Goal: Task Accomplishment & Management: Manage account settings

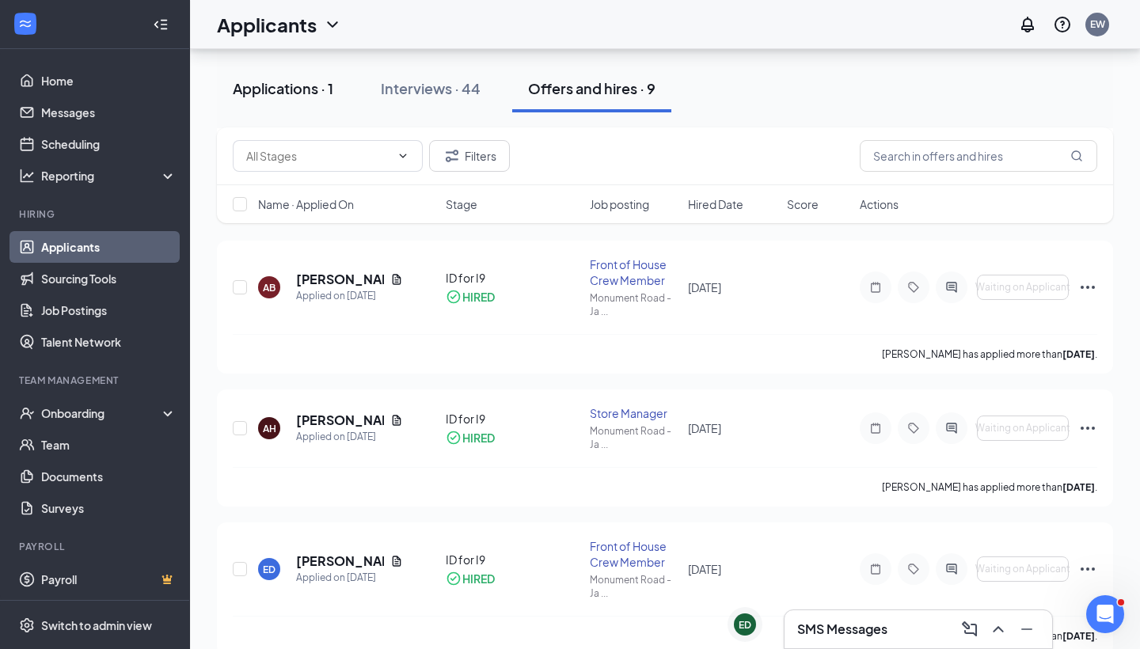
click at [306, 89] on div "Applications · 1" at bounding box center [283, 88] width 101 height 20
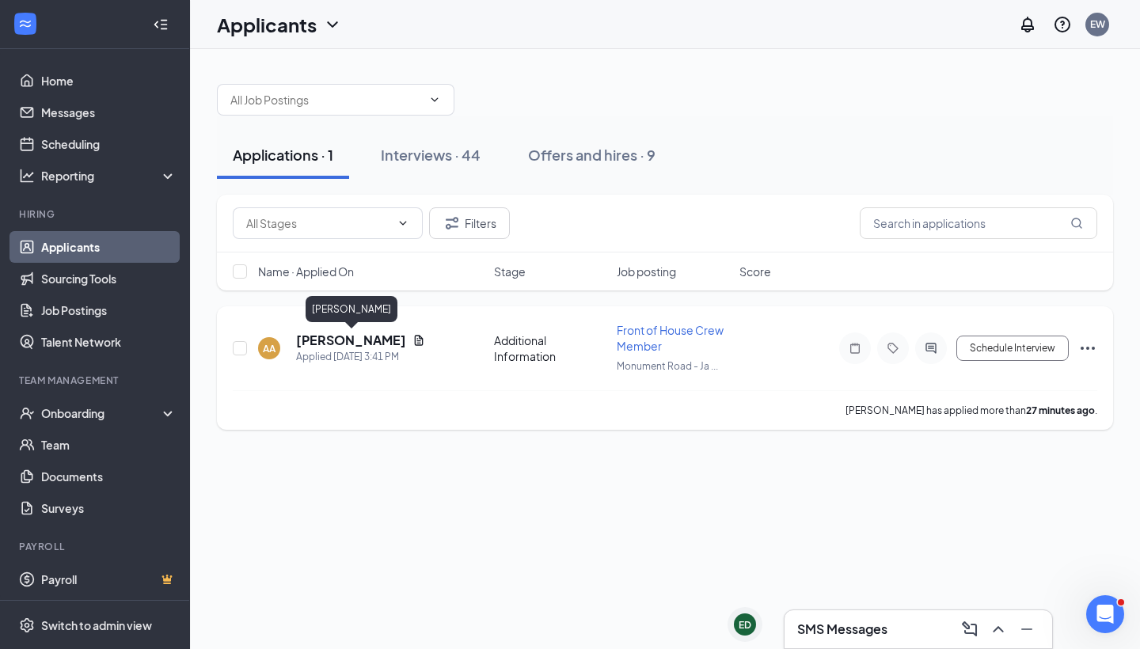
click at [343, 341] on h5 "[PERSON_NAME]" at bounding box center [351, 340] width 110 height 17
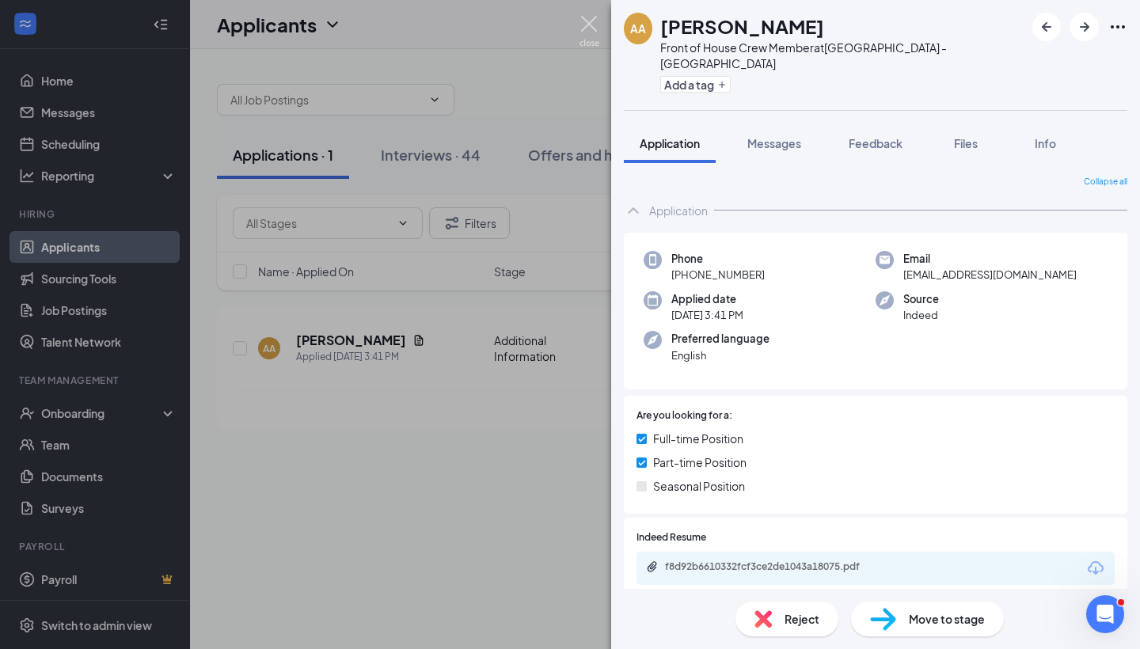
click at [588, 29] on img at bounding box center [590, 31] width 20 height 31
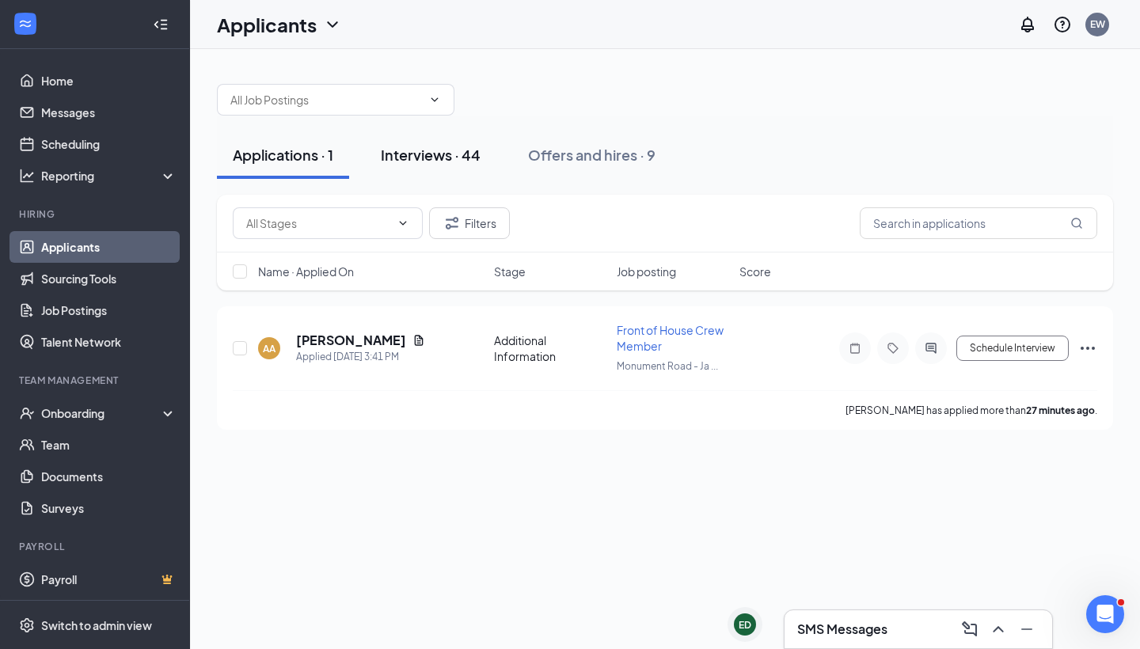
click at [427, 158] on div "Interviews · 44" at bounding box center [431, 155] width 100 height 20
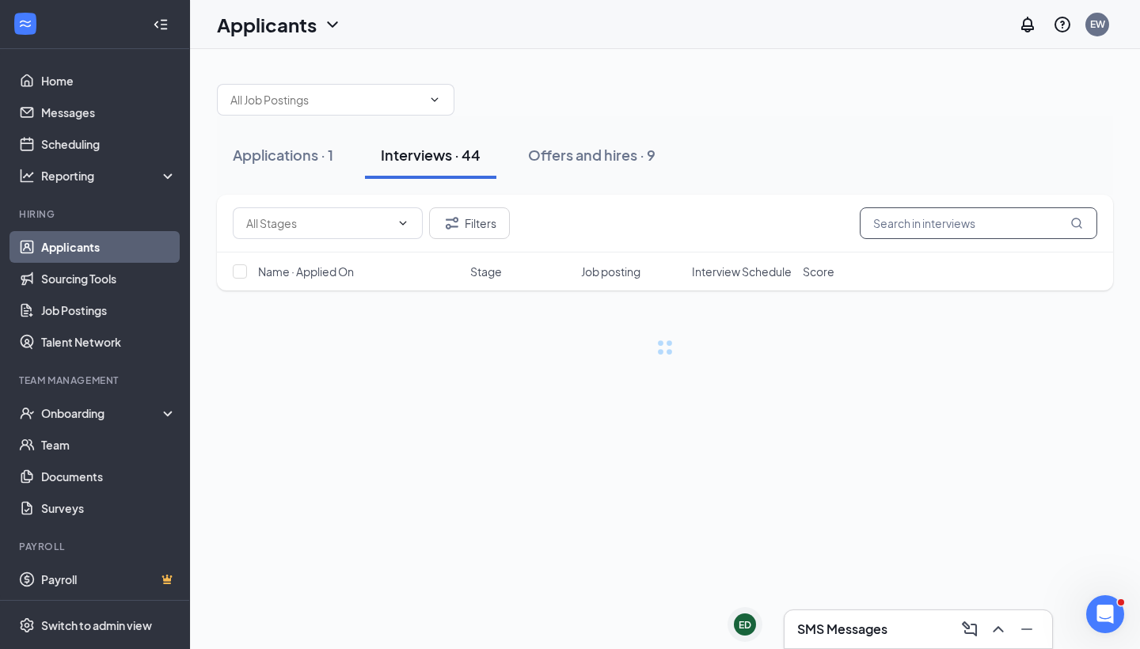
click at [940, 230] on input "text" at bounding box center [979, 223] width 238 height 32
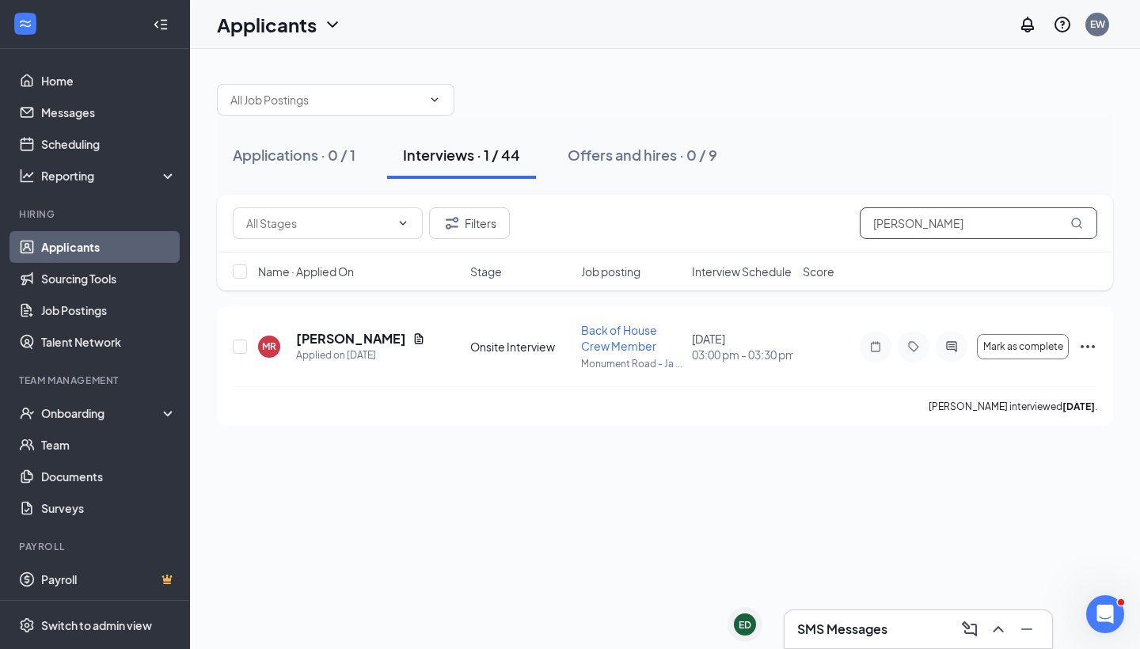
type input "[PERSON_NAME]"
drag, startPoint x: 940, startPoint y: 230, endPoint x: 1091, endPoint y: 345, distance: 190.3
click at [1091, 345] on icon "Ellipses" at bounding box center [1087, 346] width 19 height 19
click at [1091, 344] on icon "Ellipses" at bounding box center [1087, 346] width 19 height 19
click at [884, 142] on div "Applications · 0 / 1 Interviews · 1 / 44 Offers and hires · 0 / 9" at bounding box center [665, 155] width 896 height 48
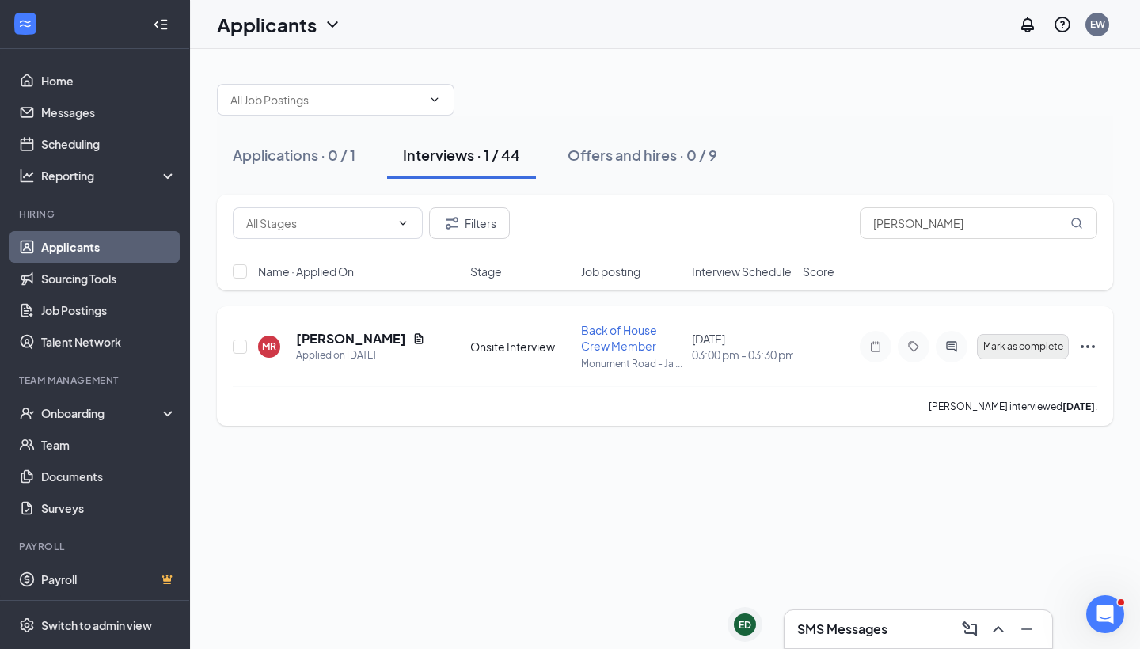
click at [1012, 345] on span "Mark as complete" at bounding box center [1023, 346] width 80 height 11
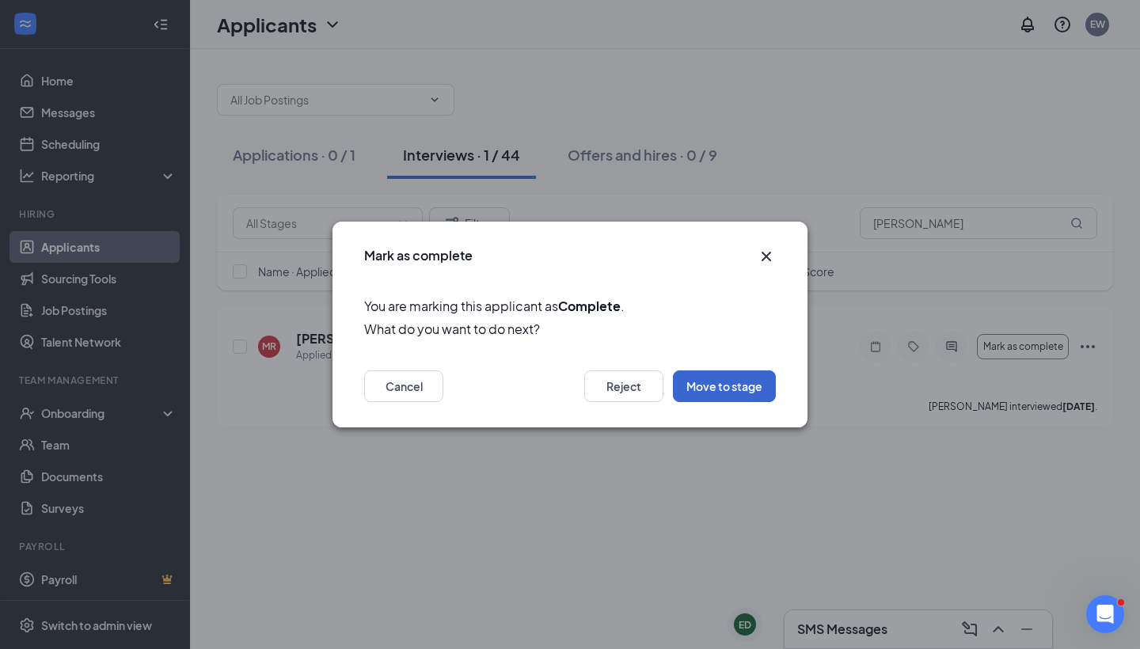
click at [725, 393] on button "Move to stage" at bounding box center [724, 387] width 103 height 32
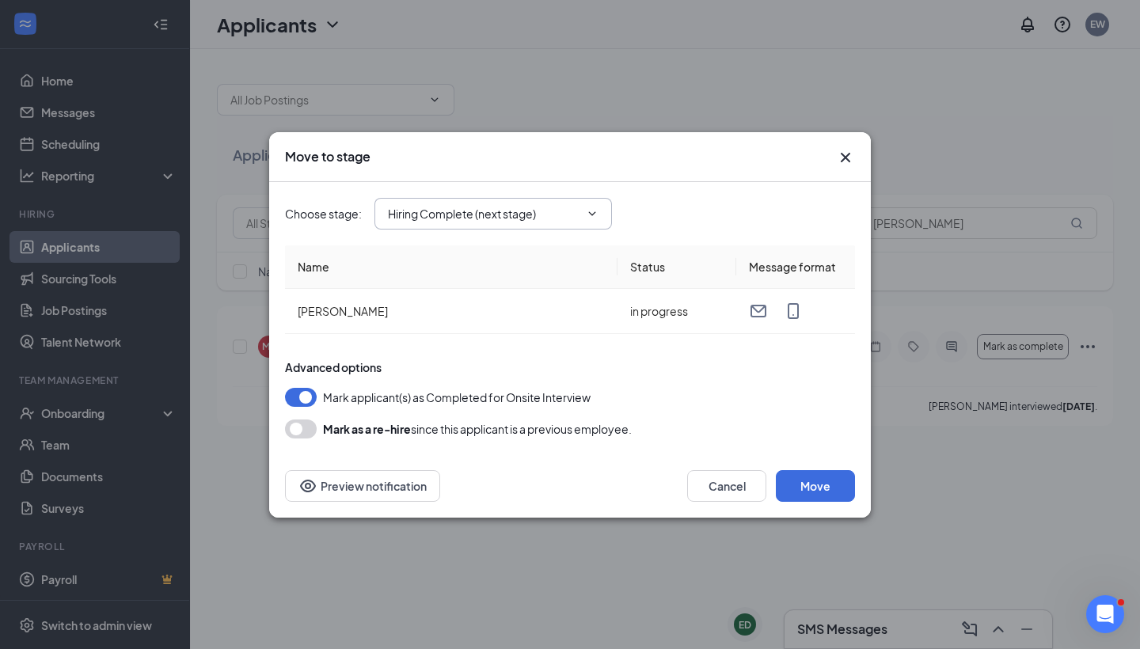
click at [544, 214] on input "Hiring Complete (next stage)" at bounding box center [484, 213] width 192 height 17
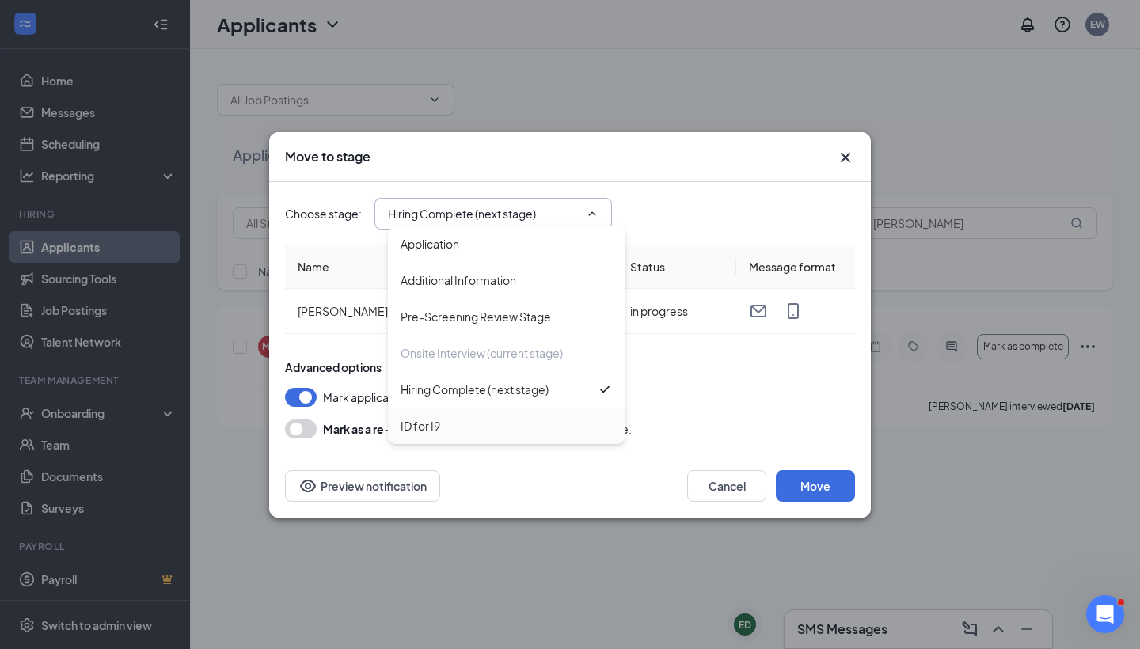
click at [519, 419] on div "ID for I9" at bounding box center [507, 425] width 212 height 17
type input "ID for I9"
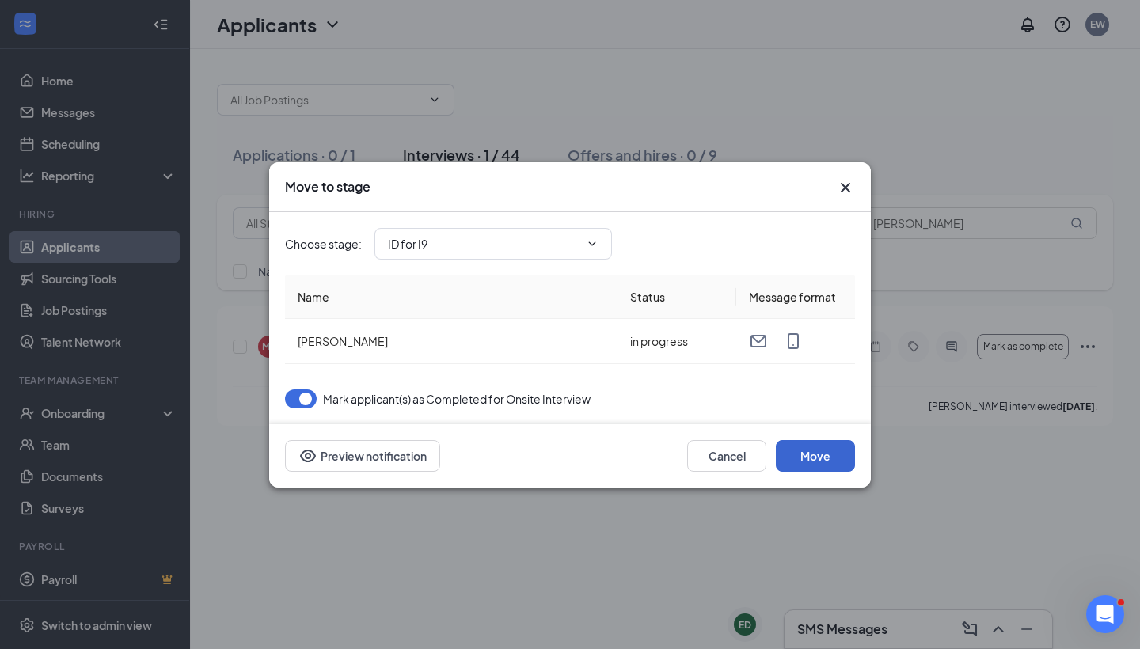
click at [805, 454] on button "Move" at bounding box center [815, 456] width 79 height 32
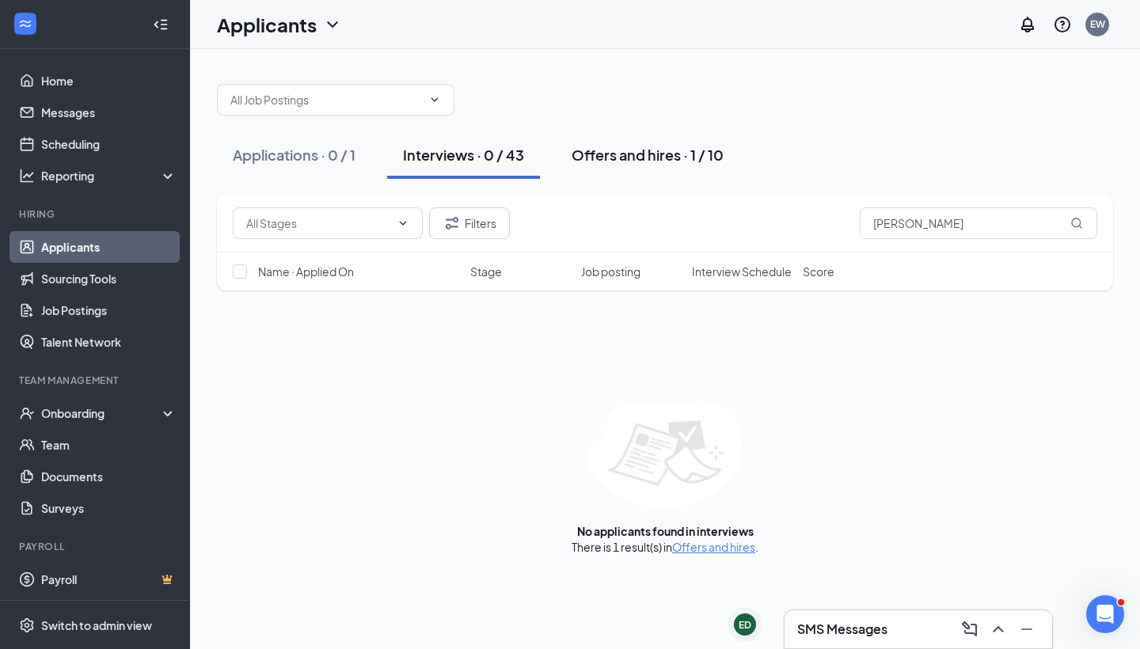
click at [608, 164] on div "Offers and hires · 1 / 10" at bounding box center [648, 155] width 152 height 20
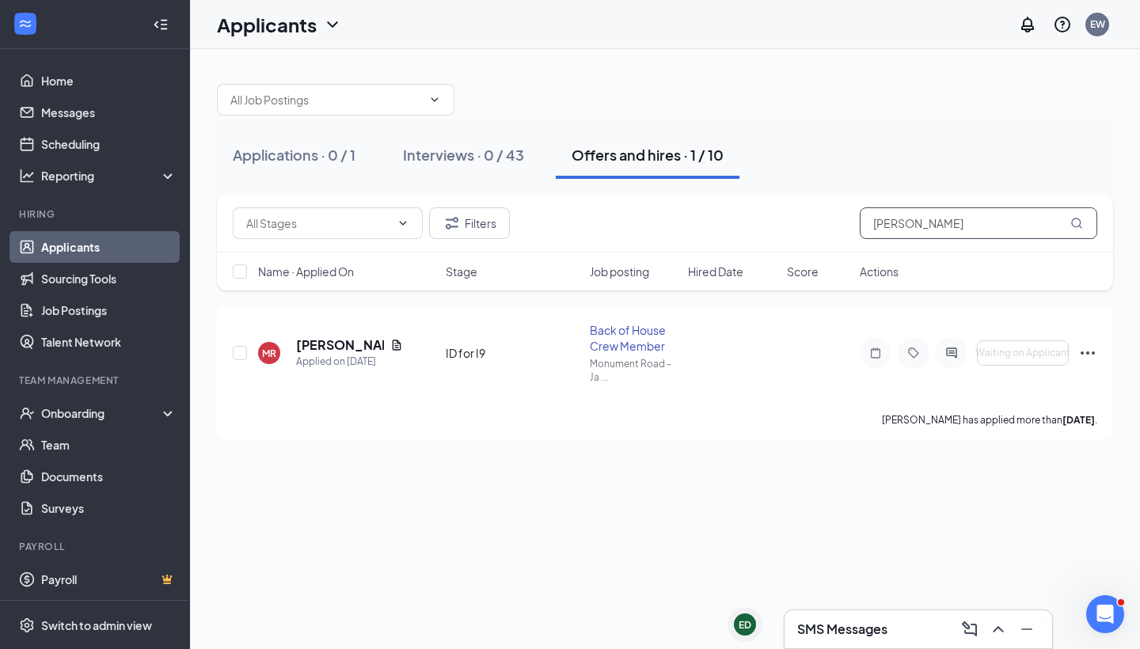
click at [953, 222] on input "[PERSON_NAME]" at bounding box center [979, 223] width 238 height 32
type input "M"
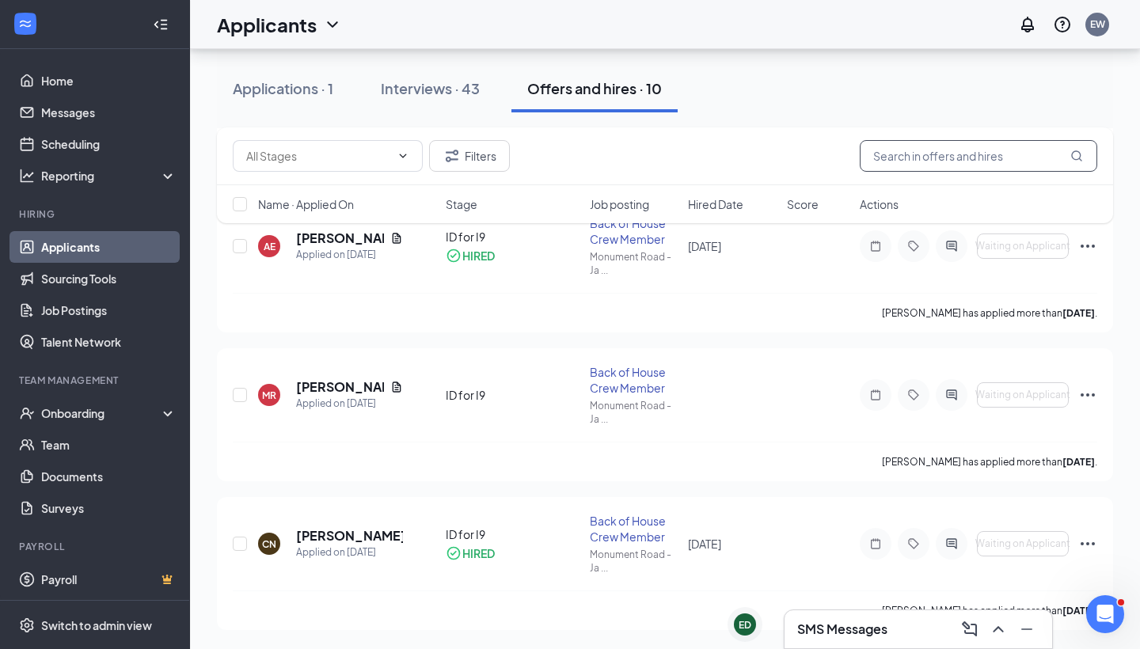
scroll to position [1117, 0]
click at [357, 387] on h5 "[PERSON_NAME]" at bounding box center [340, 386] width 88 height 17
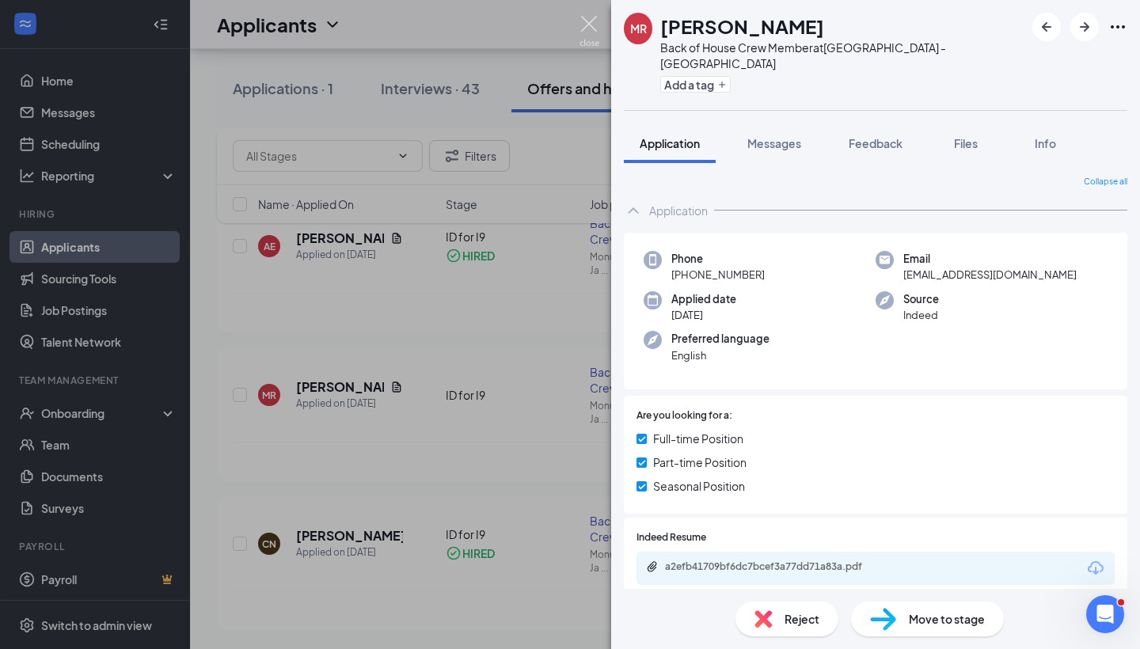
click at [597, 29] on img at bounding box center [590, 31] width 20 height 31
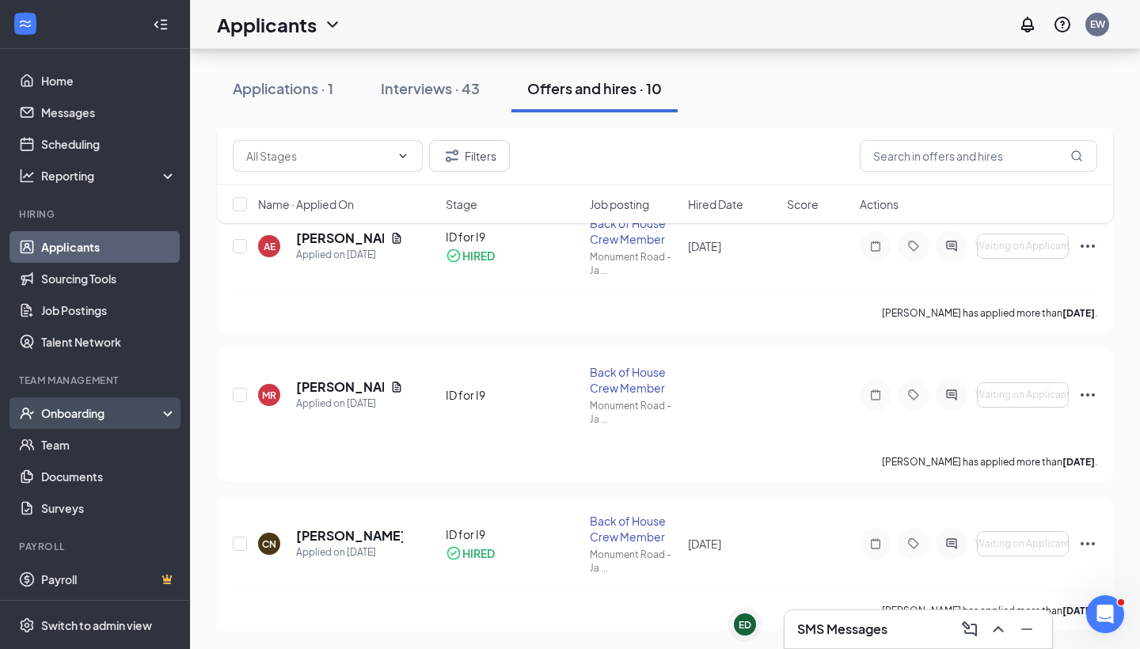
click at [107, 417] on div "Onboarding" at bounding box center [102, 413] width 122 height 16
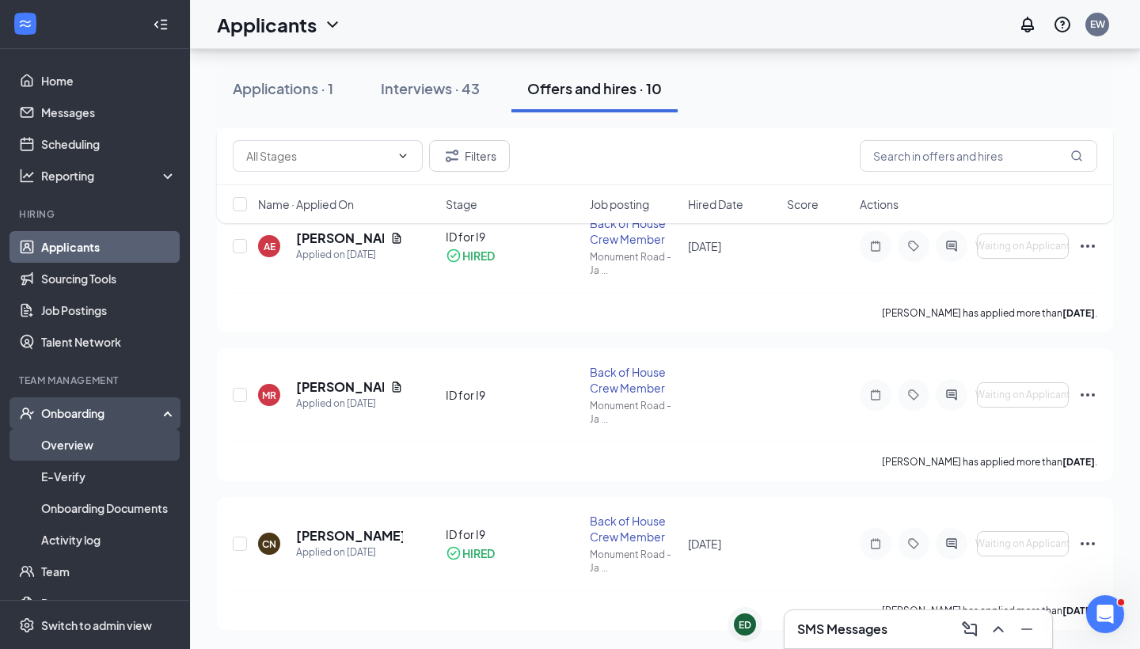
click at [100, 441] on link "Overview" at bounding box center [108, 445] width 135 height 32
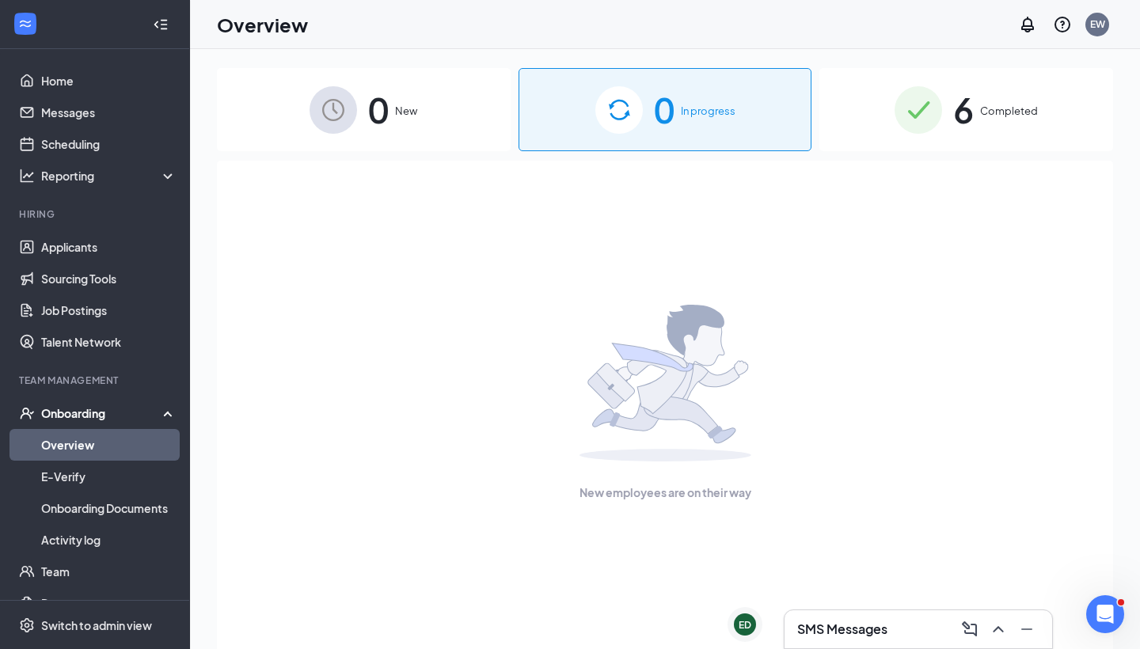
click at [910, 139] on div "6 Completed" at bounding box center [966, 109] width 294 height 83
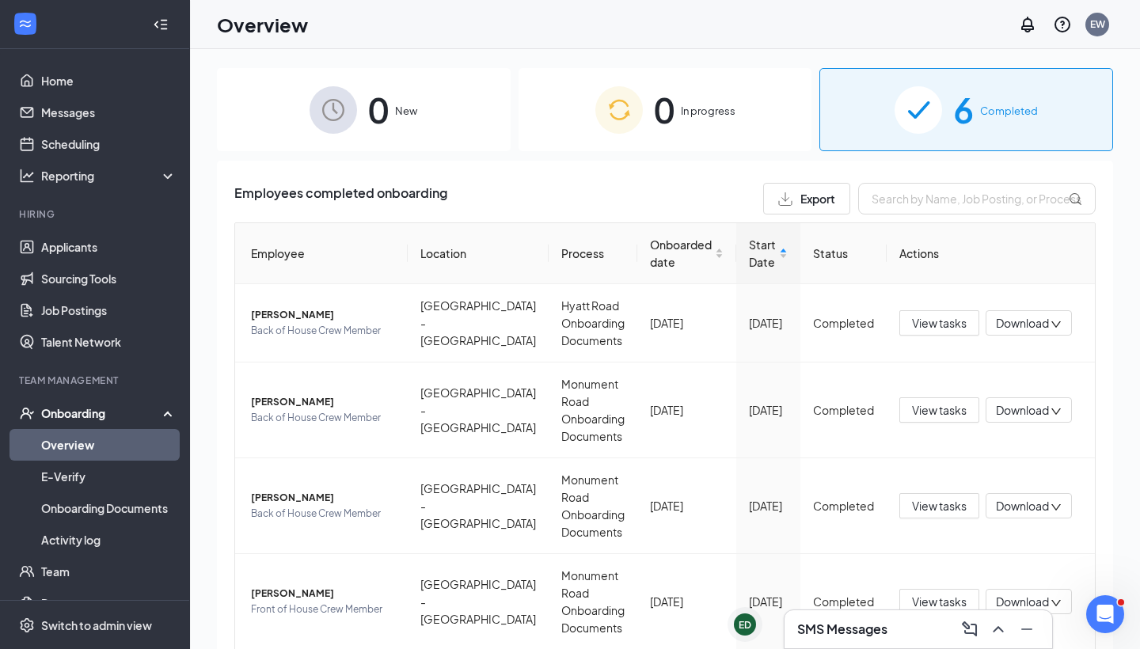
click at [468, 124] on div "0 New" at bounding box center [364, 109] width 294 height 83
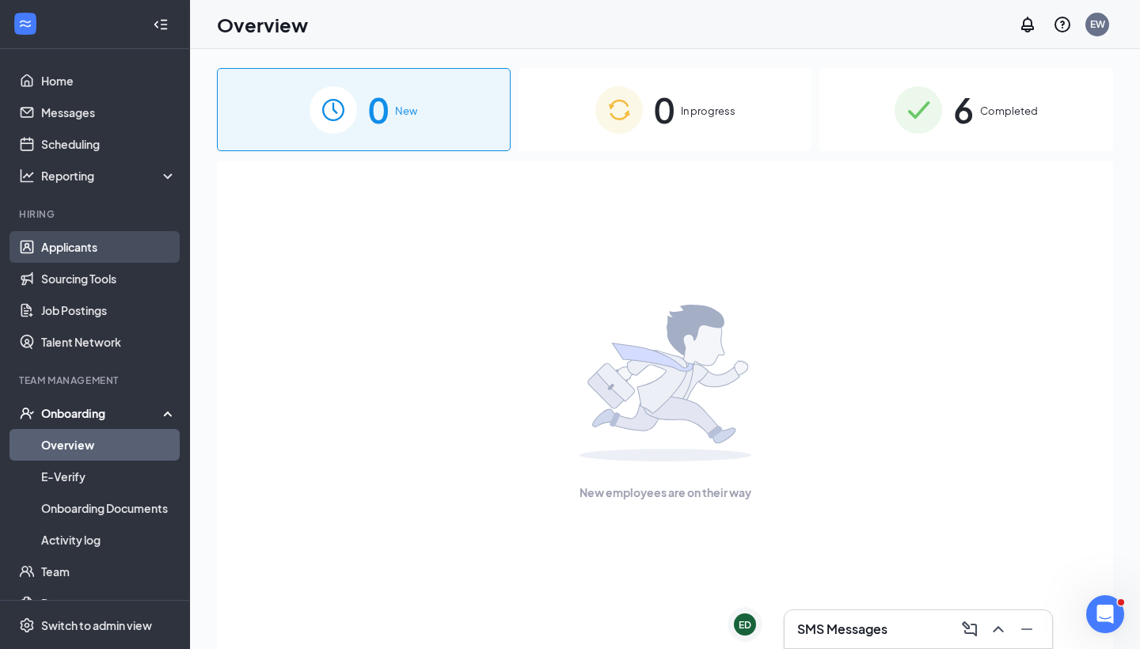
click at [82, 253] on link "Applicants" at bounding box center [108, 247] width 135 height 32
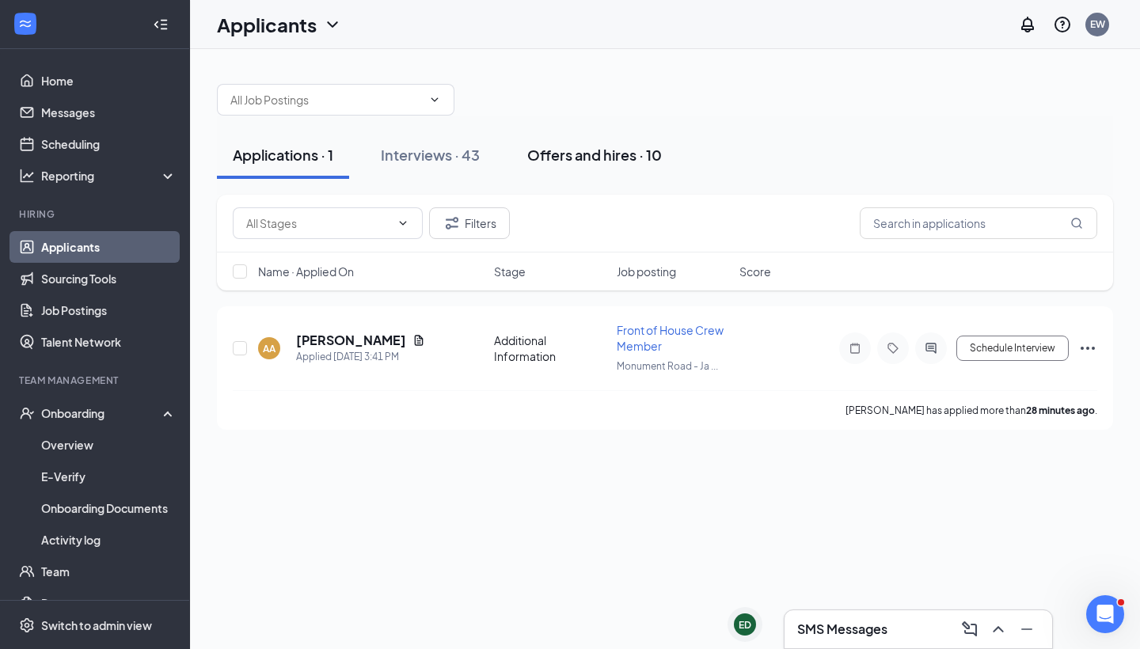
click at [565, 159] on div "Offers and hires · 10" at bounding box center [594, 155] width 135 height 20
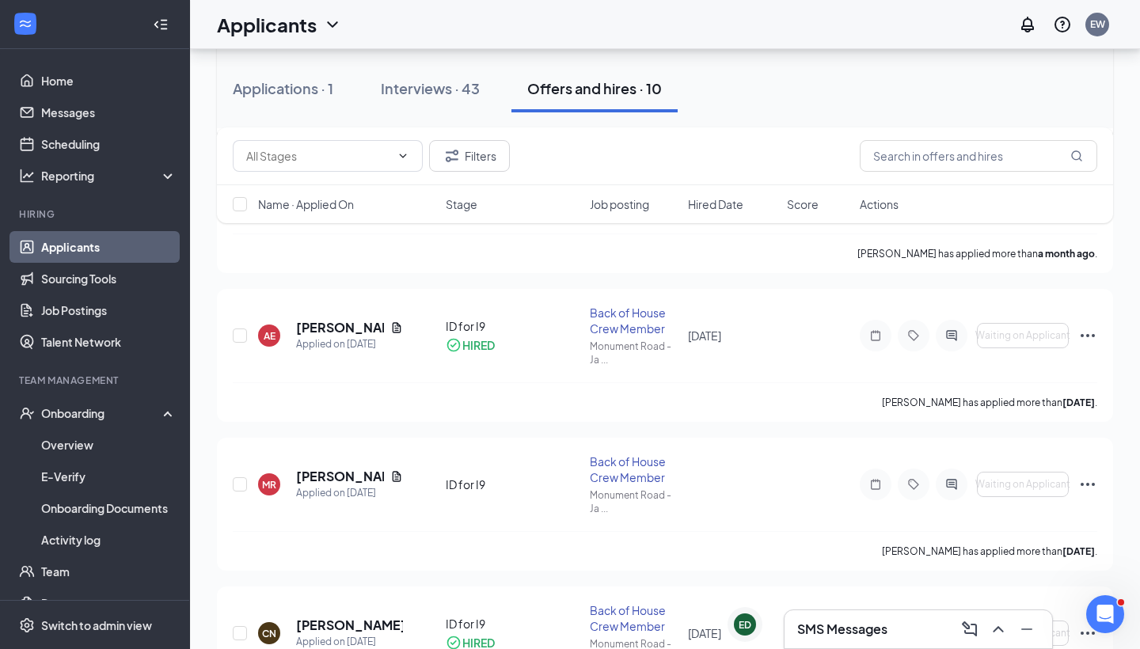
scroll to position [1036, 0]
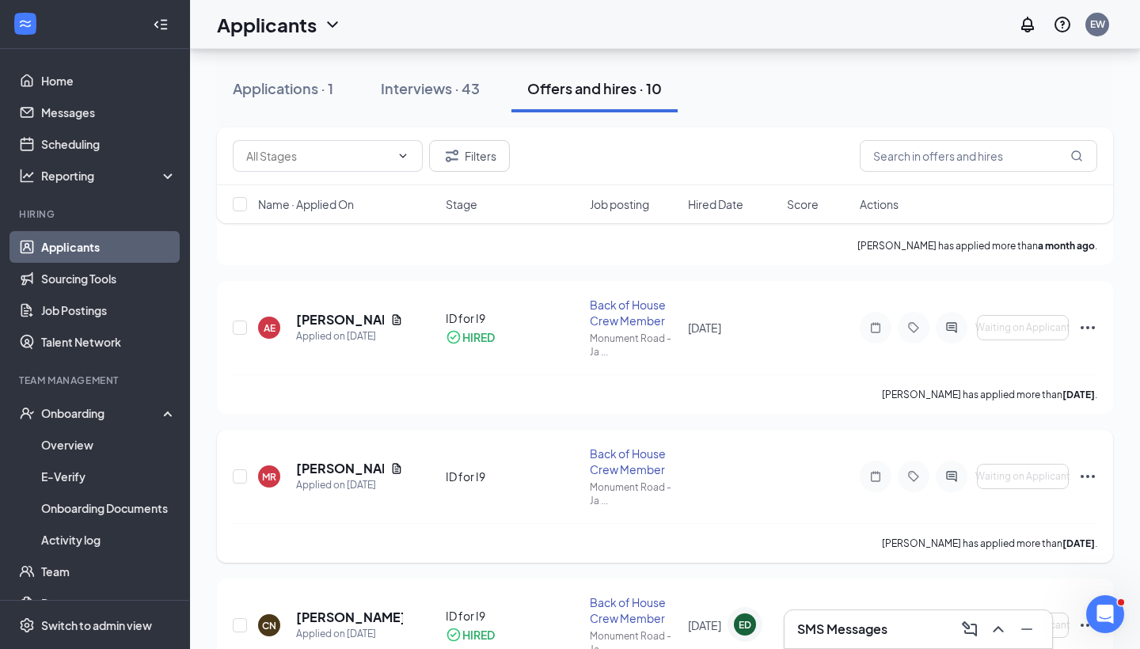
click at [1084, 473] on icon "Ellipses" at bounding box center [1087, 476] width 19 height 19
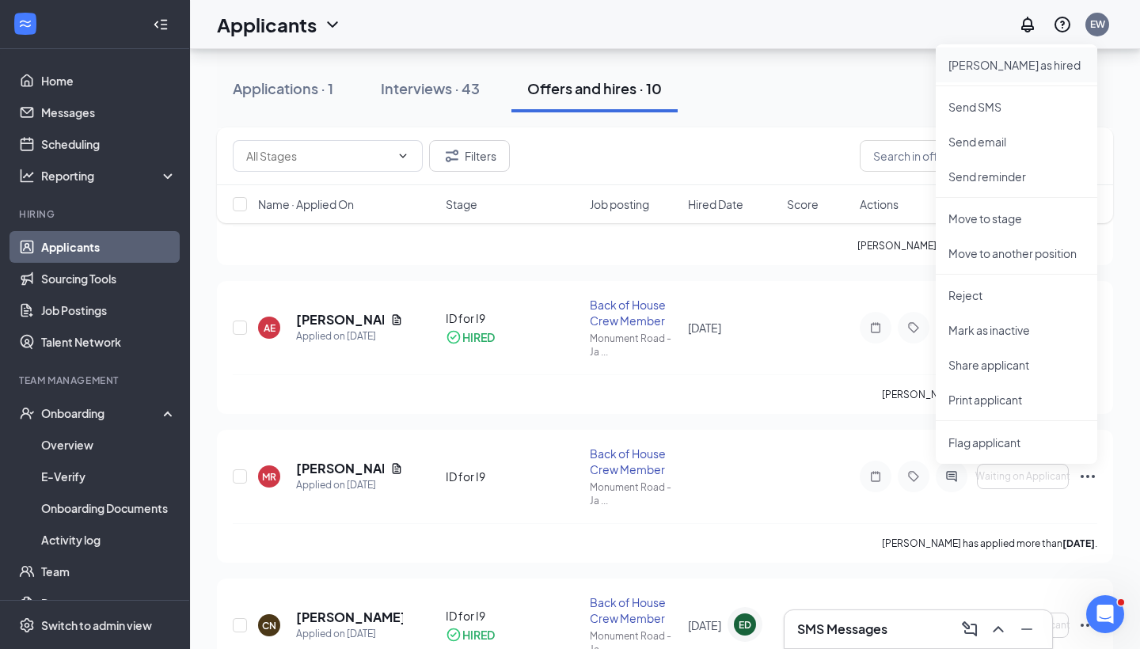
click at [1005, 72] on p "[PERSON_NAME] as hired" at bounding box center [1016, 65] width 136 height 16
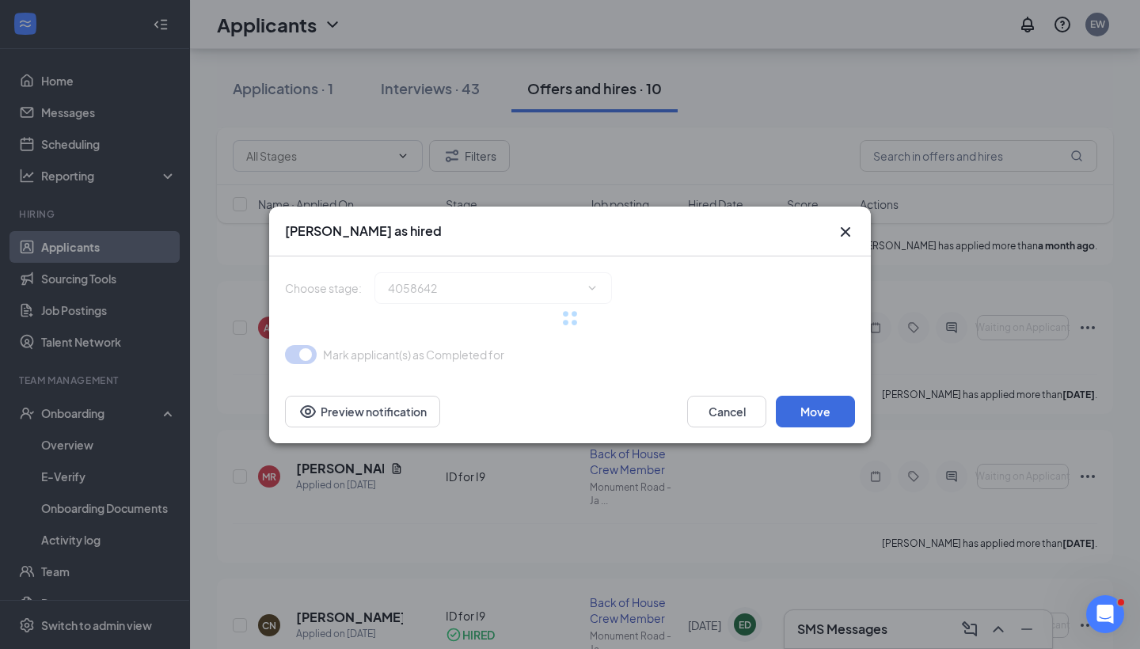
type input "Hiring Complete (final stage)"
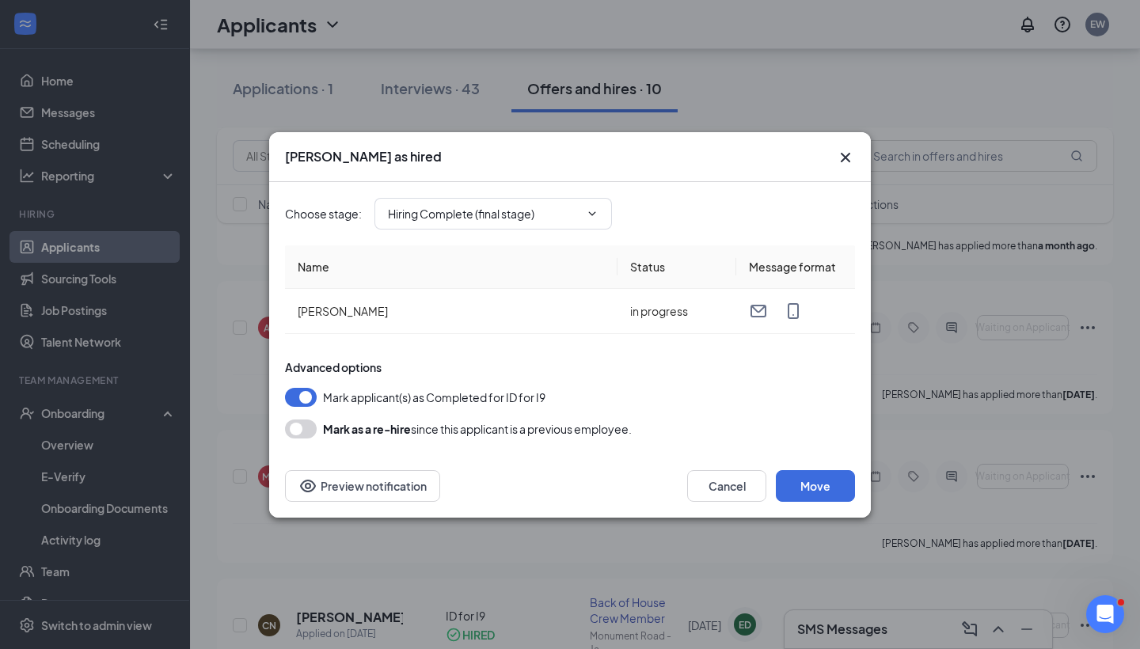
click at [304, 390] on button "button" at bounding box center [301, 397] width 32 height 19
click at [800, 476] on button "Move" at bounding box center [815, 486] width 79 height 32
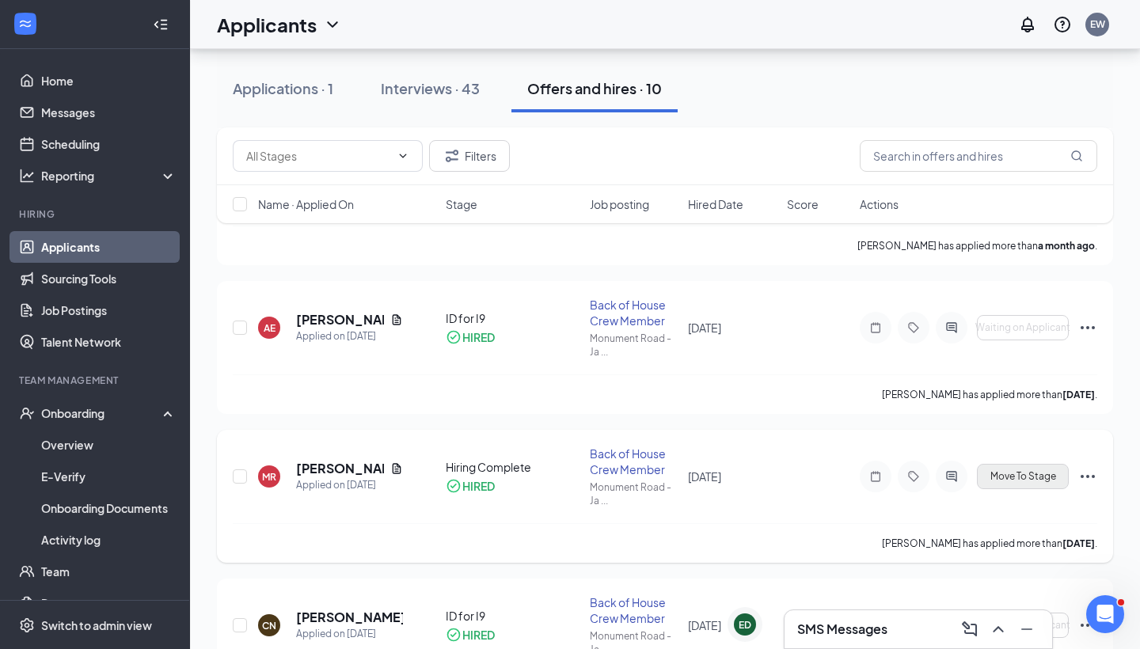
click at [1051, 481] on span "Move To Stage" at bounding box center [1023, 476] width 66 height 11
type input "ID for I9 (final stage)"
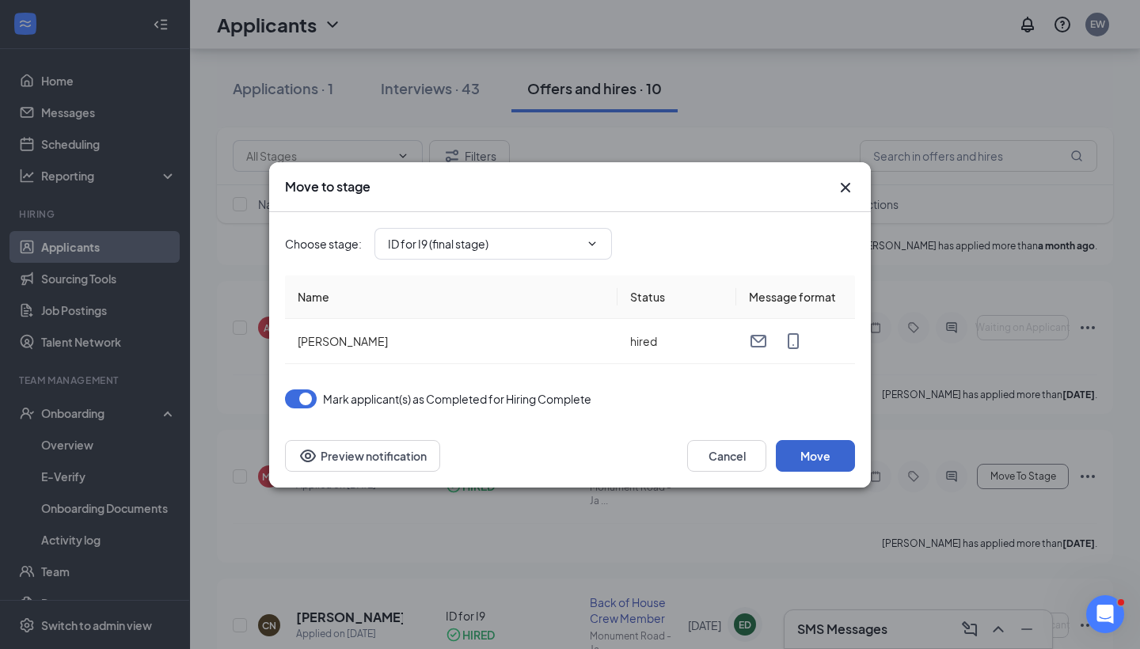
click at [822, 460] on button "Move" at bounding box center [815, 456] width 79 height 32
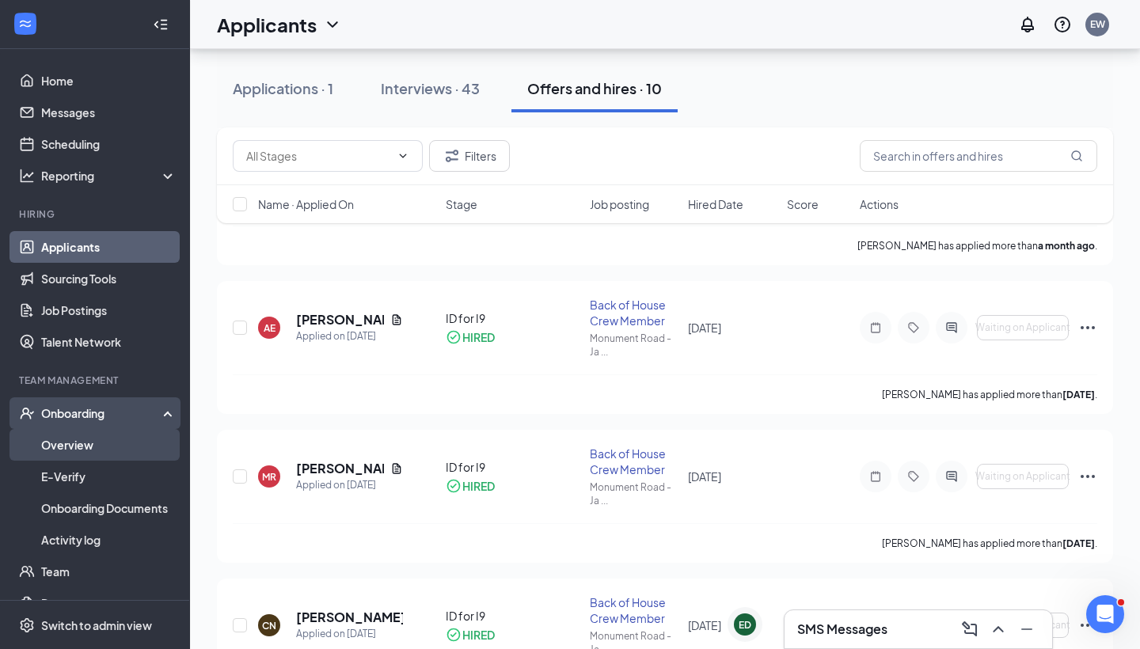
click at [83, 446] on link "Overview" at bounding box center [108, 445] width 135 height 32
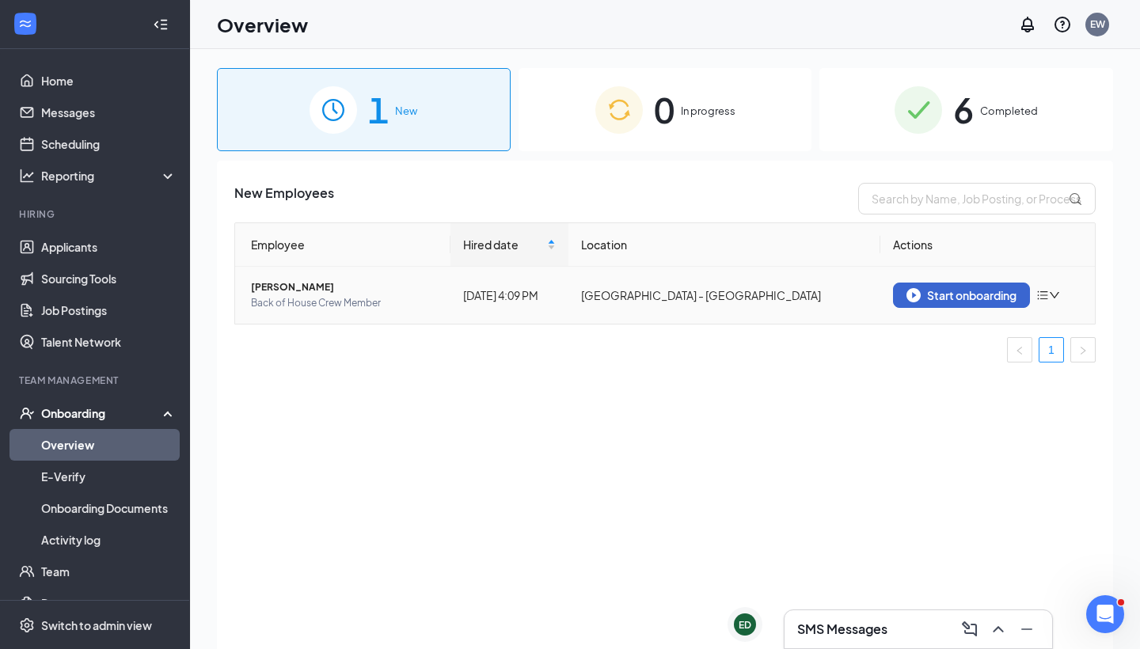
click at [950, 302] on button "Start onboarding" at bounding box center [961, 295] width 137 height 25
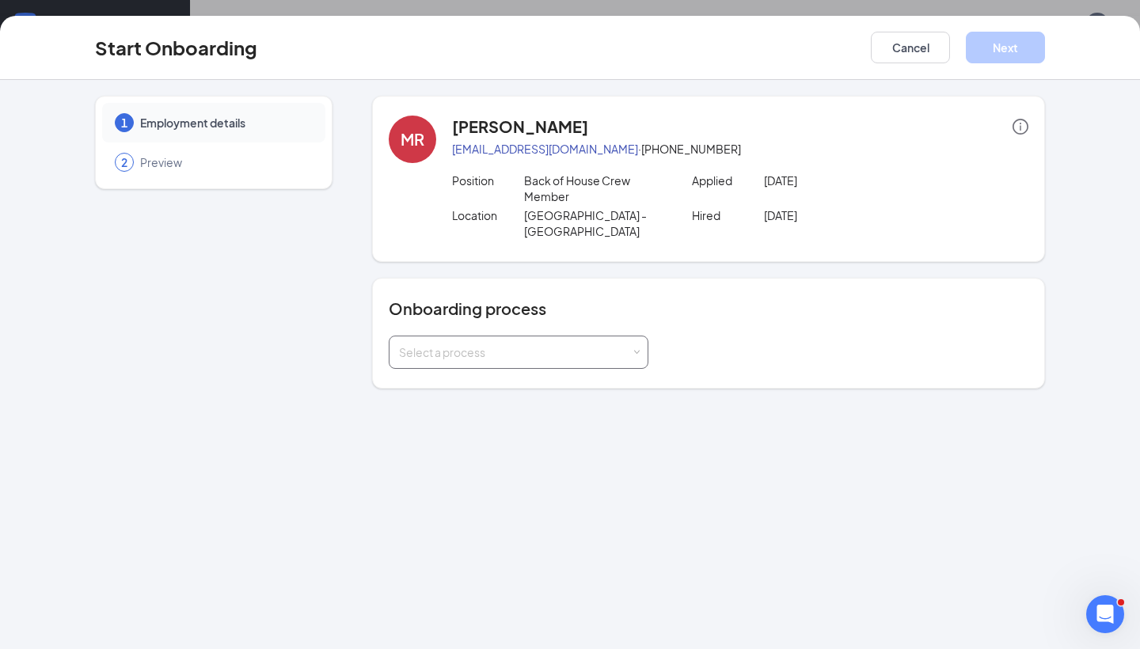
click at [497, 363] on div "Select a process" at bounding box center [518, 352] width 239 height 32
click at [499, 424] on li "Monument Road Onboarding Documents" at bounding box center [519, 415] width 260 height 29
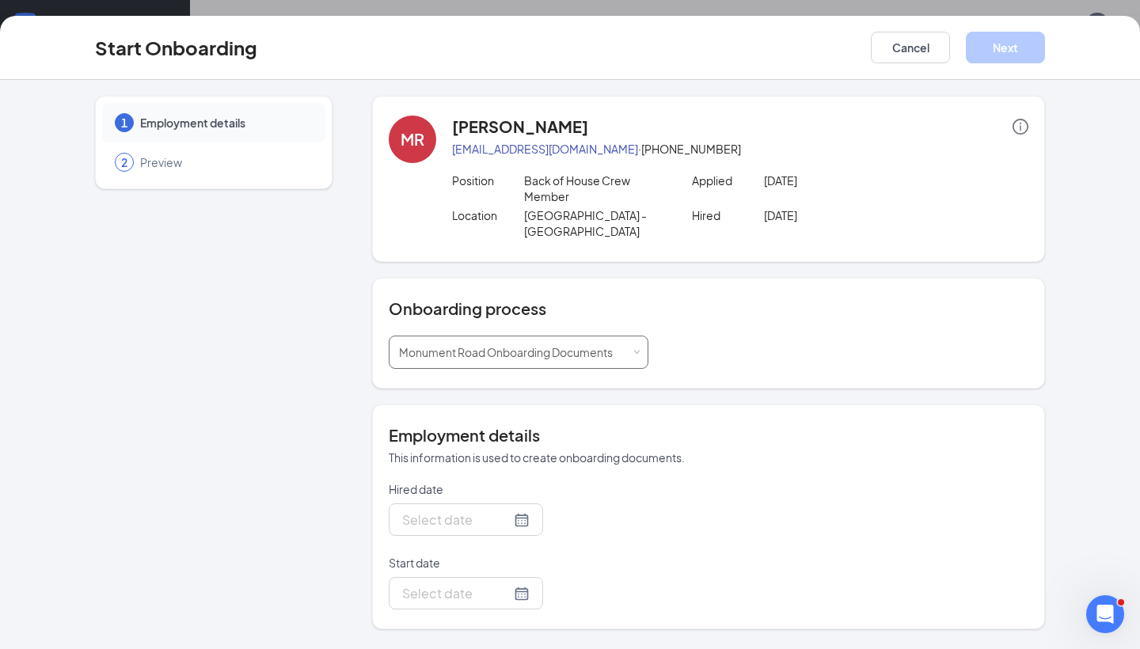
type input "[DATE]"
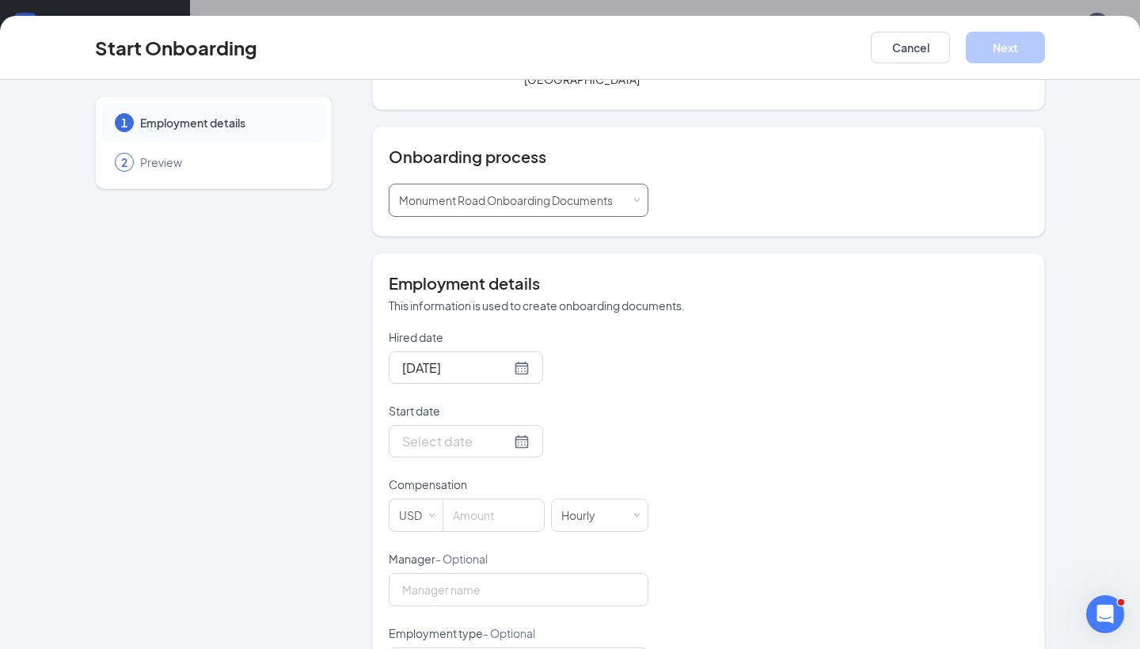
scroll to position [203, 0]
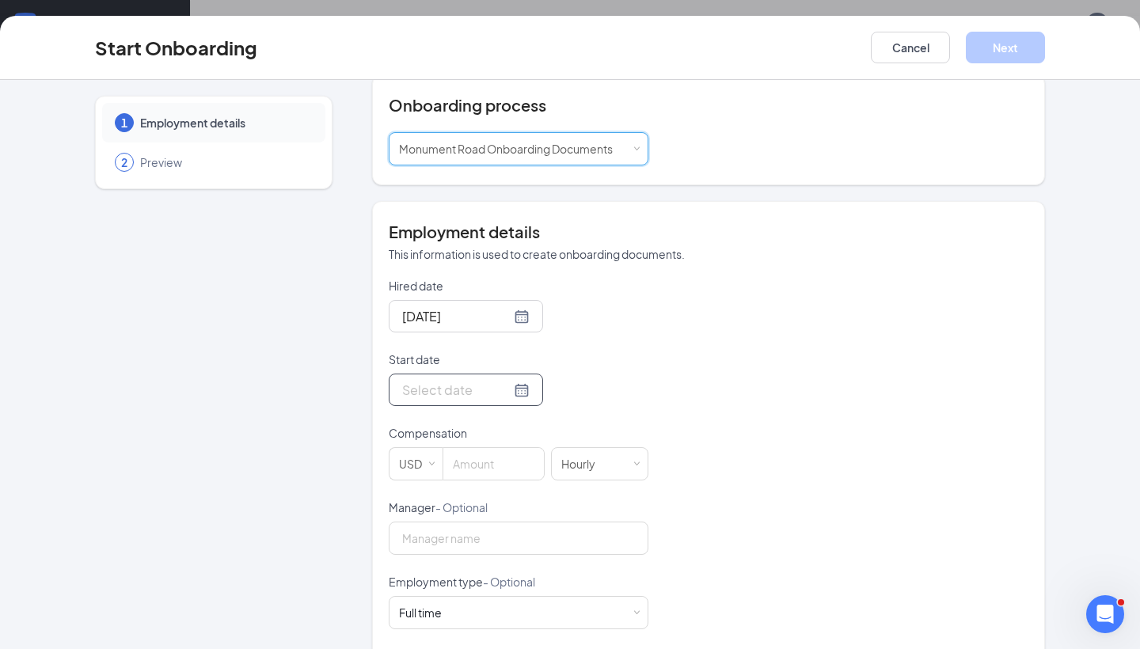
click at [519, 395] on div at bounding box center [465, 390] width 127 height 20
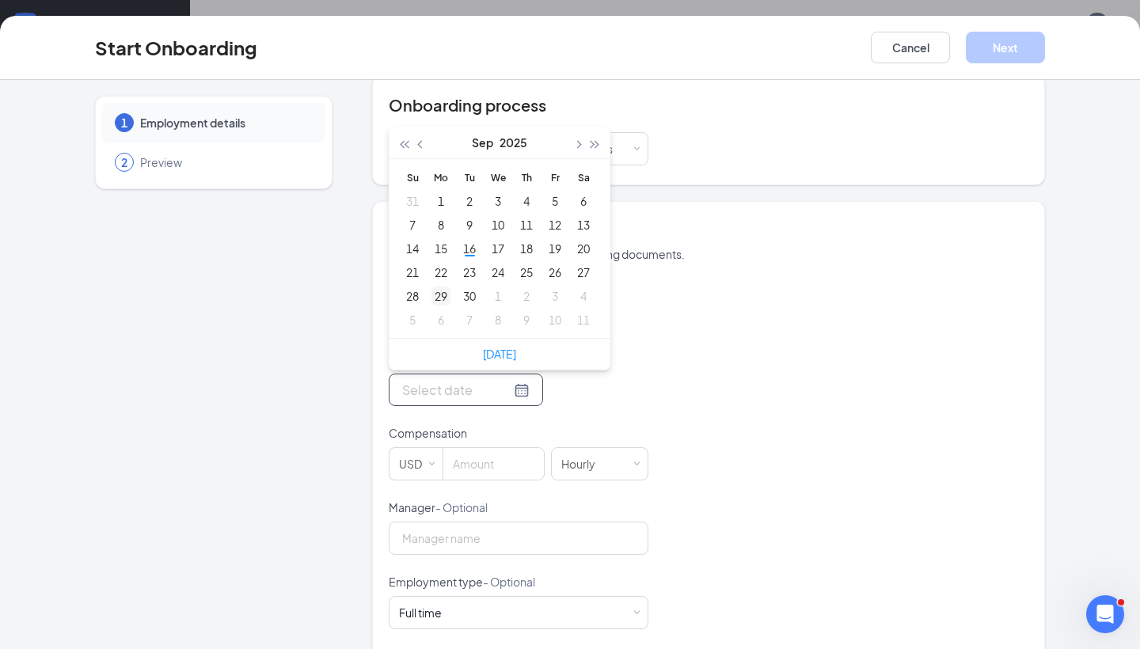
type input "[DATE]"
click at [447, 273] on div "22" at bounding box center [440, 272] width 19 height 19
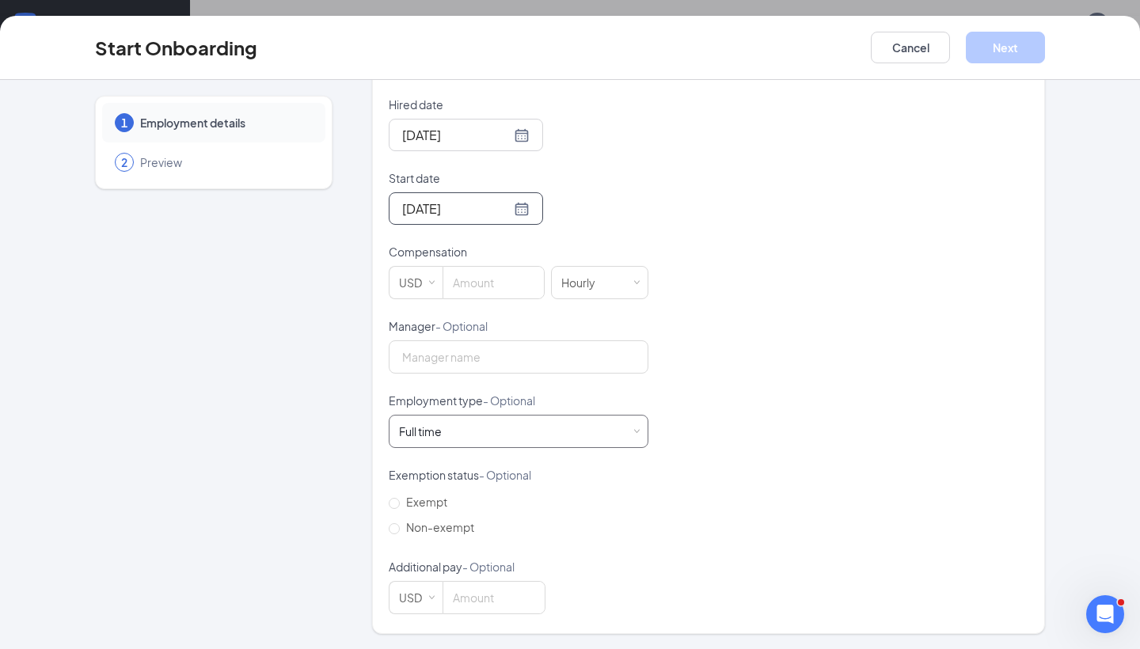
scroll to position [384, 0]
click at [496, 276] on input at bounding box center [493, 284] width 101 height 32
type input "13"
click at [509, 360] on input "Manager - Optional" at bounding box center [519, 357] width 260 height 33
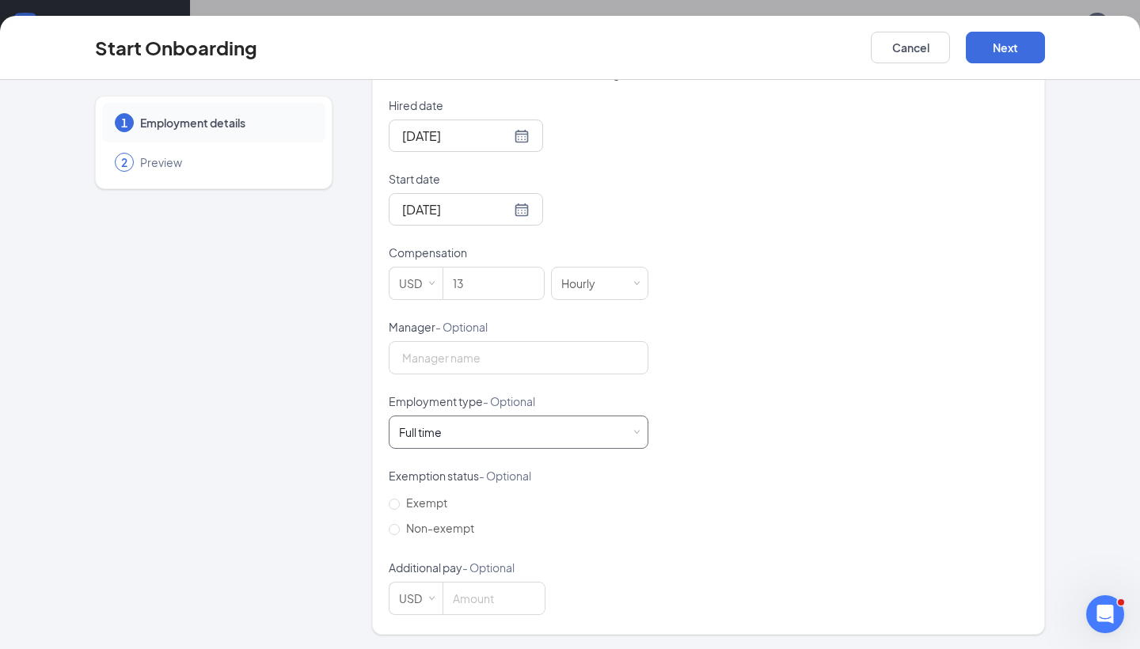
click at [526, 440] on div "Full time Works 30+ hours per week and is reasonably expected to work" at bounding box center [518, 432] width 239 height 32
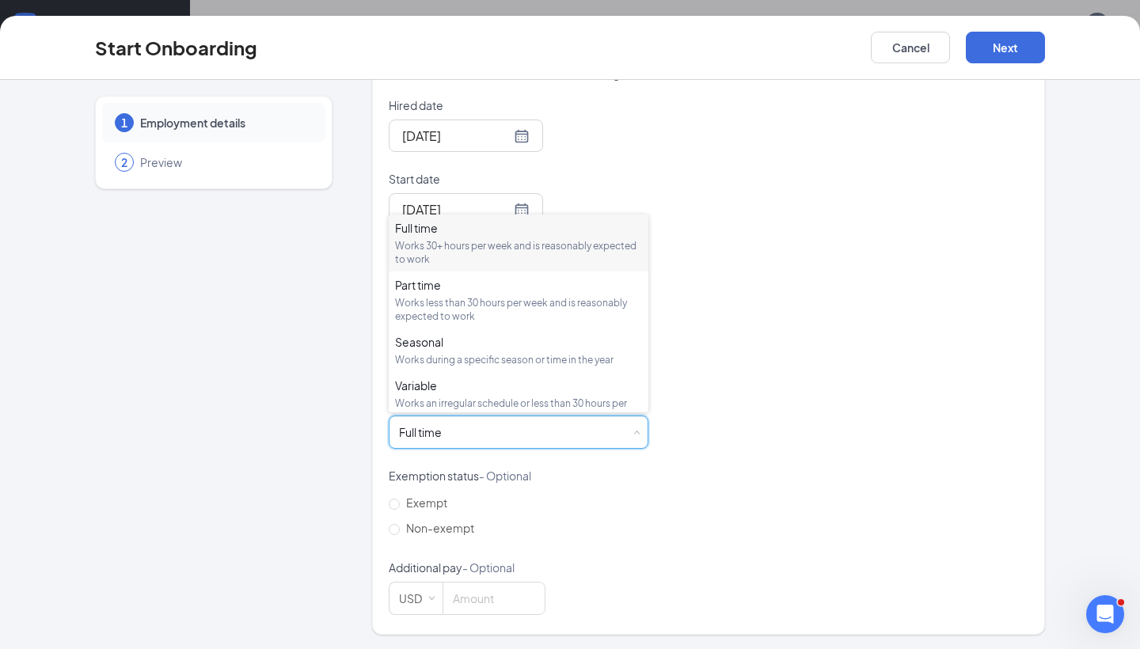
click at [727, 311] on div "Hired date [DATE] Start date [DATE] [DATE] Su Mo Tu We Th Fr Sa 31 1 2 3 4 5 6 …" at bounding box center [709, 356] width 640 height 518
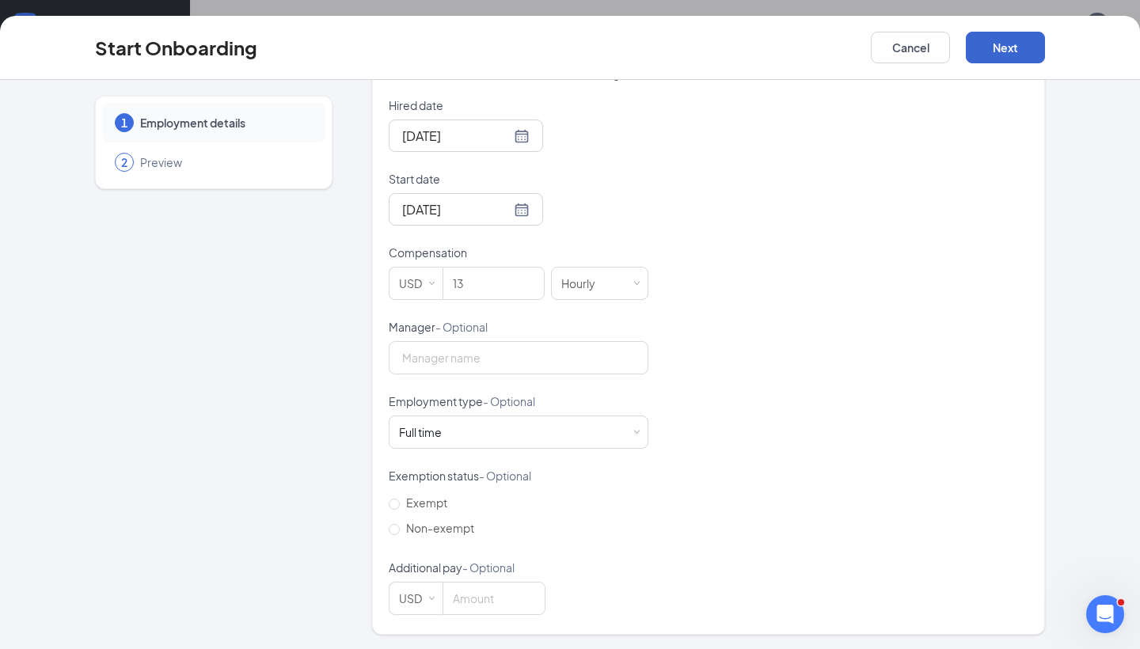
click at [1015, 48] on button "Next" at bounding box center [1005, 48] width 79 height 32
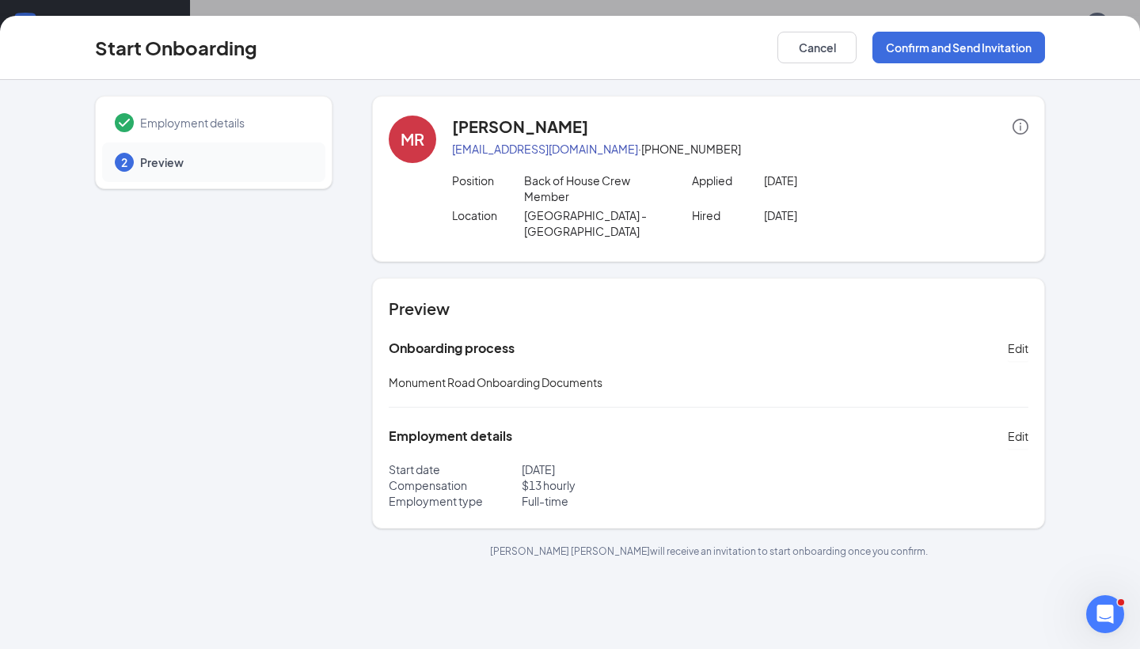
scroll to position [0, 0]
click at [938, 55] on button "Confirm and Send Invitation" at bounding box center [958, 48] width 173 height 32
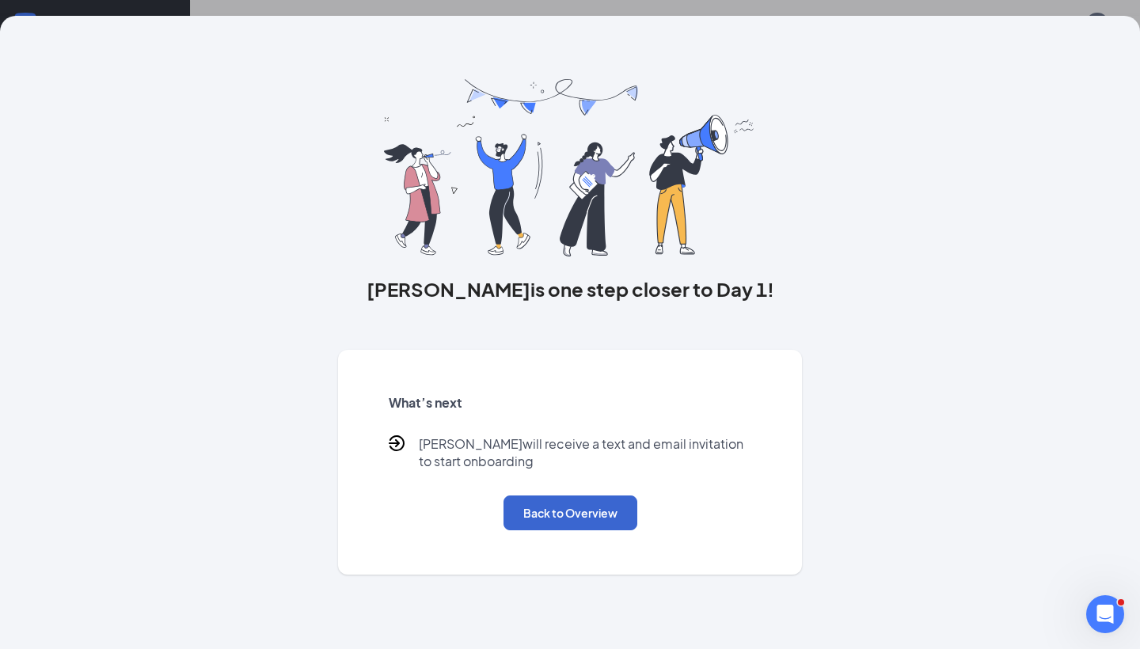
click at [580, 513] on button "Back to Overview" at bounding box center [571, 513] width 134 height 35
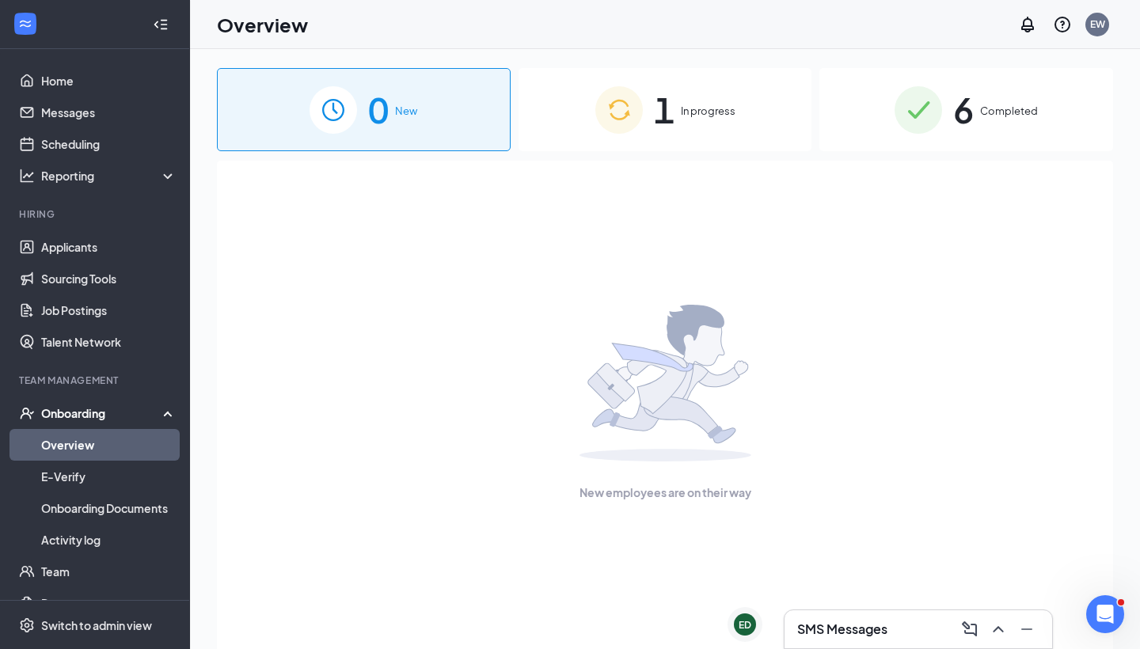
click at [706, 121] on div "1 In progress" at bounding box center [666, 109] width 294 height 83
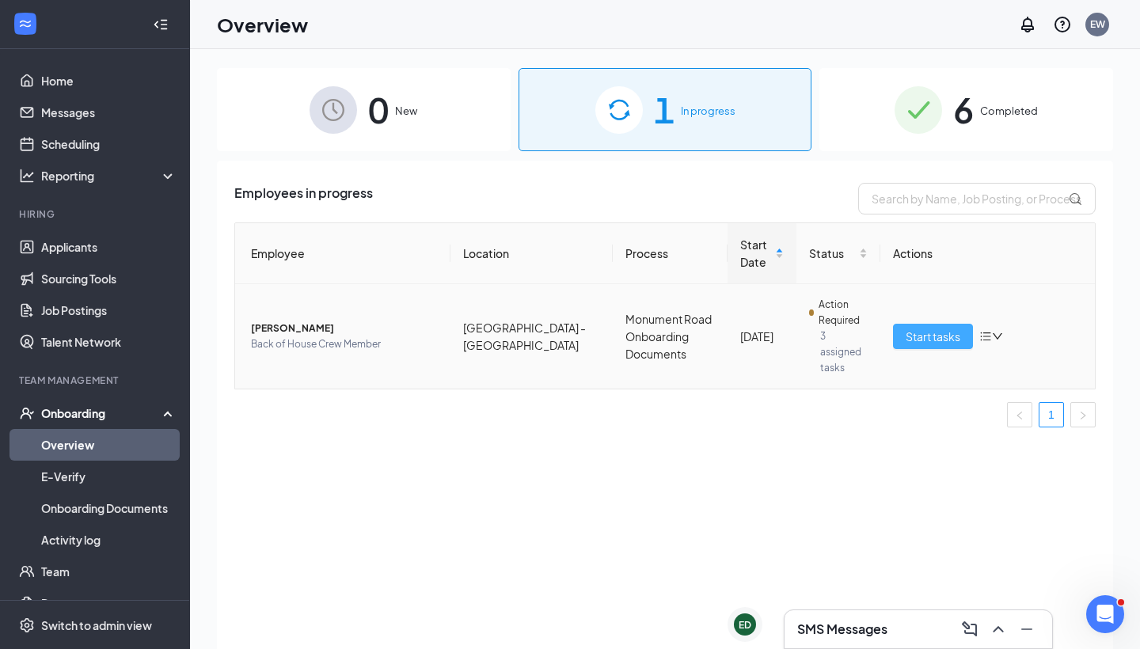
click at [916, 325] on button "Start tasks" at bounding box center [933, 336] width 80 height 25
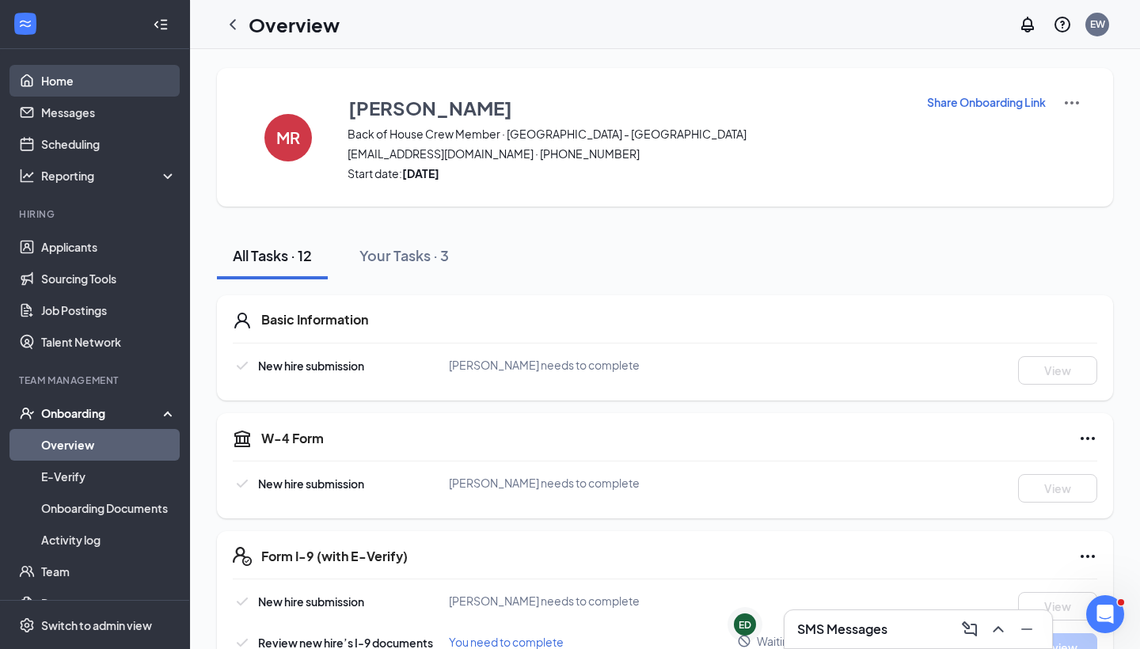
click at [100, 84] on link "Home" at bounding box center [108, 81] width 135 height 32
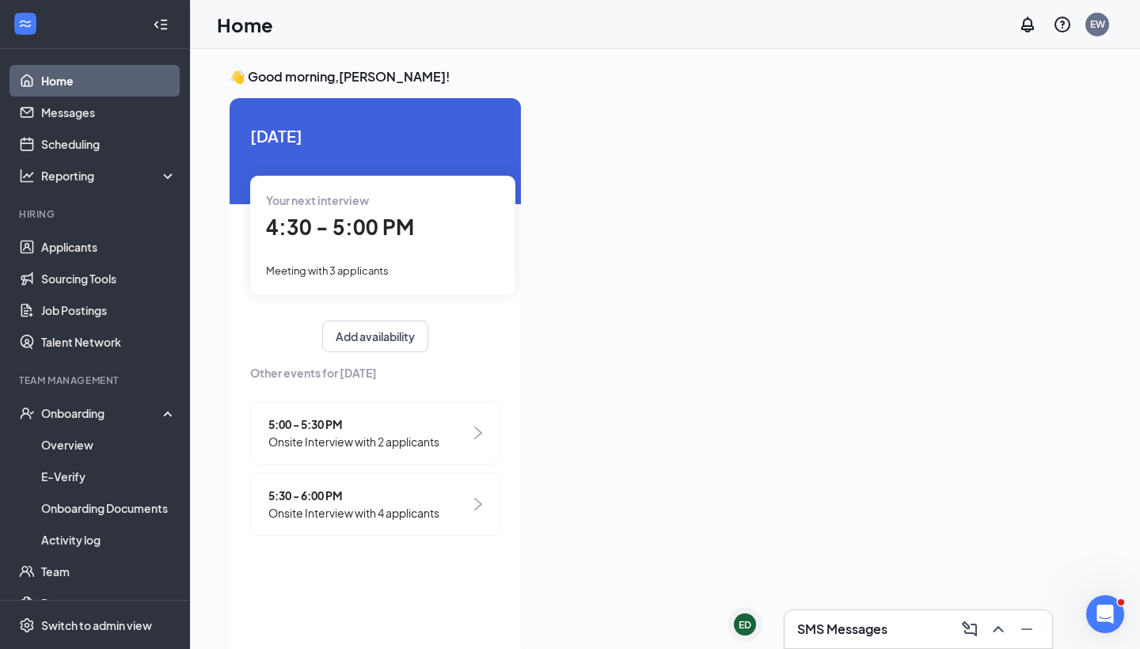
click at [401, 247] on div "Your next interview 4:30 - 5:00 PM Meeting with 3 applicants" at bounding box center [382, 235] width 265 height 119
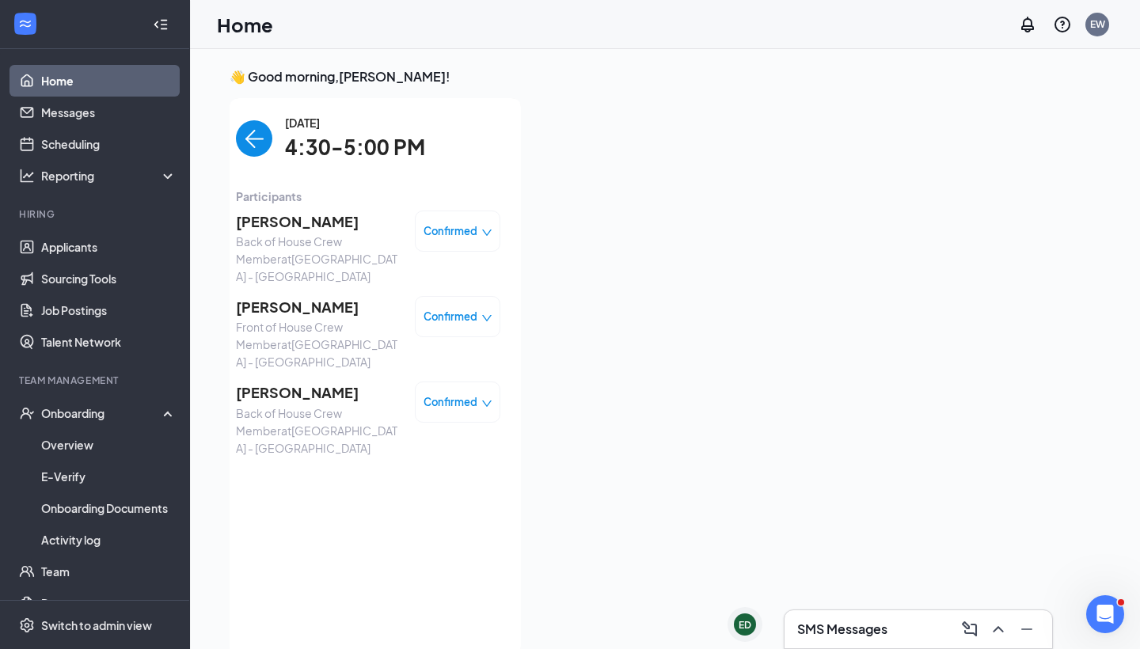
scroll to position [6, 0]
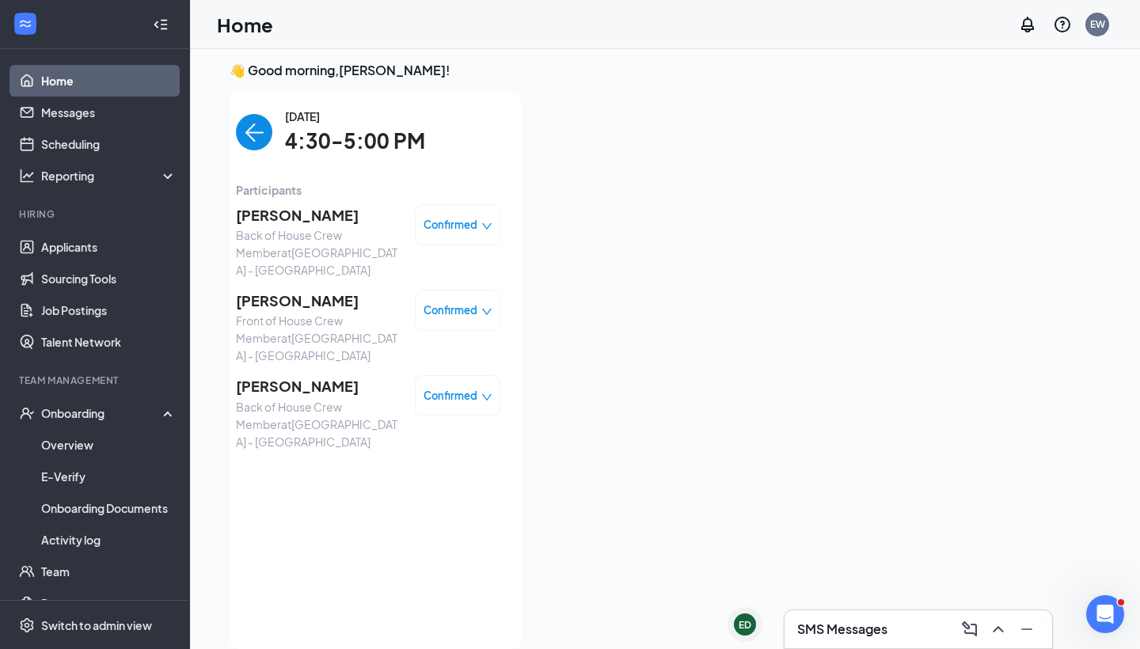
click at [249, 123] on img "back-button" at bounding box center [254, 132] width 36 height 36
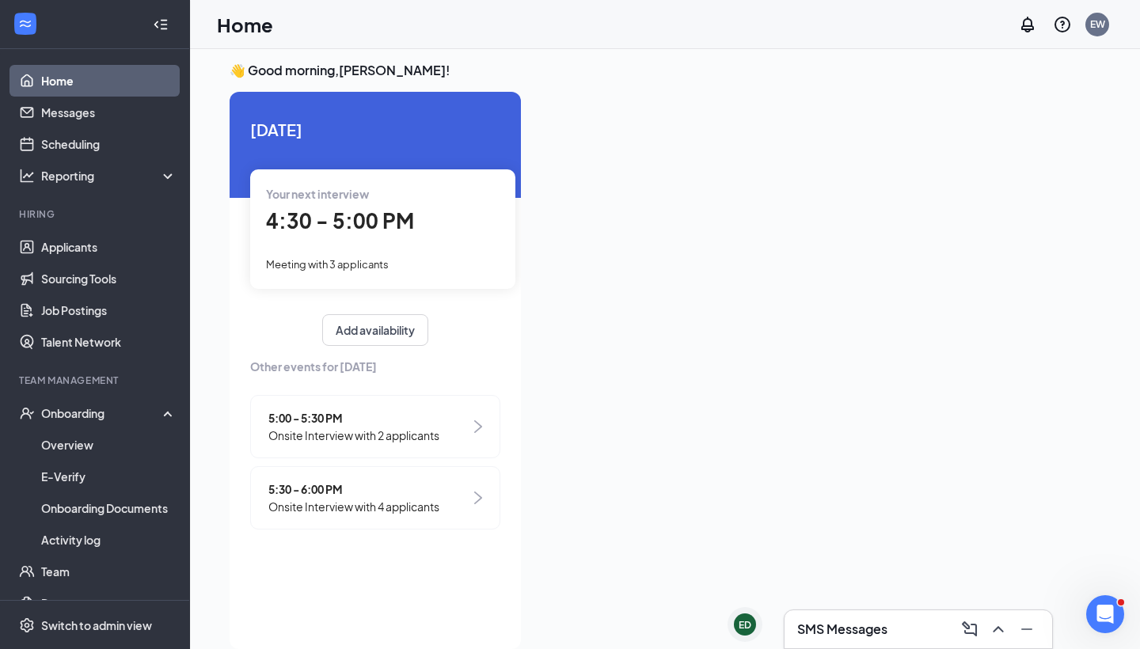
click at [821, 639] on div "SMS Messages" at bounding box center [918, 629] width 242 height 25
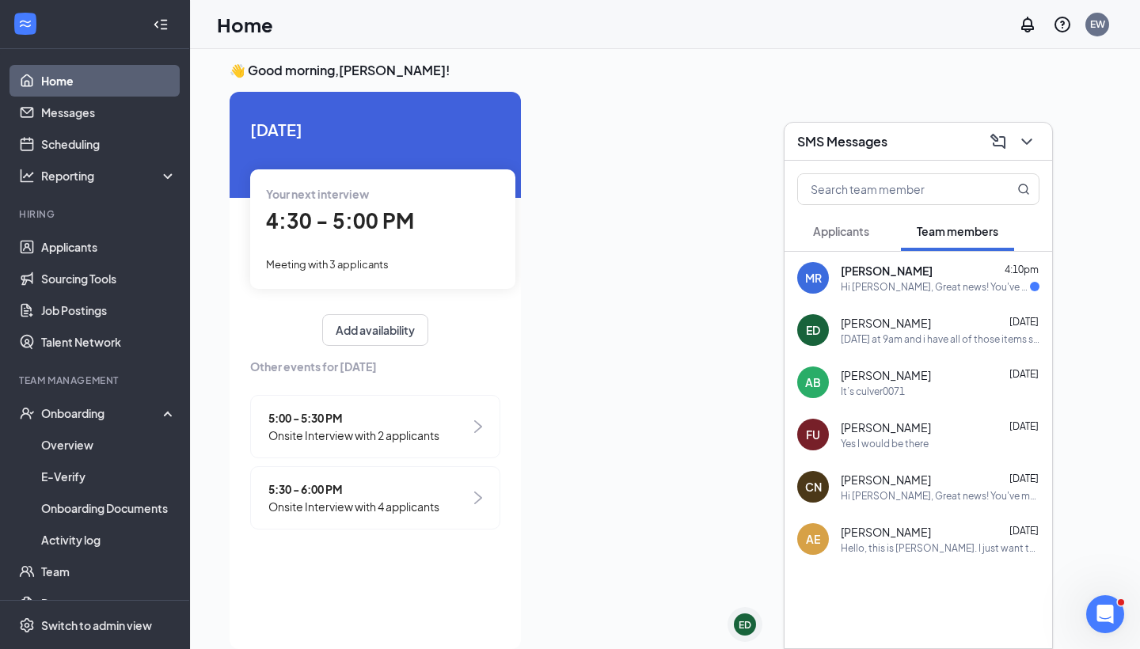
click at [964, 286] on div "Hi [PERSON_NAME], Great news! You've moved on to the next stage of the applicat…" at bounding box center [935, 286] width 189 height 13
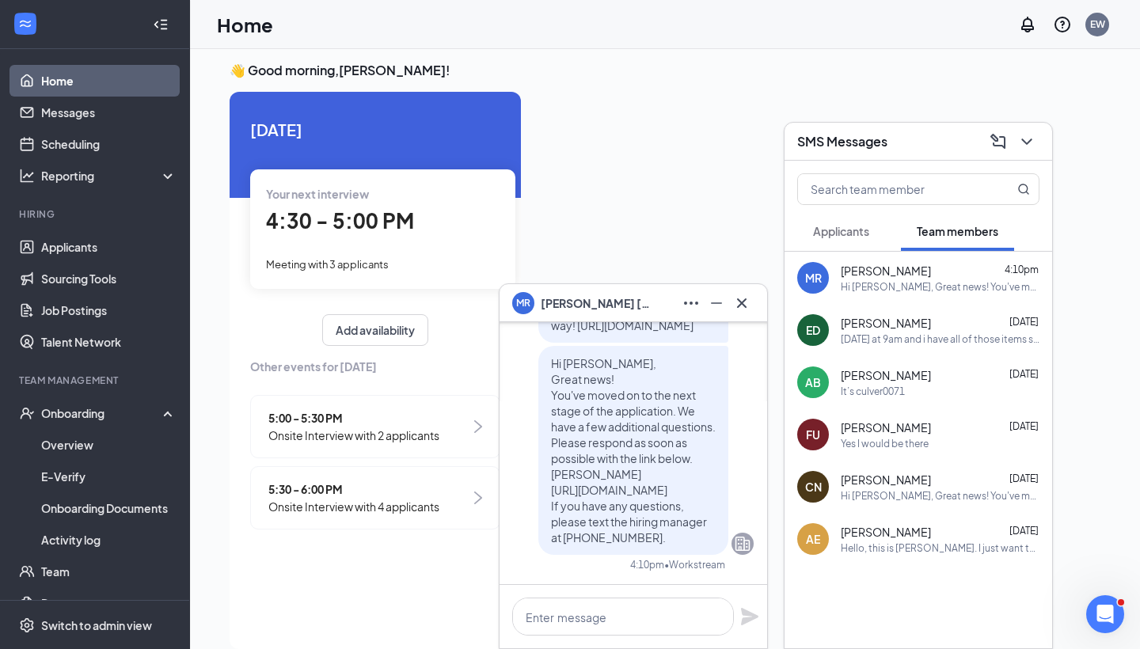
scroll to position [0, 0]
click at [875, 244] on button "Applicants" at bounding box center [841, 231] width 88 height 40
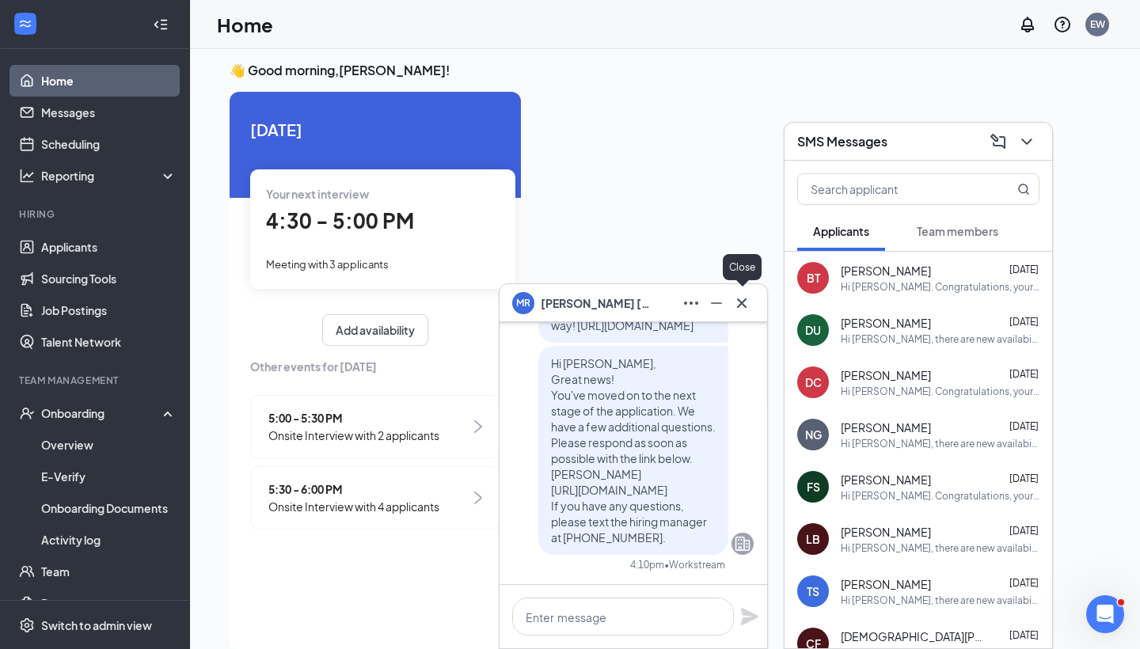
click at [739, 306] on icon "Cross" at bounding box center [742, 303] width 10 height 10
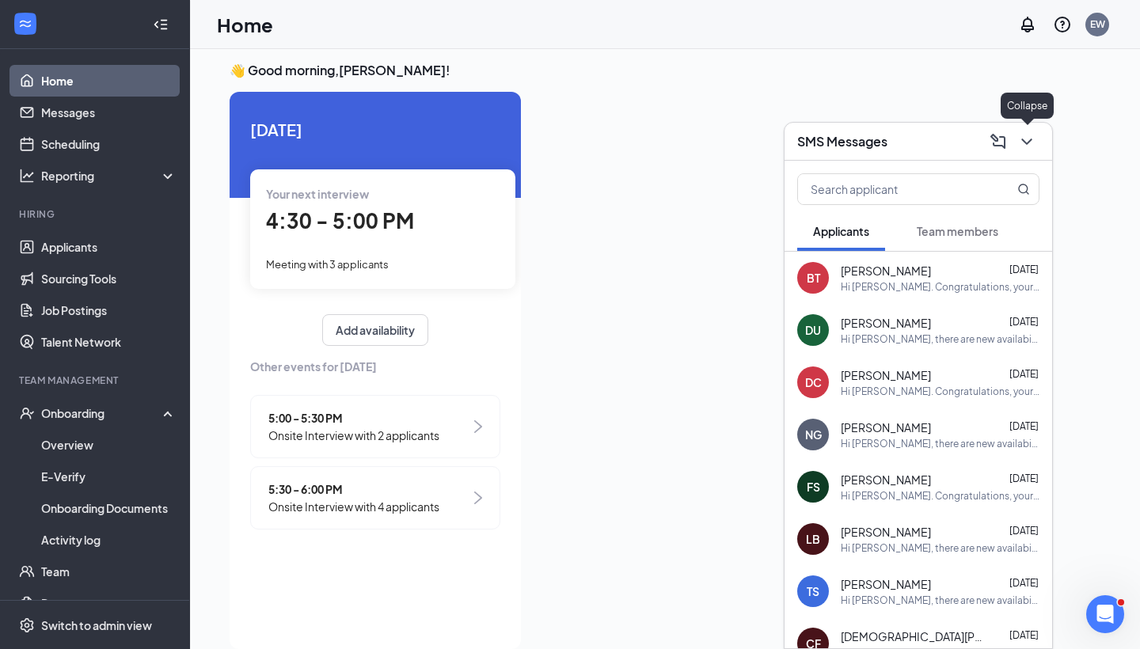
click at [1031, 146] on icon "ChevronDown" at bounding box center [1026, 141] width 19 height 19
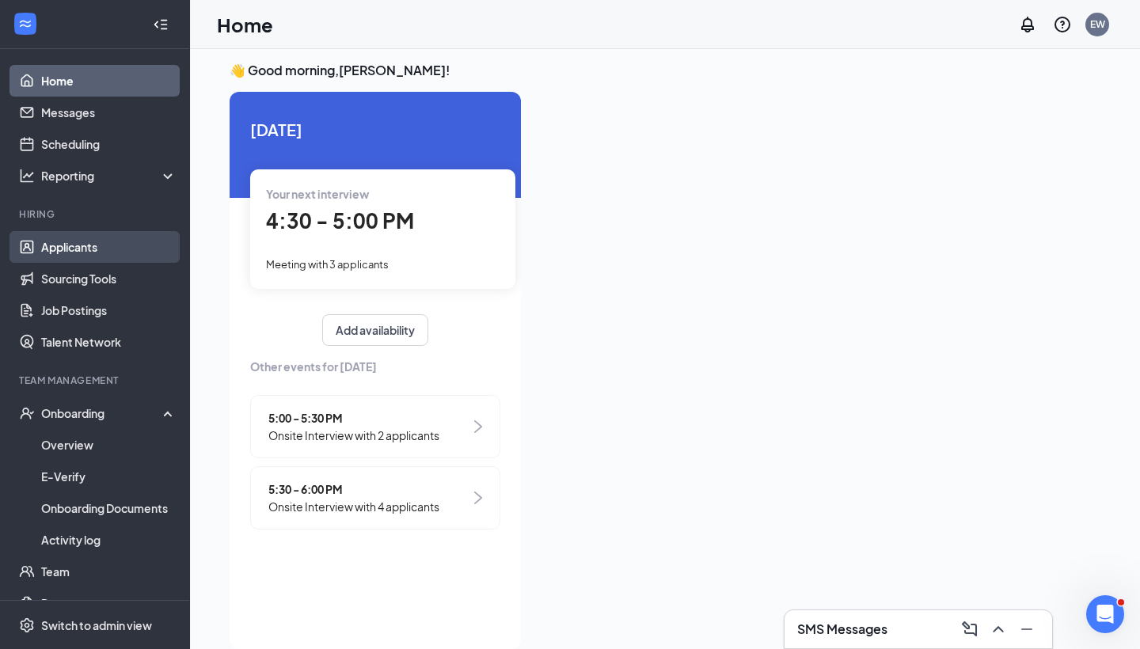
click at [125, 252] on link "Applicants" at bounding box center [108, 247] width 135 height 32
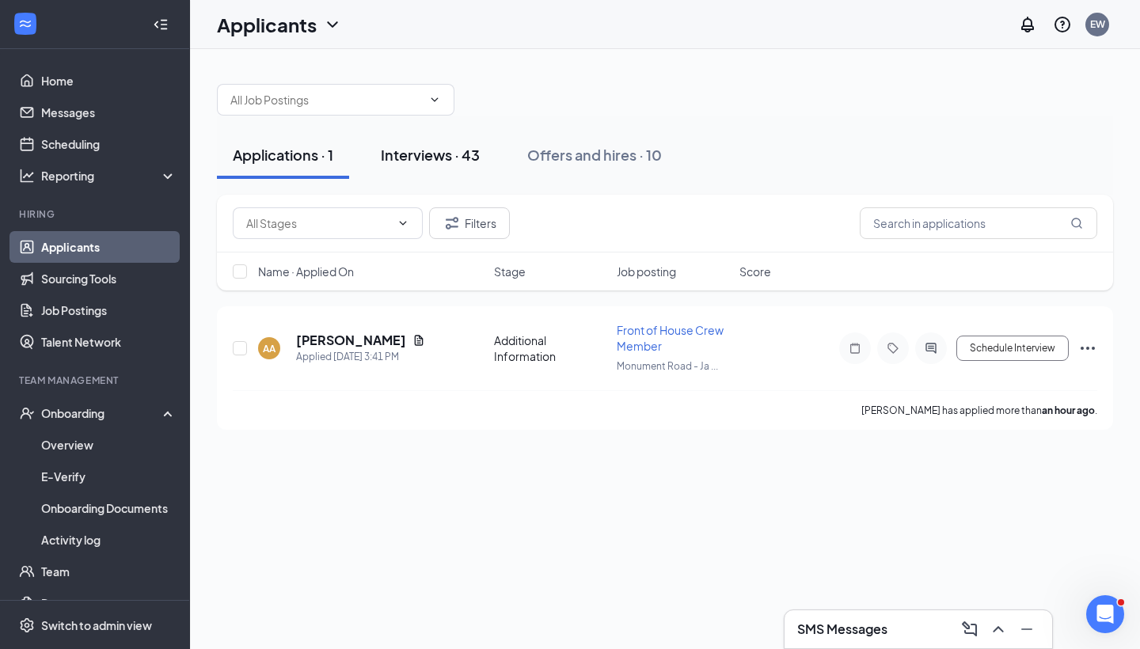
click at [450, 161] on div "Interviews · 43" at bounding box center [430, 155] width 99 height 20
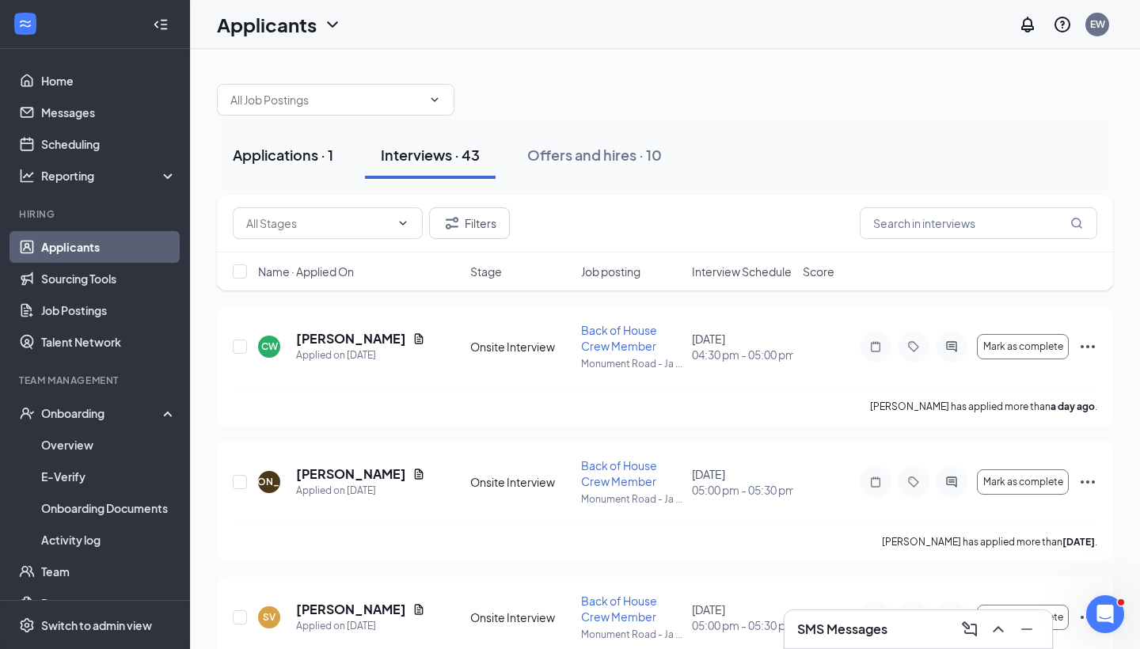
click at [305, 161] on div "Applications · 1" at bounding box center [283, 155] width 101 height 20
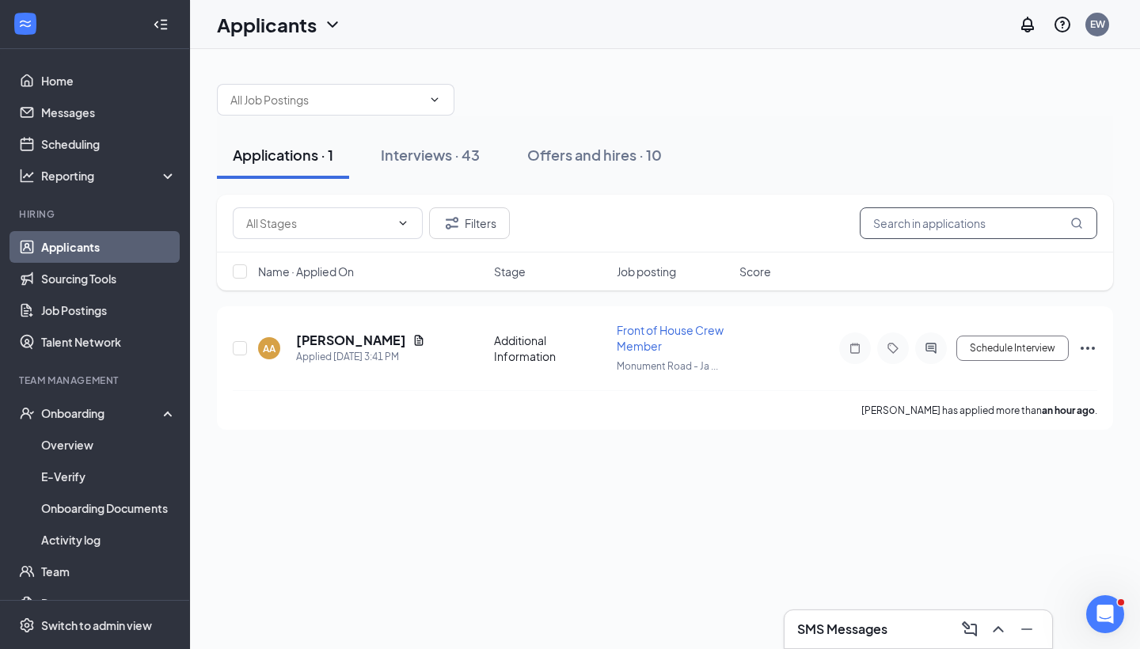
click at [926, 229] on input "text" at bounding box center [979, 223] width 238 height 32
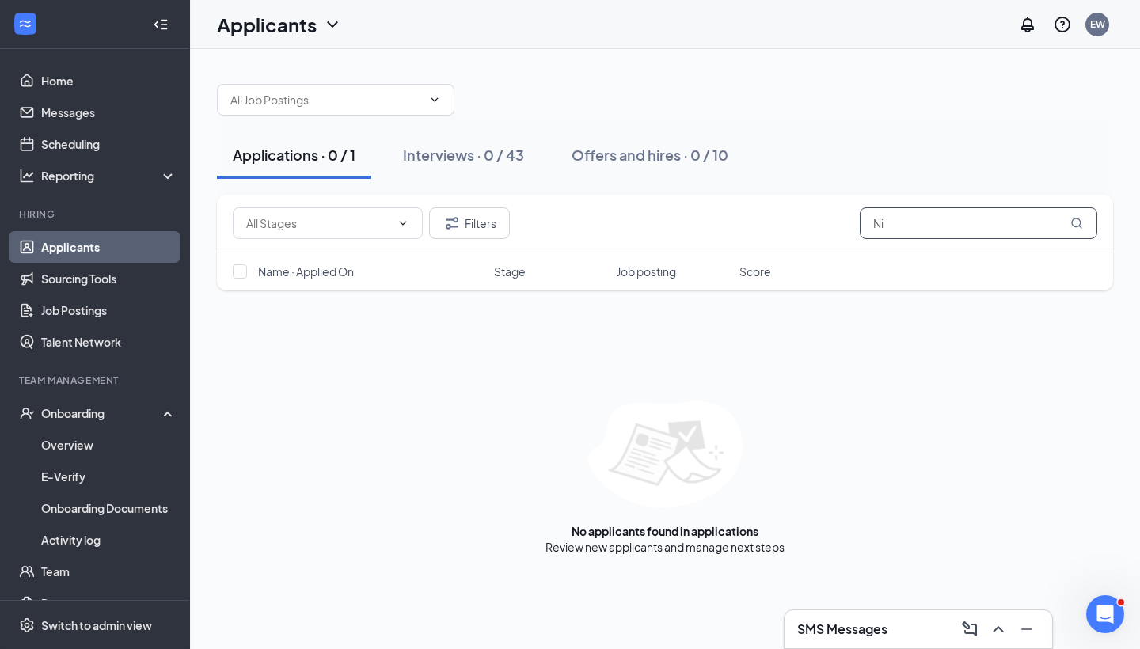
type input "N"
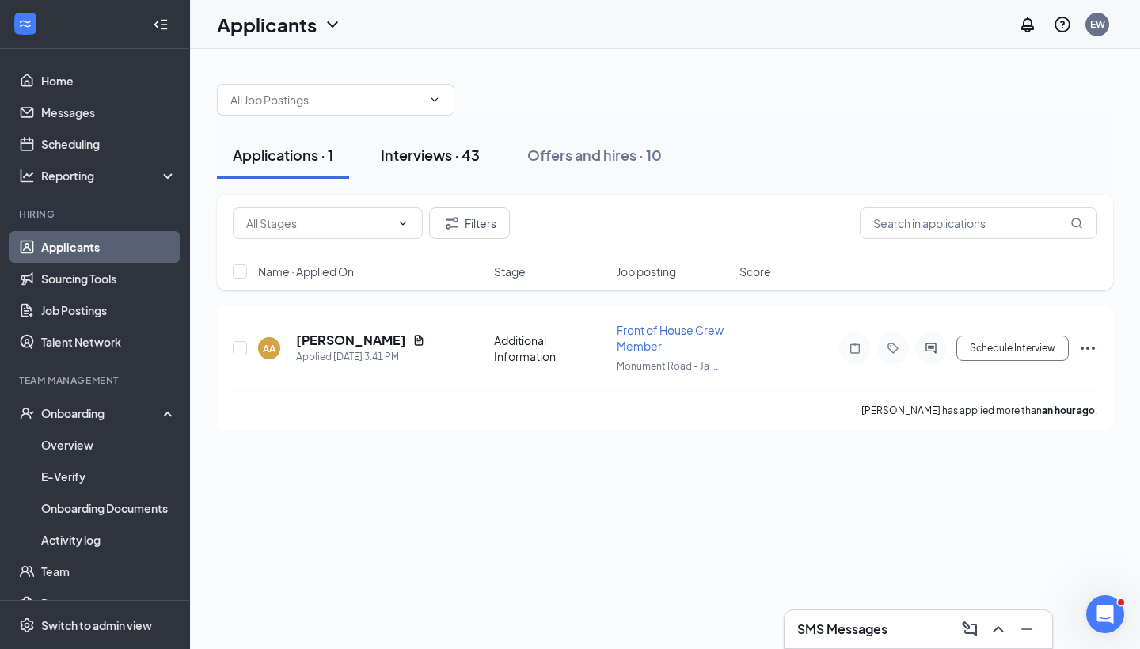
click at [453, 147] on div "Interviews · 43" at bounding box center [430, 155] width 99 height 20
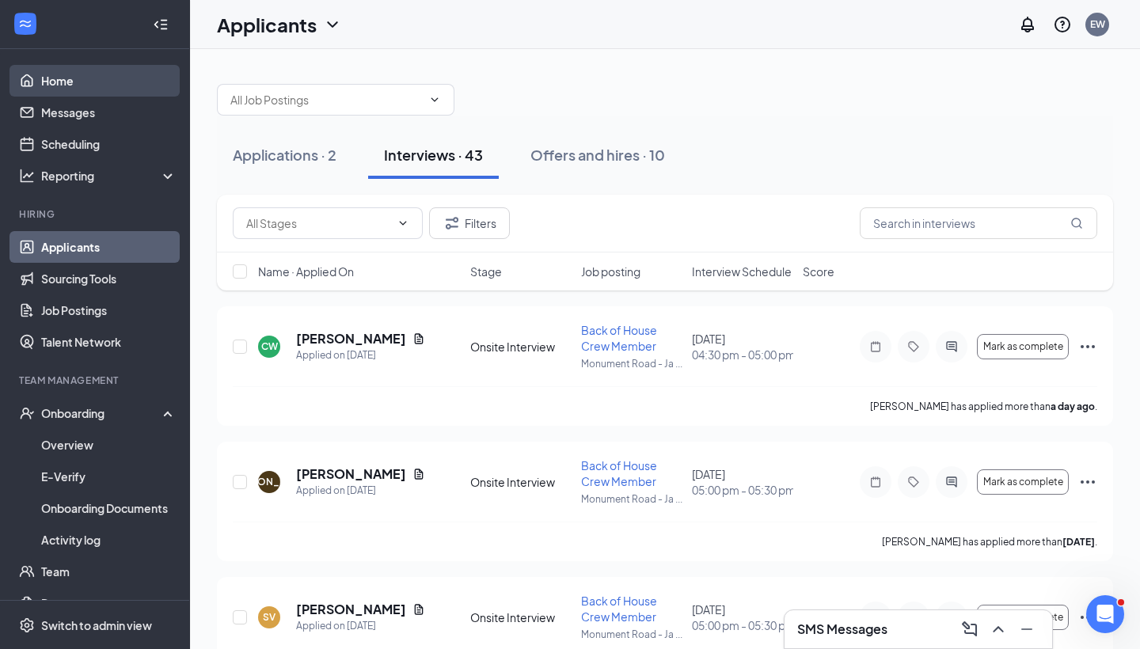
click at [102, 71] on link "Home" at bounding box center [108, 81] width 135 height 32
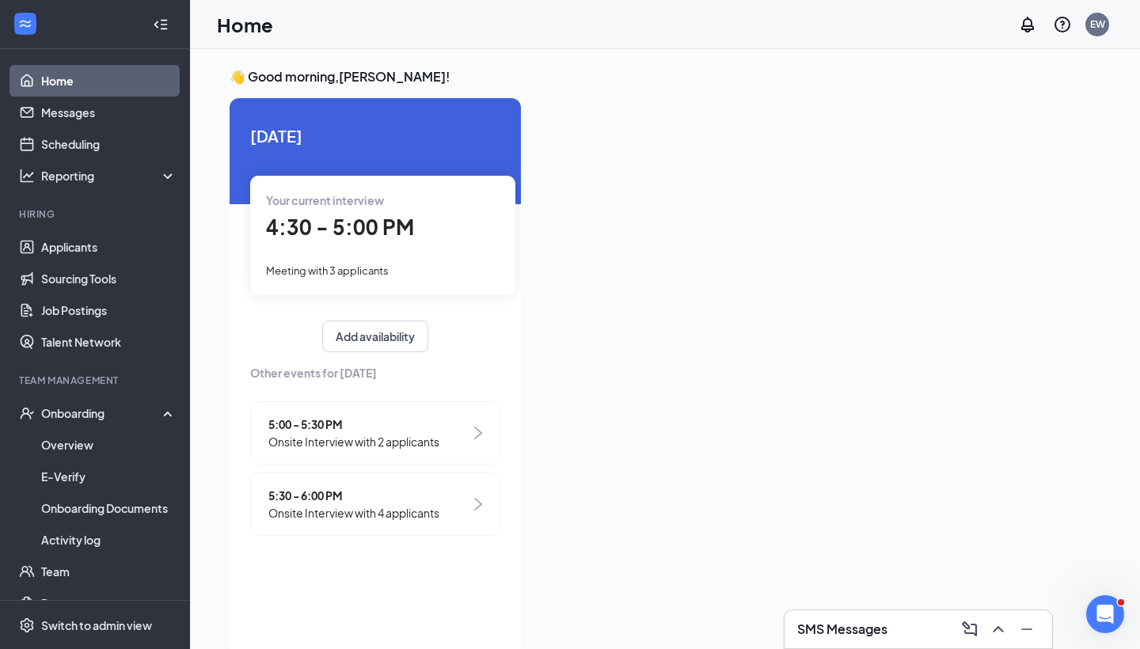
click at [362, 429] on span "5:00 - 5:30 PM" at bounding box center [353, 424] width 171 height 17
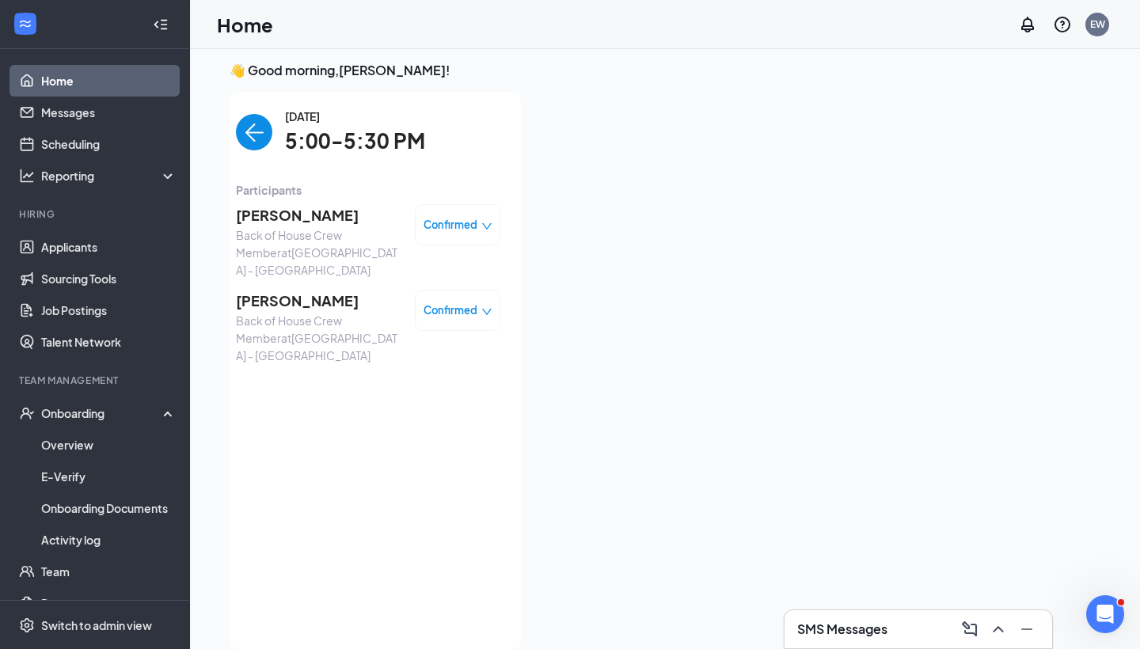
click at [251, 128] on img "back-button" at bounding box center [254, 132] width 36 height 36
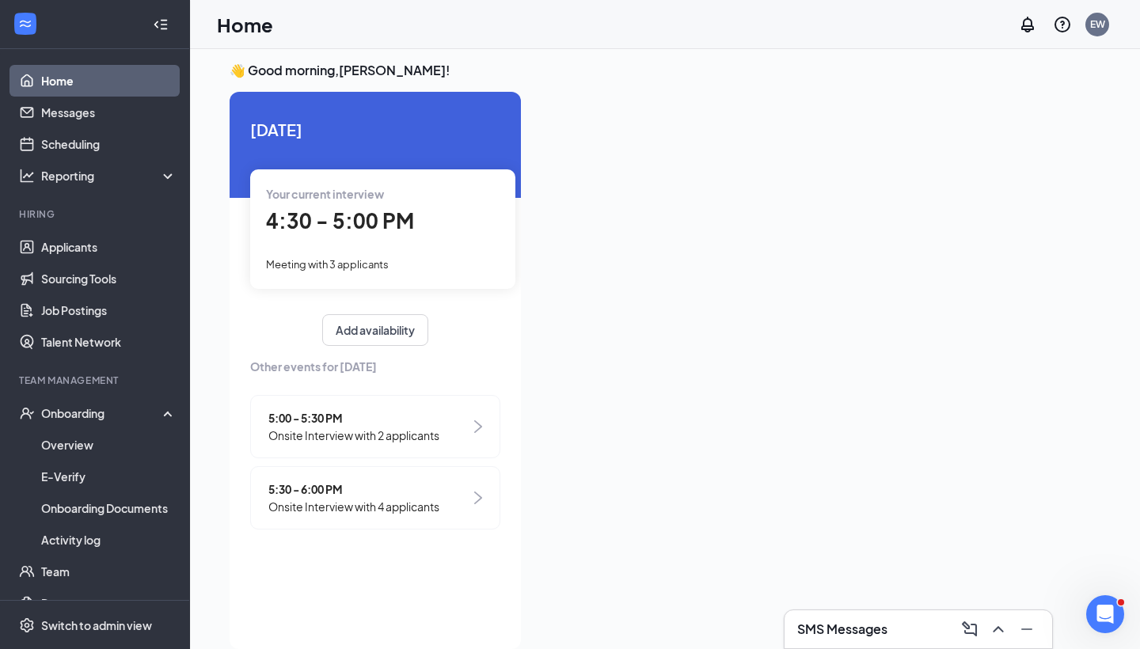
click at [359, 427] on span "Onsite Interview with 2 applicants" at bounding box center [353, 435] width 171 height 17
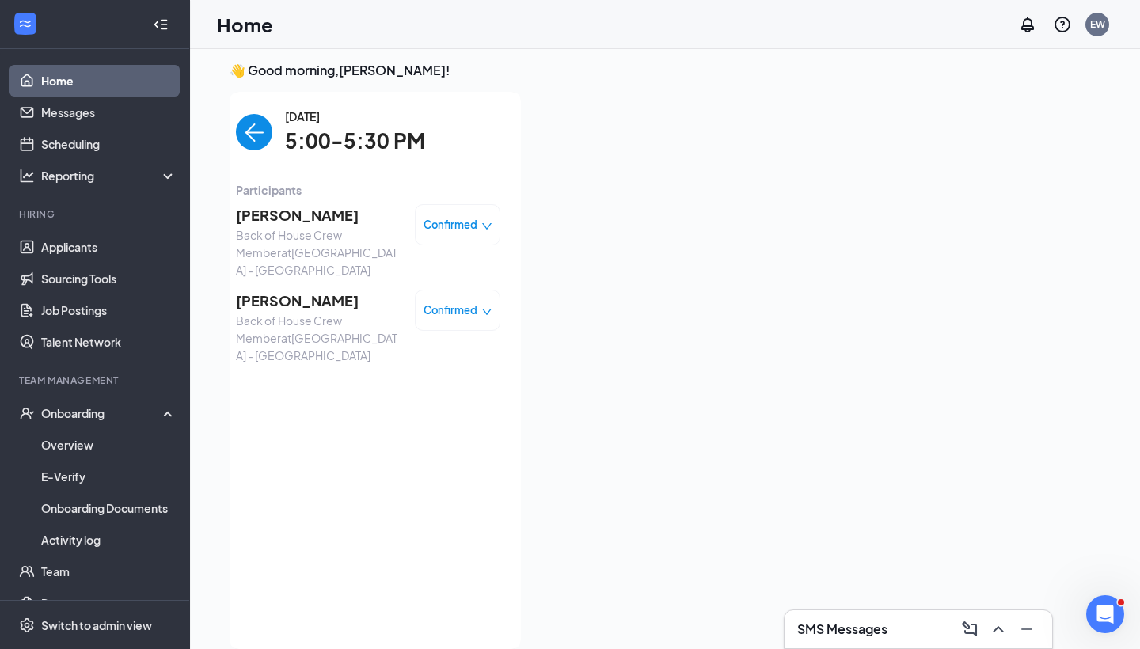
click at [278, 211] on span "[PERSON_NAME]" at bounding box center [319, 215] width 166 height 22
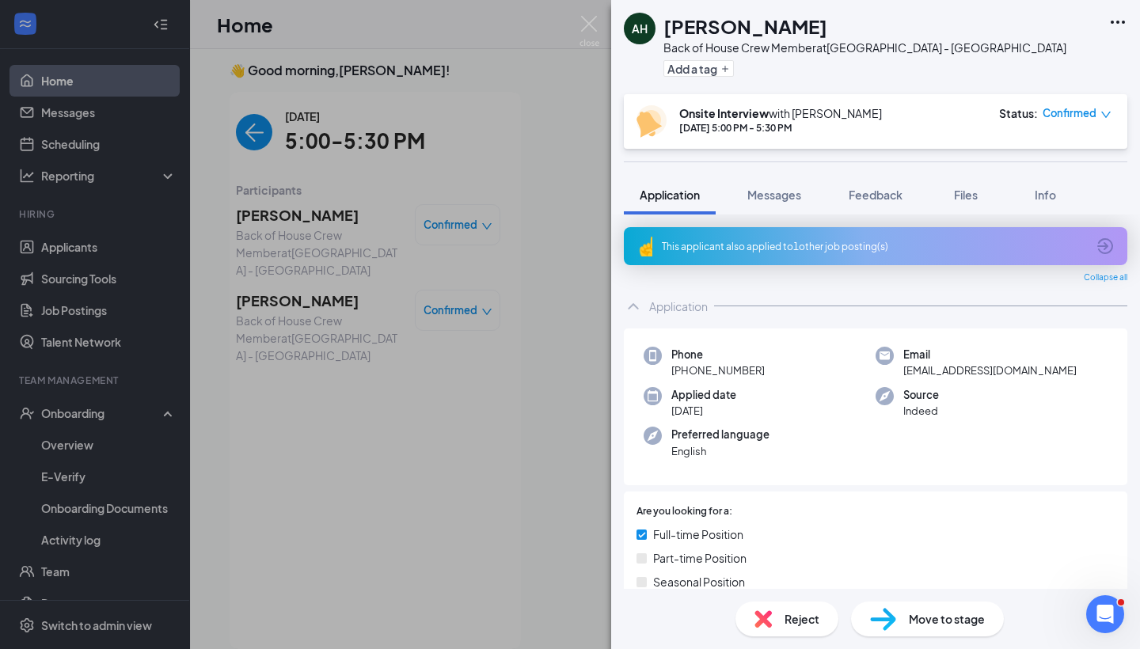
click at [736, 249] on div "This applicant also applied to 1 other job posting(s)" at bounding box center [874, 246] width 424 height 13
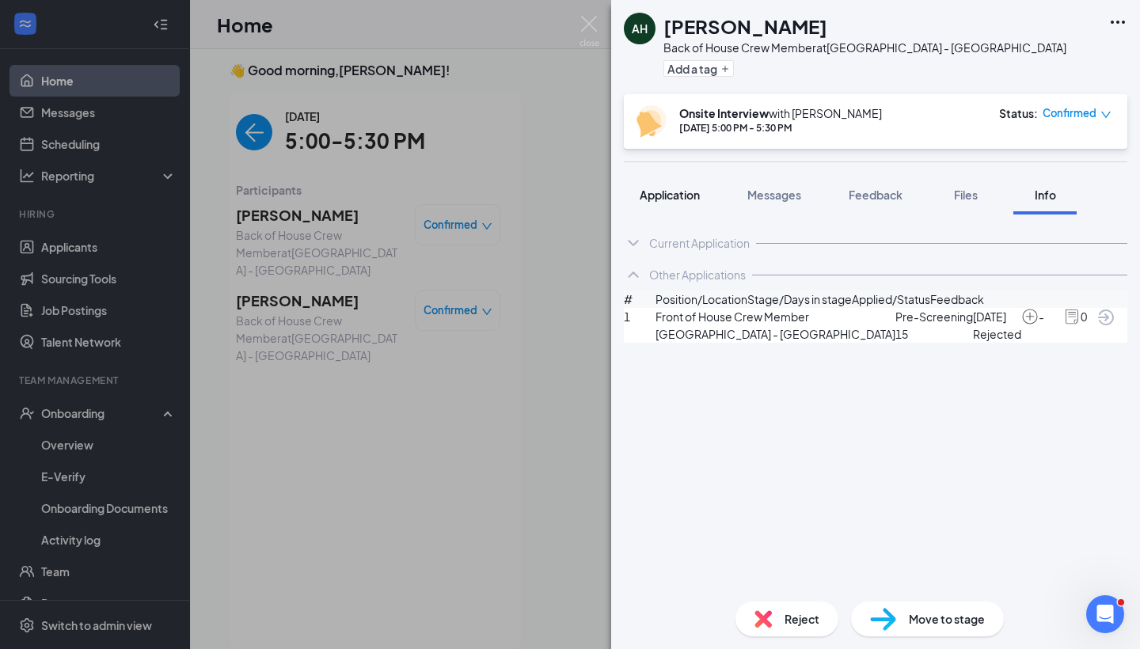
click at [672, 203] on button "Application" at bounding box center [670, 195] width 92 height 40
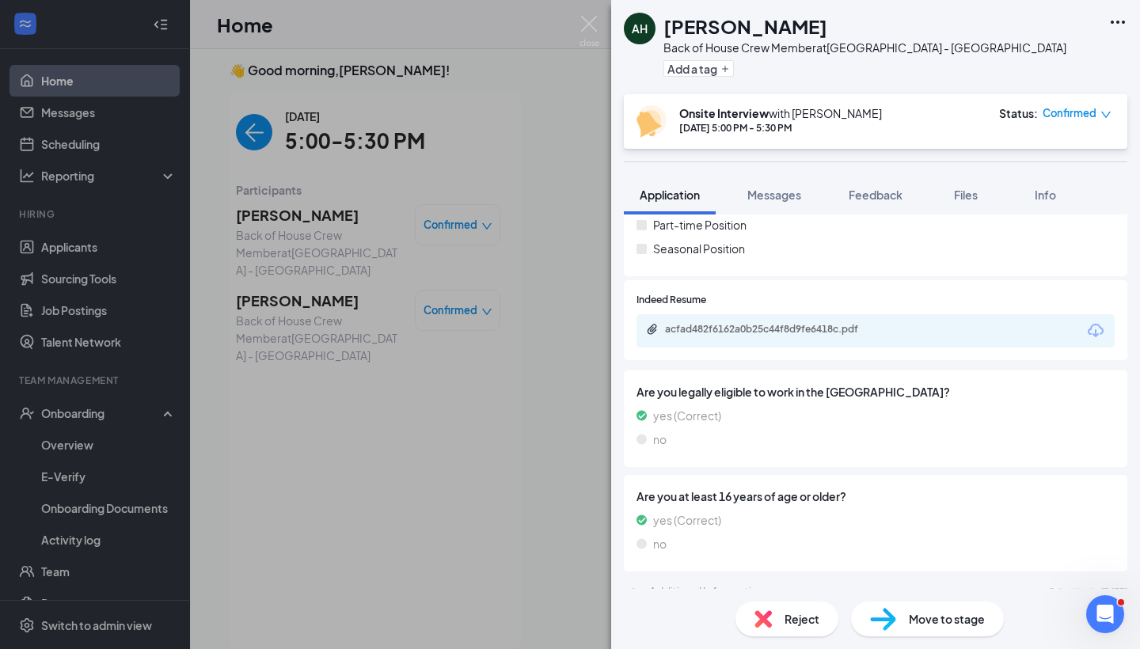
scroll to position [333, 0]
click at [775, 325] on div "acfad482f6162a0b25c44f8d9fe6418c.pdf" at bounding box center [776, 330] width 222 height 13
click at [580, 32] on img at bounding box center [590, 31] width 20 height 31
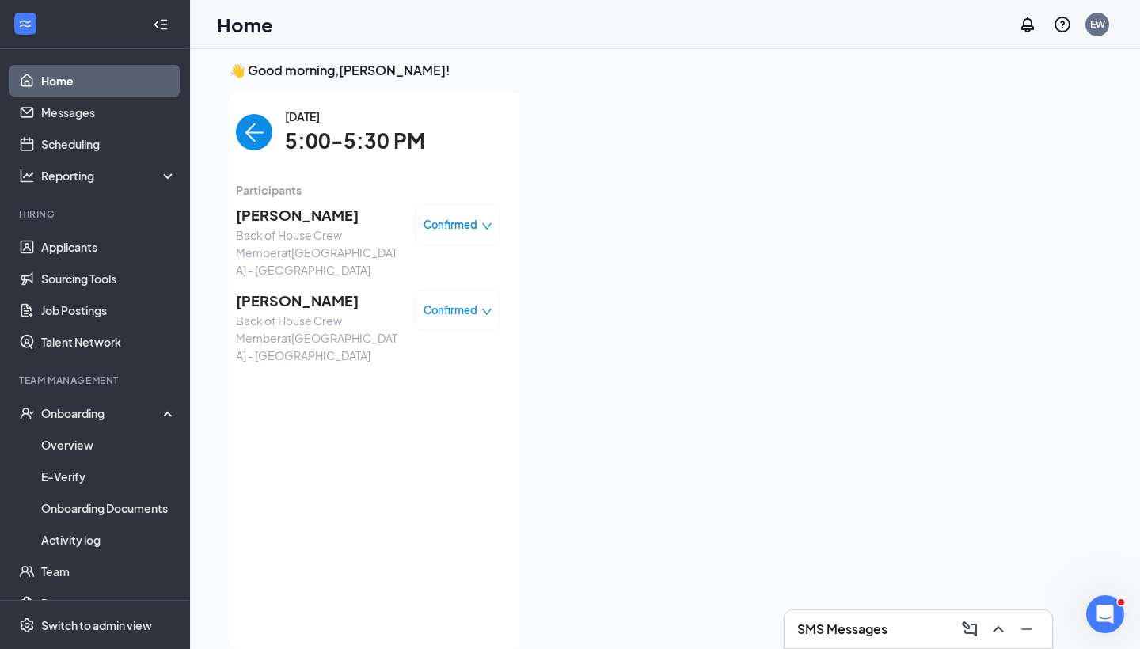
click at [272, 290] on span "[PERSON_NAME]" at bounding box center [319, 301] width 166 height 22
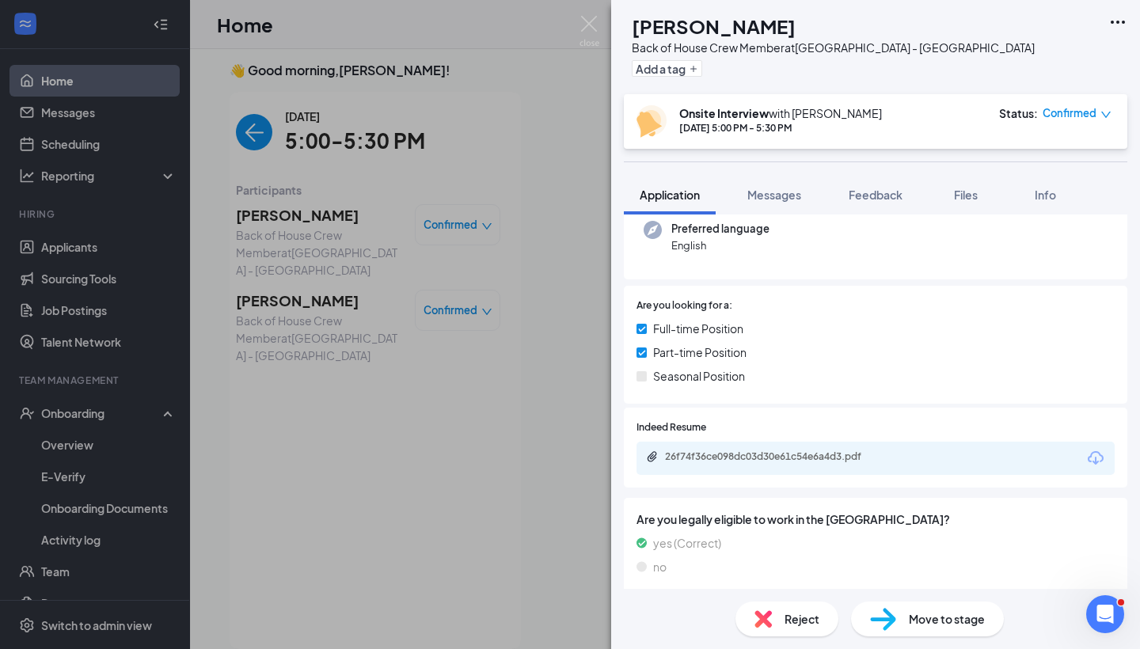
scroll to position [167, 0]
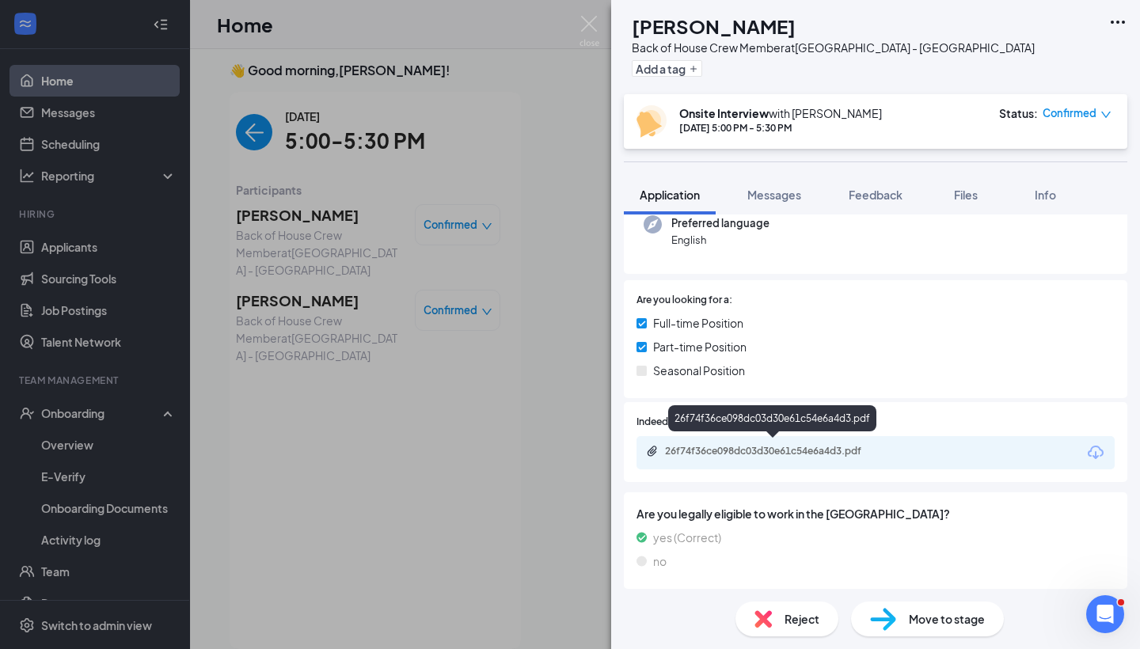
click at [778, 453] on div "26f74f36ce098dc03d30e61c54e6a4d3.pdf" at bounding box center [776, 451] width 222 height 13
click at [777, 453] on div "26f74f36ce098dc03d30e61c54e6a4d3.pdf" at bounding box center [776, 451] width 222 height 13
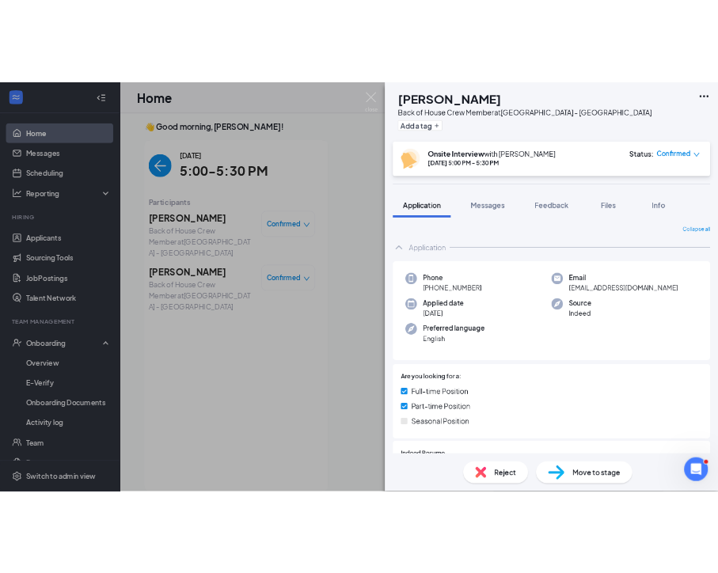
scroll to position [0, 0]
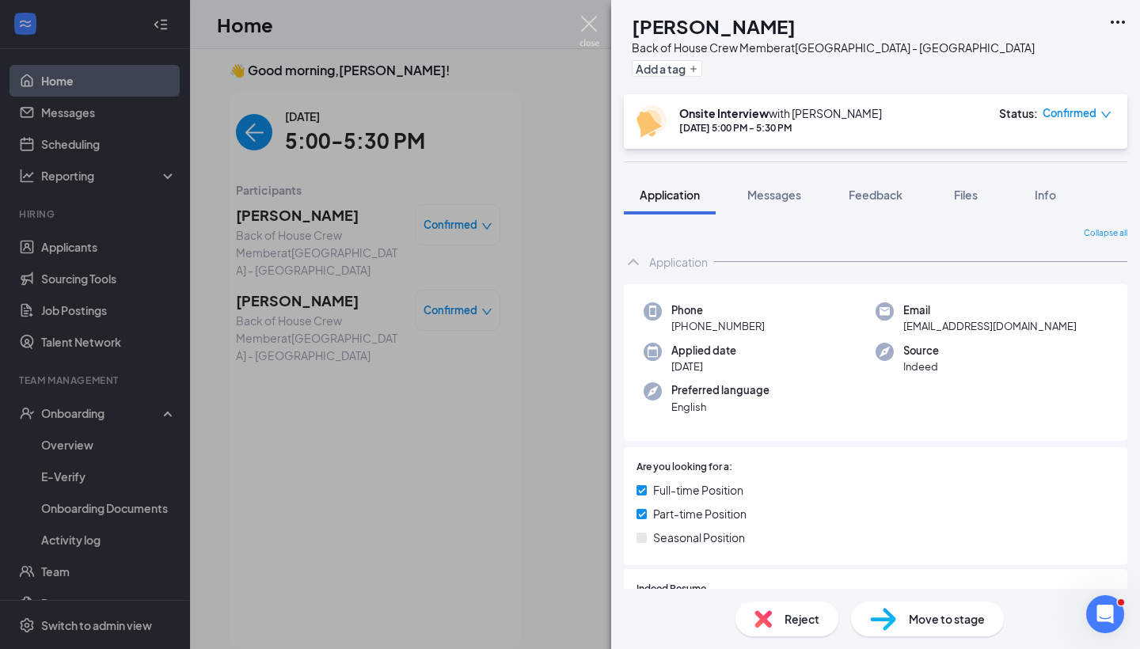
click at [595, 26] on img at bounding box center [590, 31] width 20 height 31
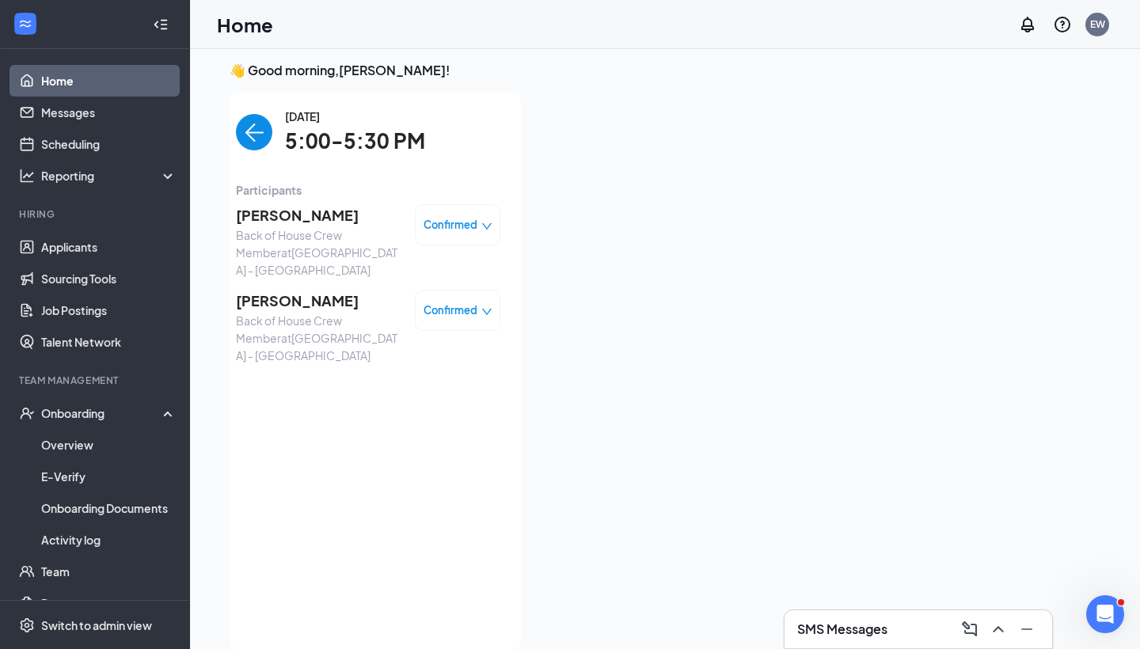
click at [255, 126] on img "back-button" at bounding box center [254, 132] width 36 height 36
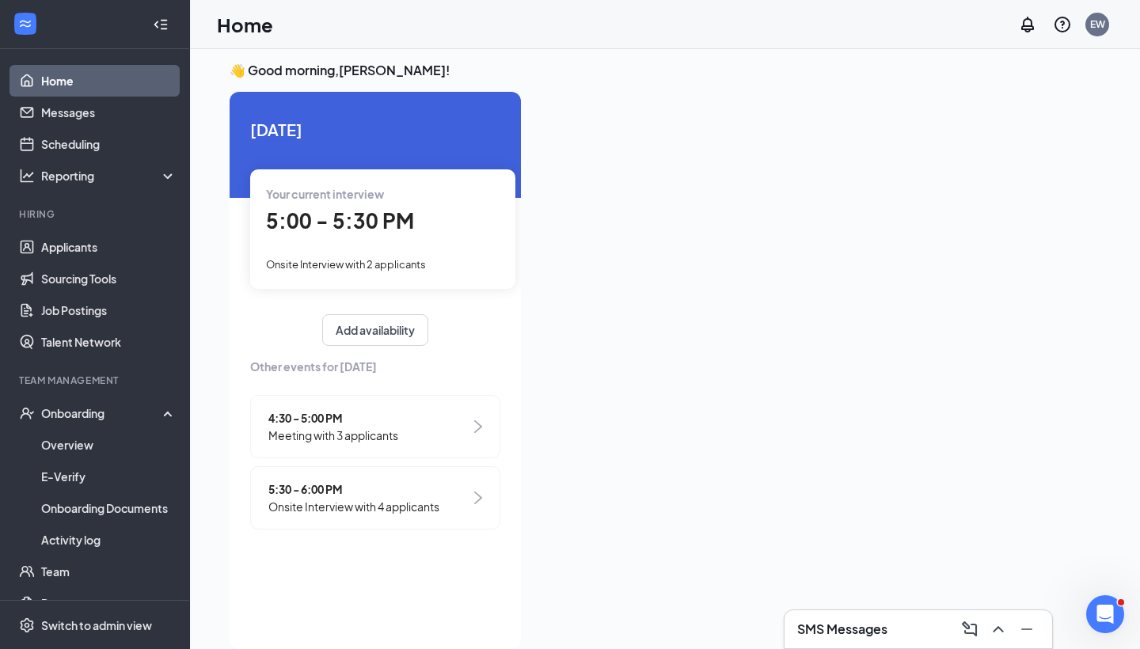
click at [353, 409] on span "4:30 - 5:00 PM" at bounding box center [333, 417] width 130 height 17
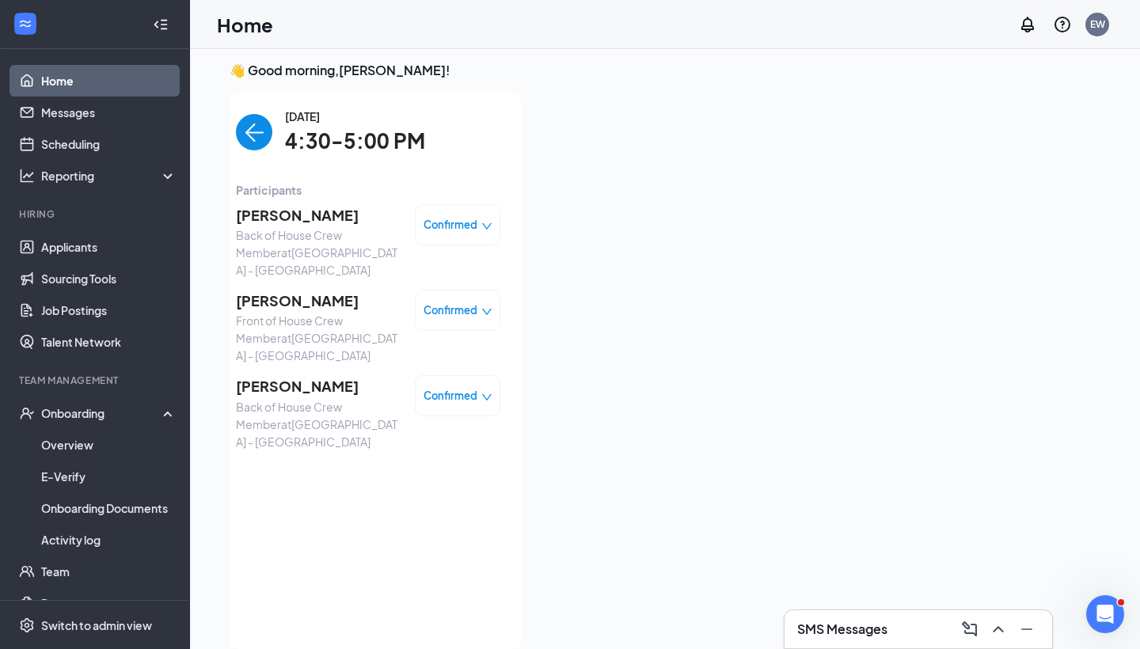
click at [454, 220] on span "Confirmed" at bounding box center [451, 225] width 54 height 16
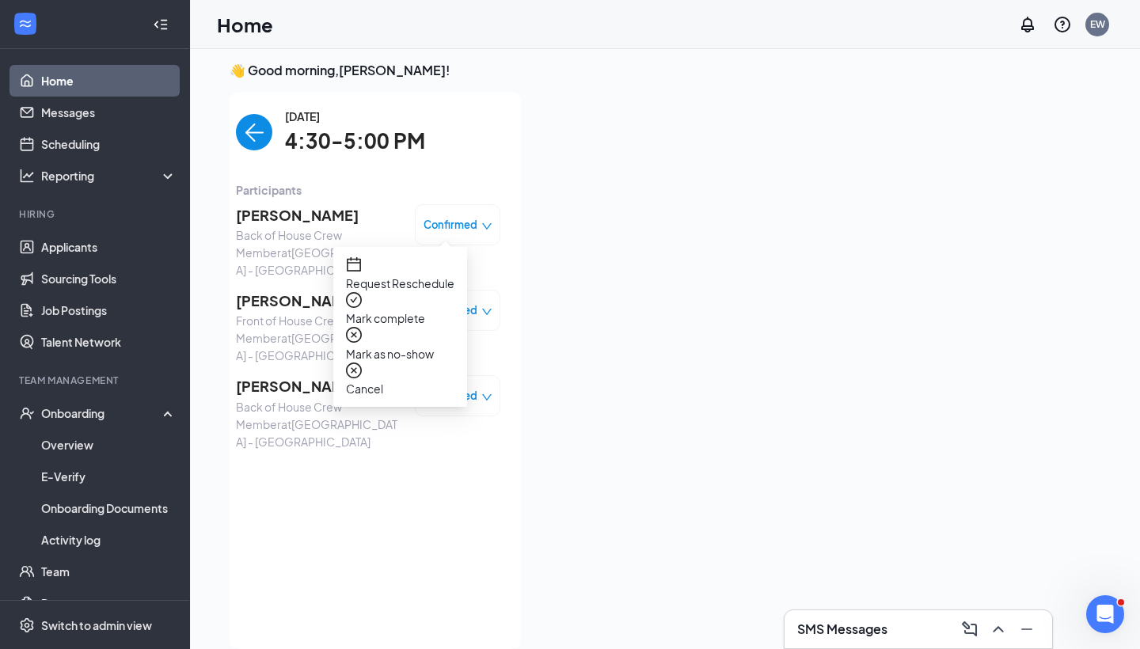
click at [439, 345] on span "Mark as no-show" at bounding box center [400, 353] width 108 height 17
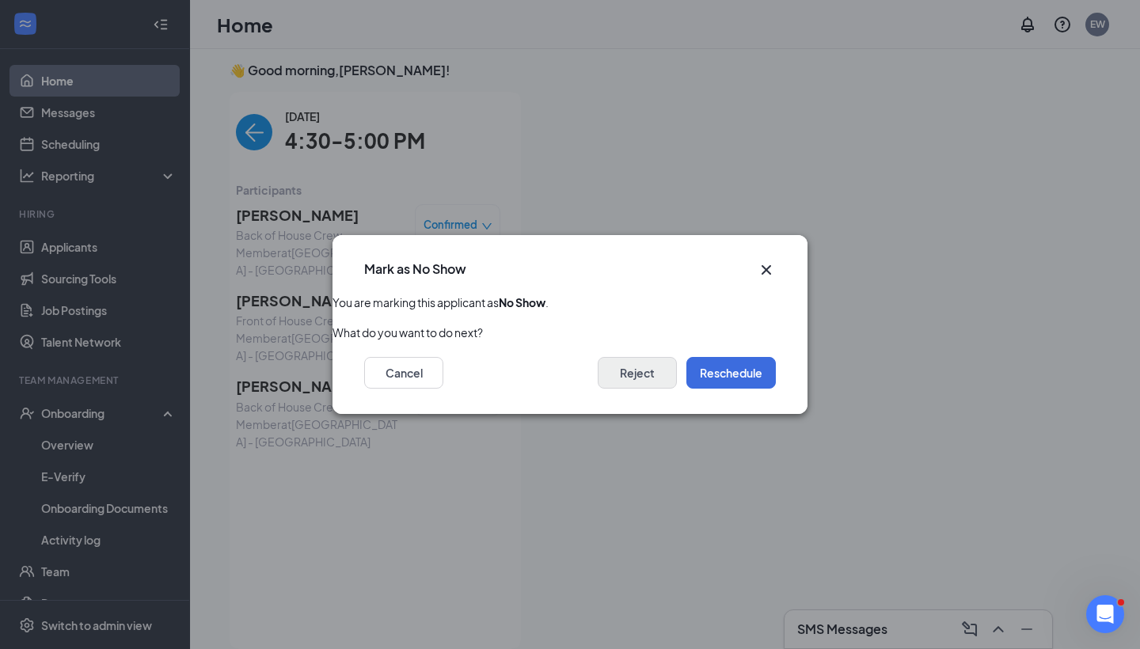
click at [645, 367] on button "Reject" at bounding box center [637, 373] width 79 height 32
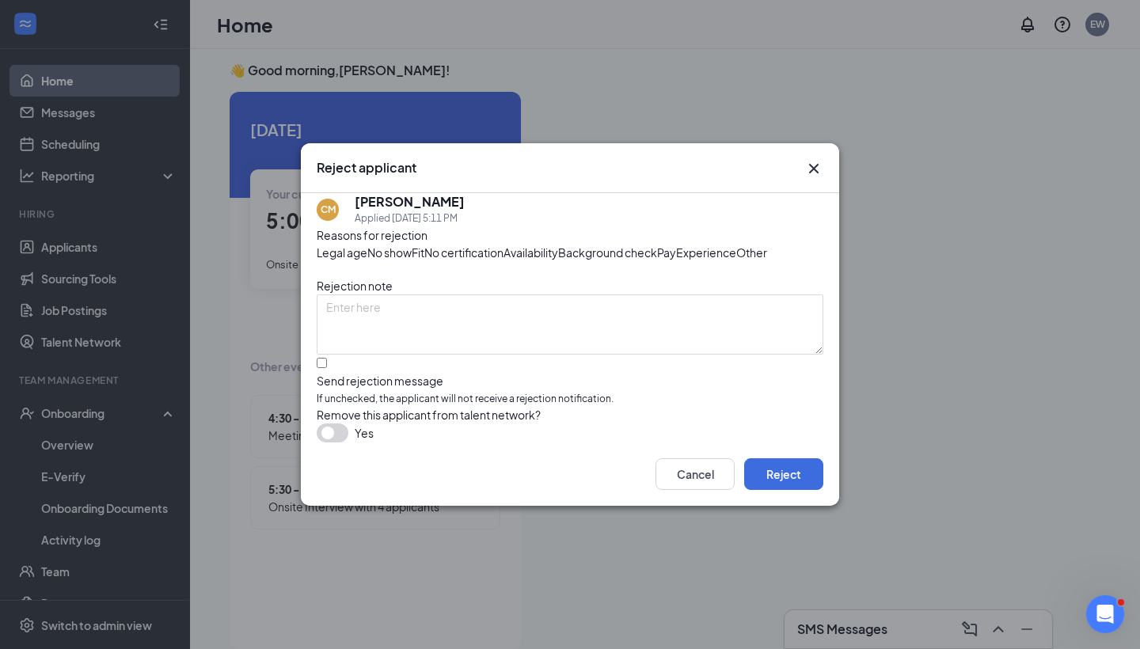
click at [412, 244] on span "No show" at bounding box center [389, 252] width 44 height 17
click at [766, 490] on button "Reject" at bounding box center [783, 474] width 79 height 32
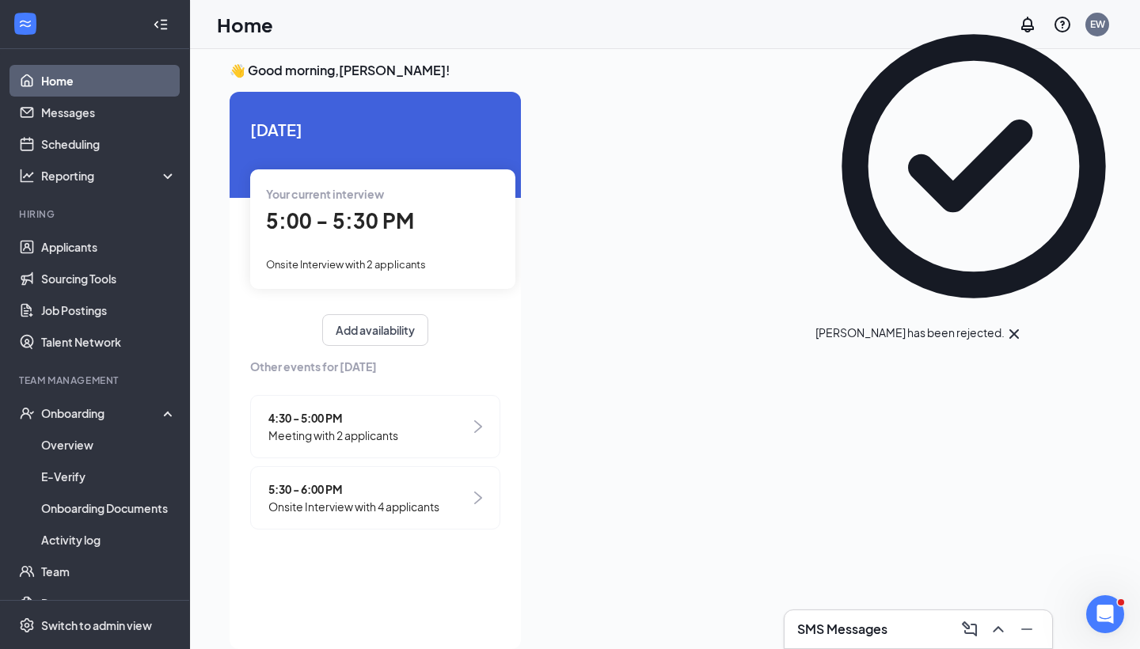
click at [442, 413] on div "4:30 - 5:00 PM Meeting with 2 applicants" at bounding box center [375, 426] width 250 height 63
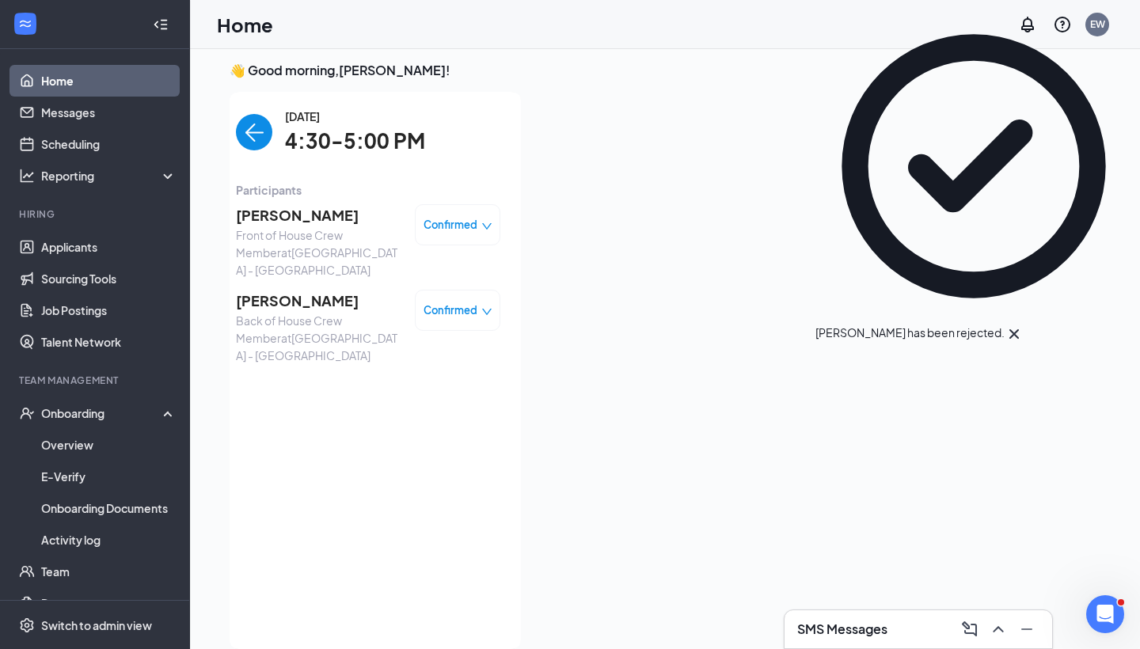
click at [450, 230] on span "Confirmed" at bounding box center [451, 225] width 54 height 16
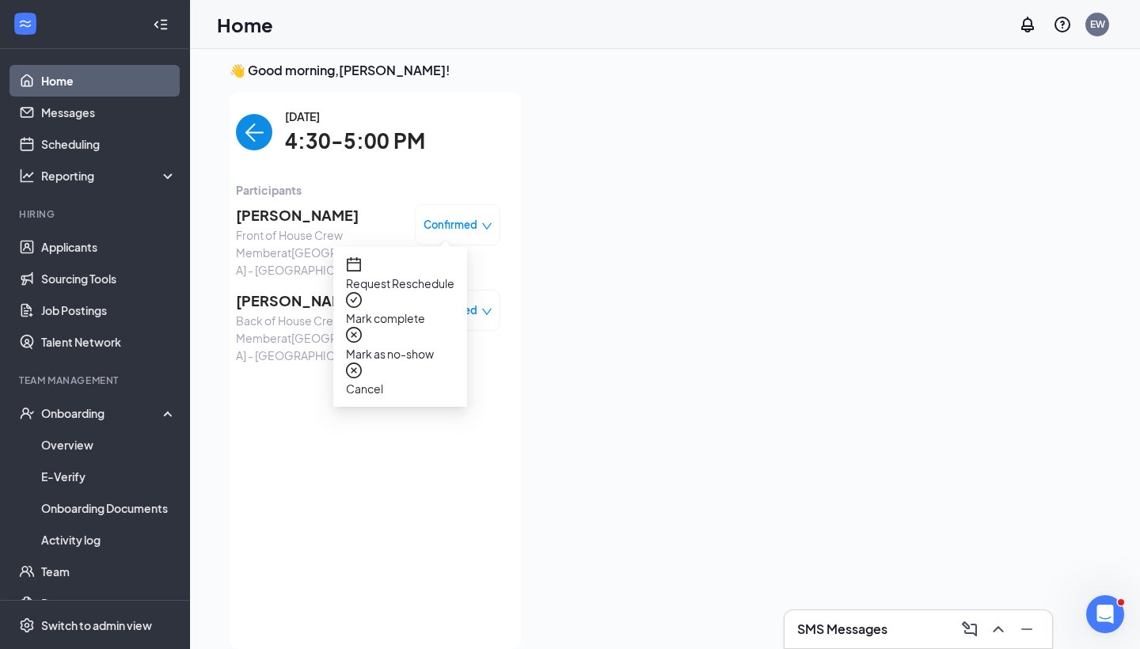
click at [422, 345] on span "Mark as no-show" at bounding box center [400, 353] width 108 height 17
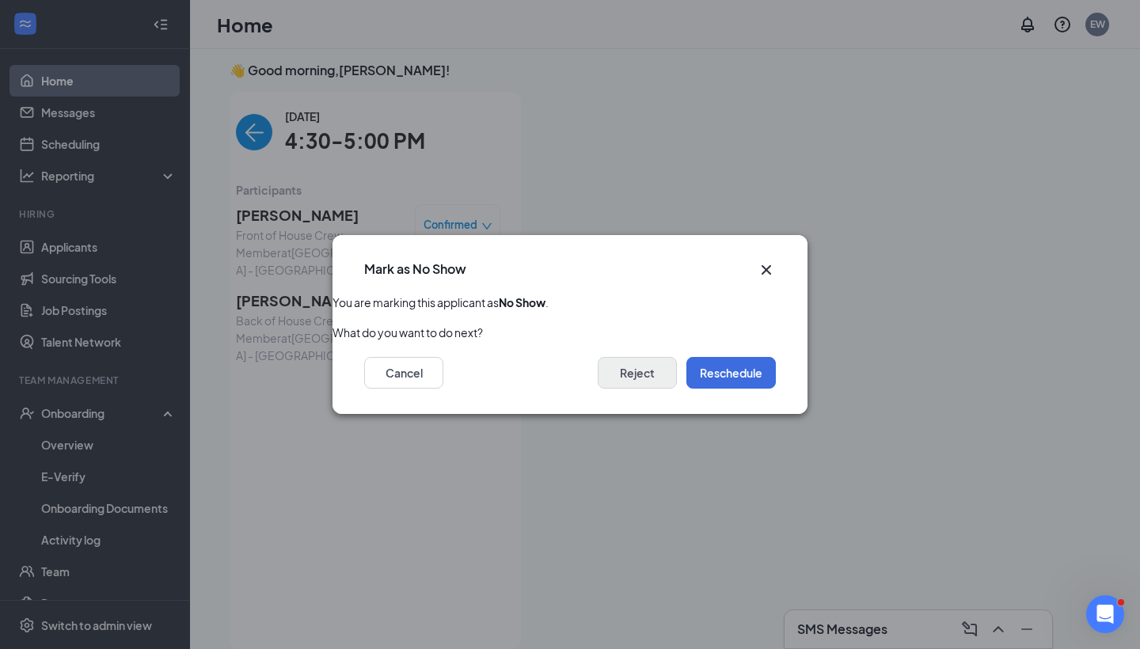
click at [648, 380] on button "Reject" at bounding box center [637, 373] width 79 height 32
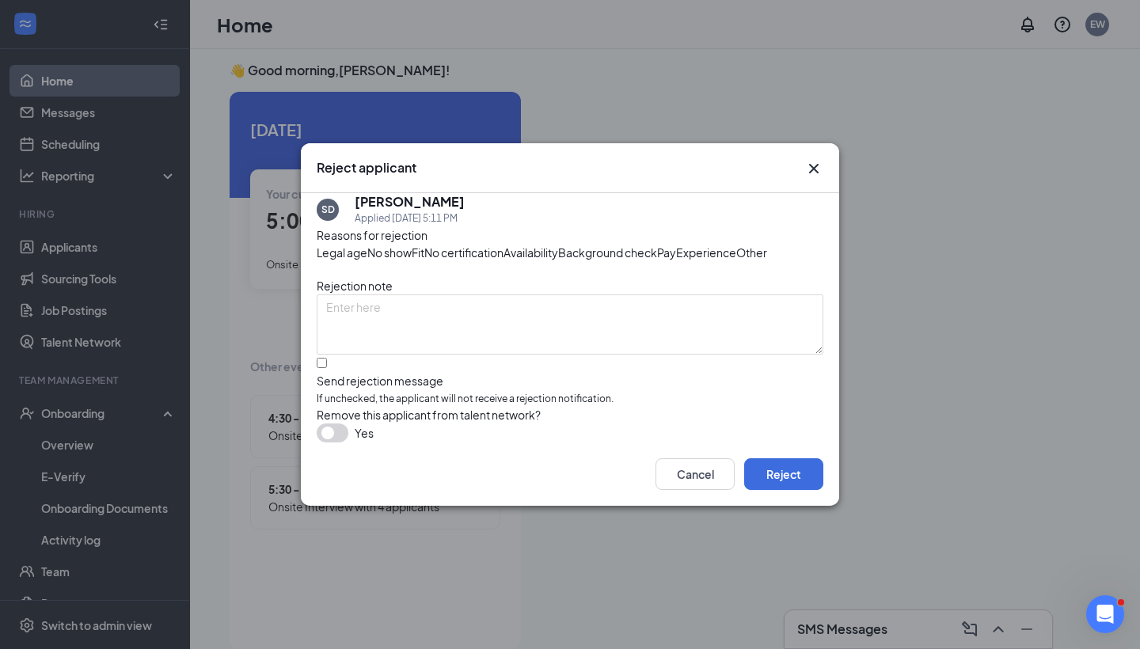
click at [412, 244] on span "No show" at bounding box center [389, 252] width 44 height 17
click at [781, 490] on button "Reject" at bounding box center [783, 474] width 79 height 32
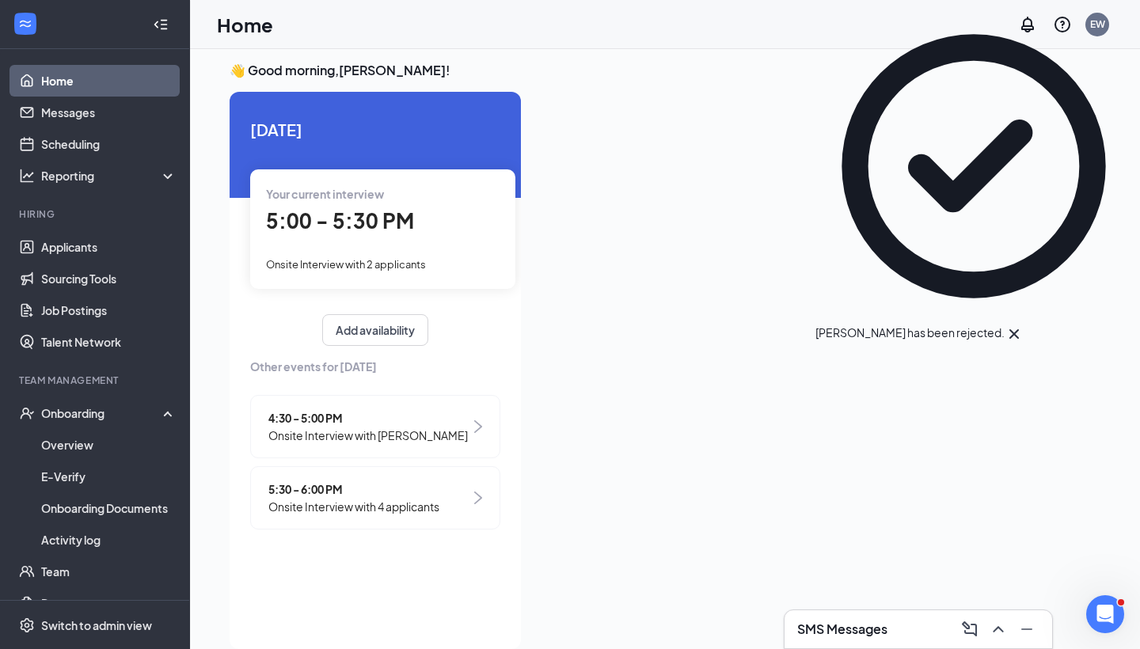
click at [361, 427] on span "Onsite Interview with [PERSON_NAME]" at bounding box center [368, 435] width 200 height 17
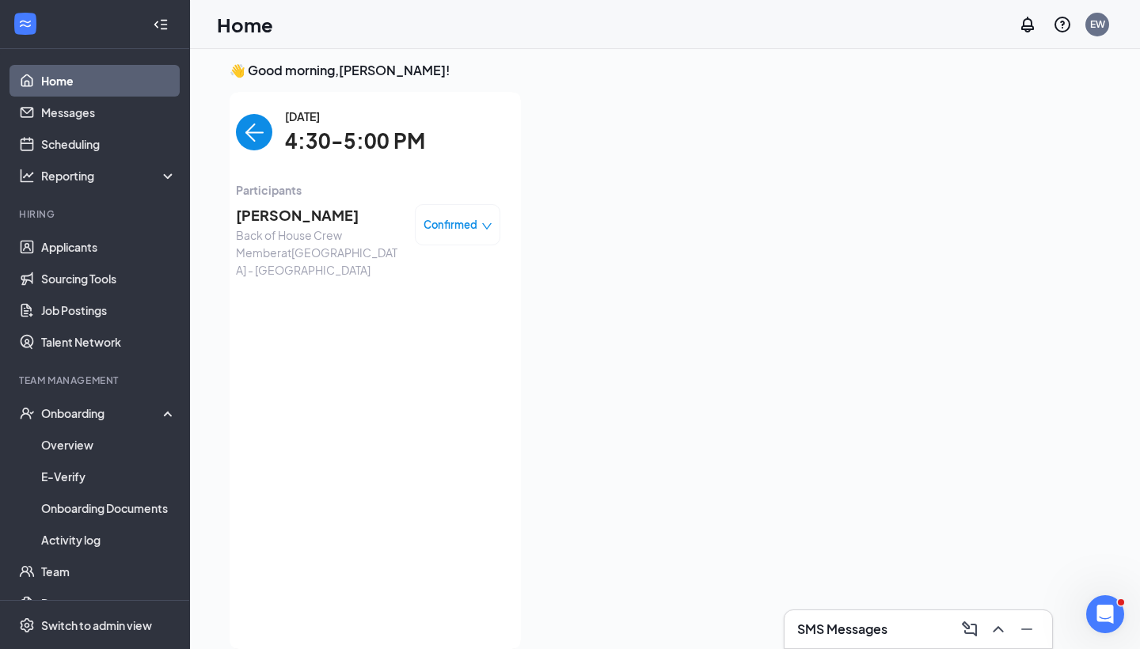
click at [471, 234] on div "Confirmed" at bounding box center [458, 224] width 86 height 41
click at [469, 225] on span "Confirmed" at bounding box center [451, 225] width 54 height 16
click at [427, 345] on span "Mark as no-show" at bounding box center [400, 353] width 108 height 17
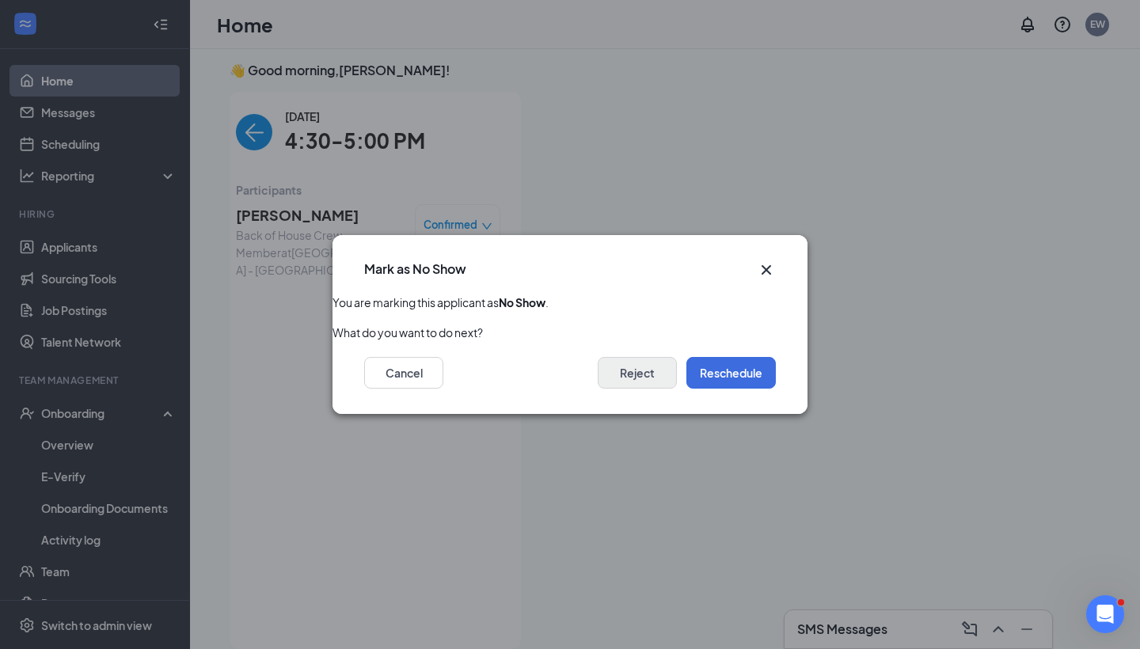
click at [633, 377] on button "Reject" at bounding box center [637, 373] width 79 height 32
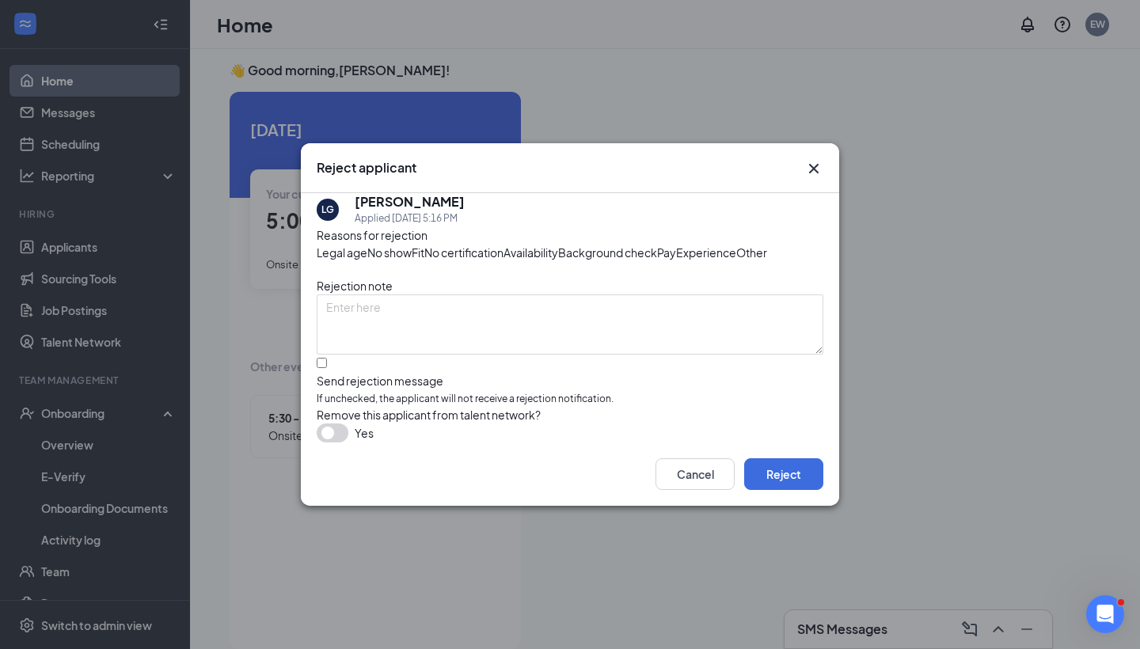
click at [412, 244] on span "No show" at bounding box center [389, 252] width 44 height 17
click at [809, 490] on button "Reject" at bounding box center [783, 474] width 79 height 32
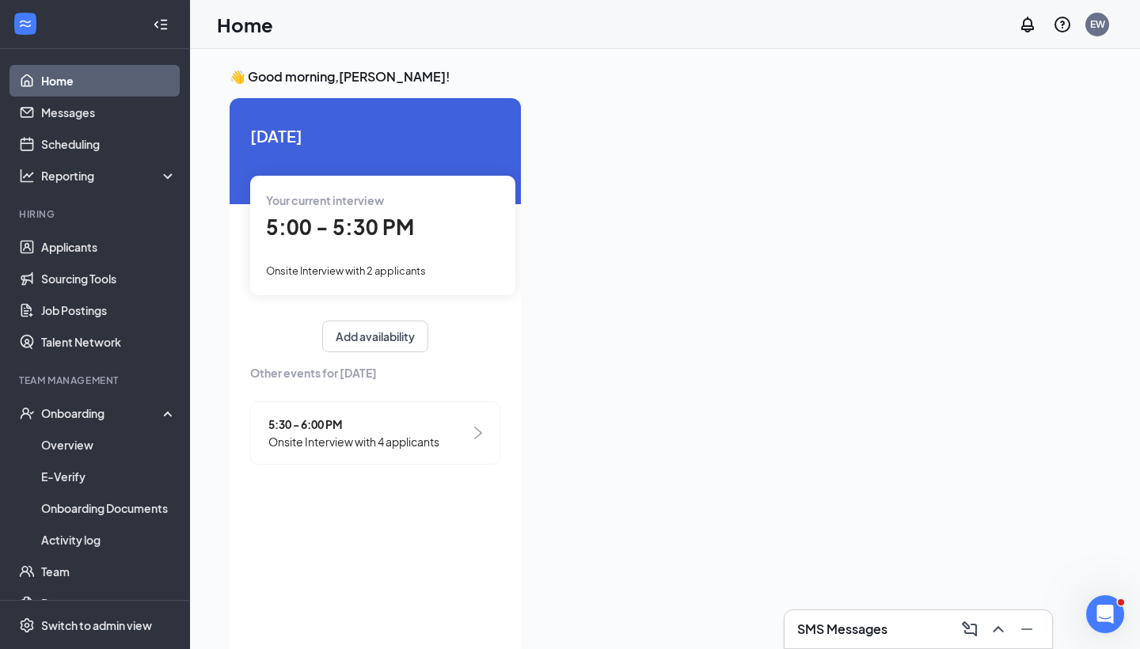
click at [448, 219] on div "5:00 - 5:30 PM" at bounding box center [383, 227] width 234 height 32
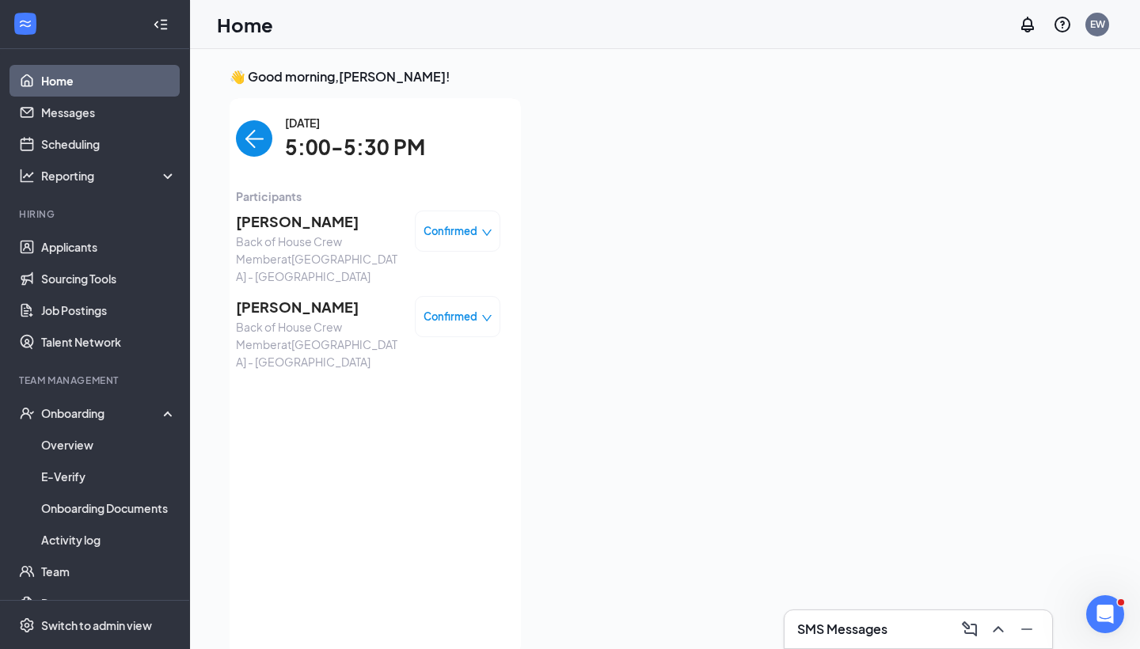
scroll to position [6, 0]
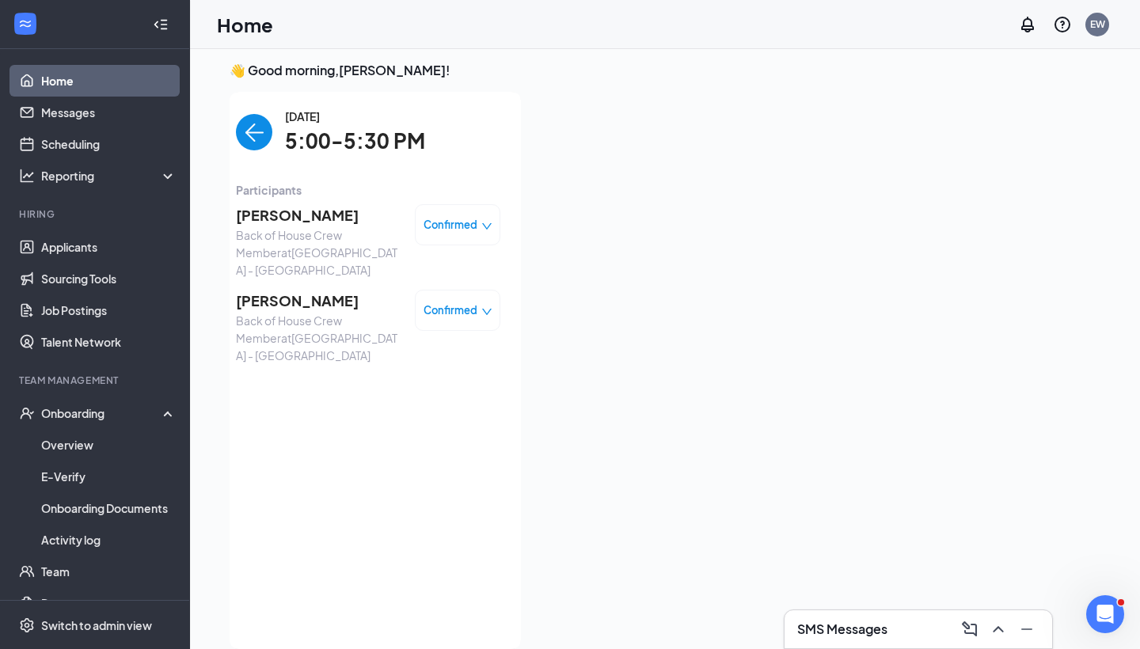
click at [262, 139] on img "back-button" at bounding box center [254, 132] width 36 height 36
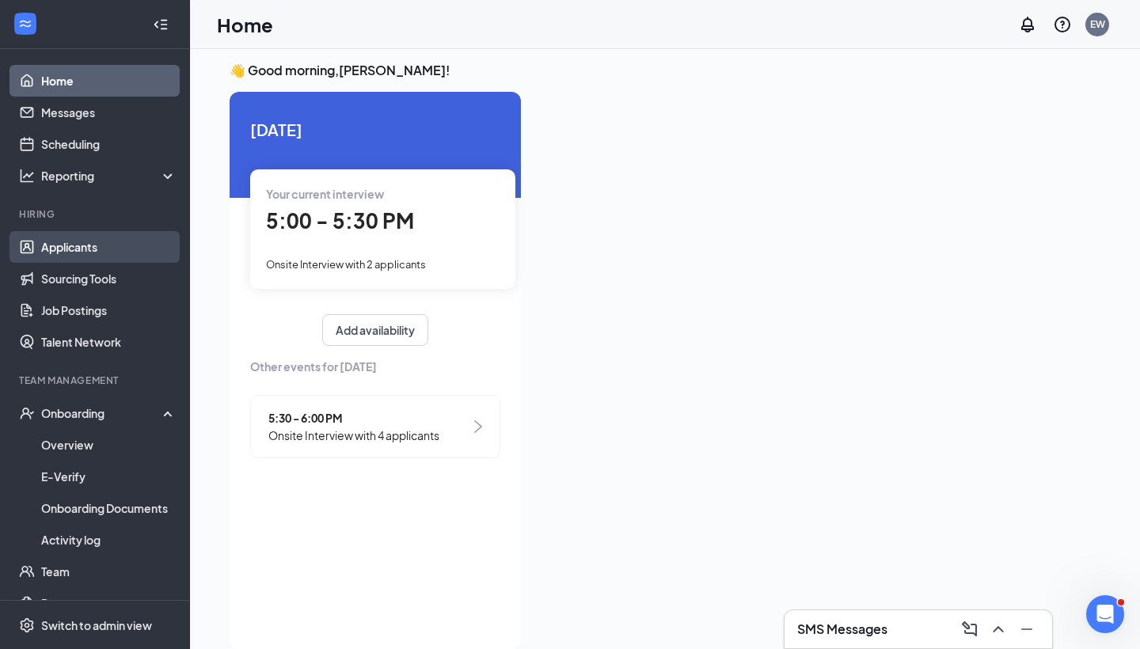
click at [103, 252] on link "Applicants" at bounding box center [108, 247] width 135 height 32
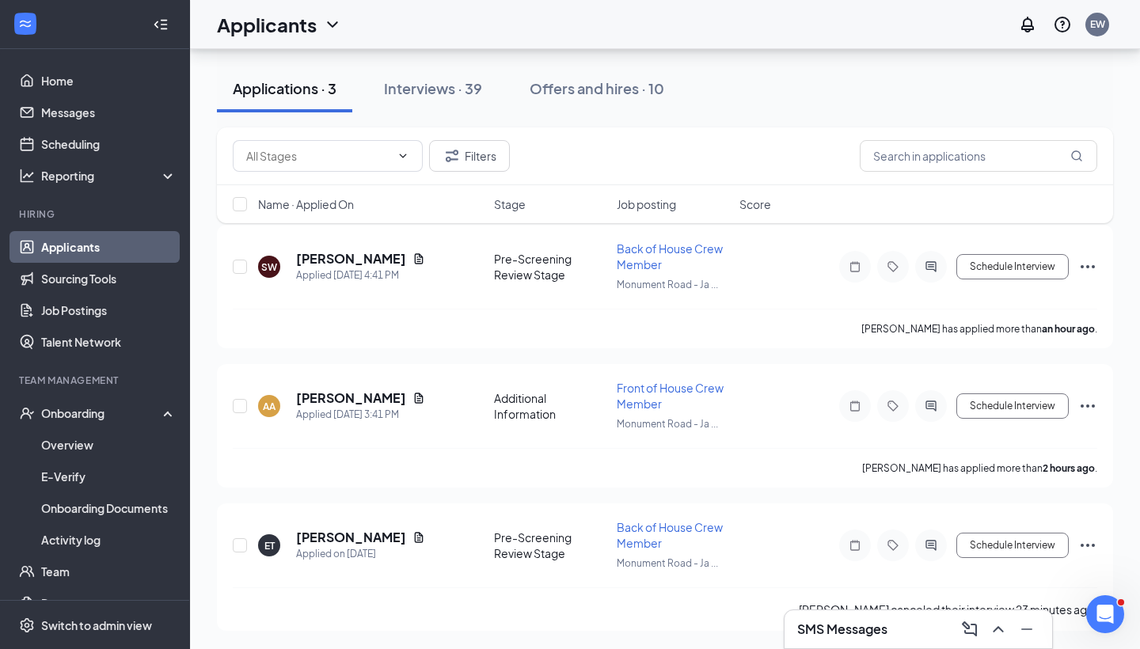
scroll to position [81, 0]
click at [370, 261] on h5 "[PERSON_NAME]" at bounding box center [351, 259] width 110 height 17
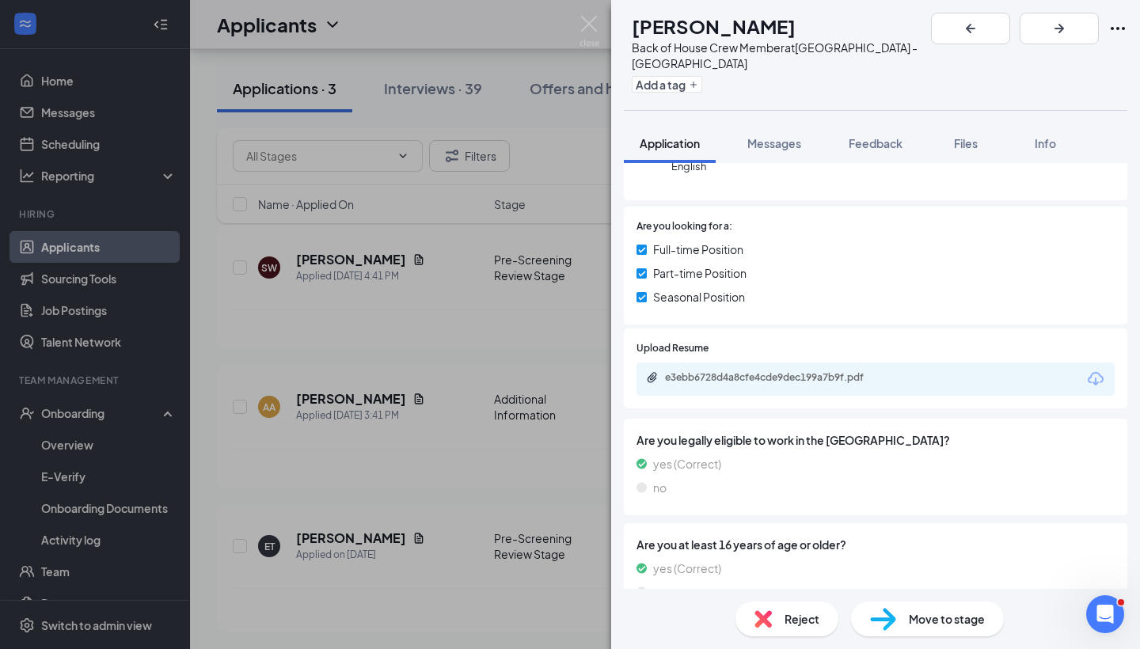
scroll to position [172, 0]
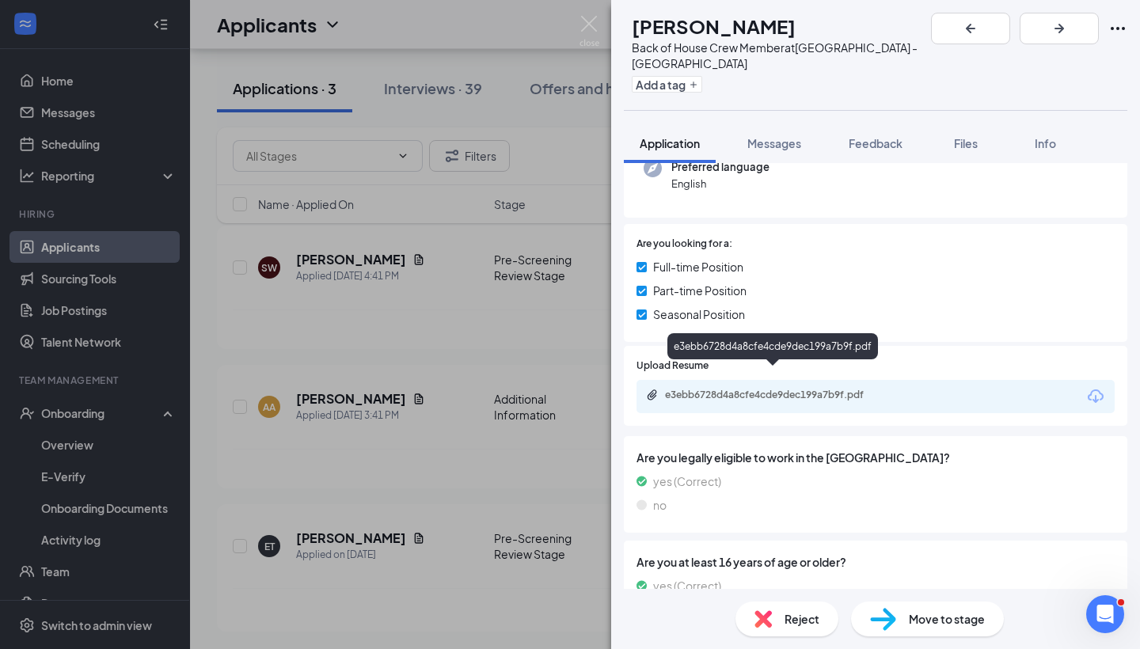
click at [800, 389] on div "e3ebb6728d4a8cfe4cde9dec199a7b9f.pdf" at bounding box center [776, 395] width 222 height 13
click at [922, 609] on div "Move to stage" at bounding box center [927, 619] width 153 height 35
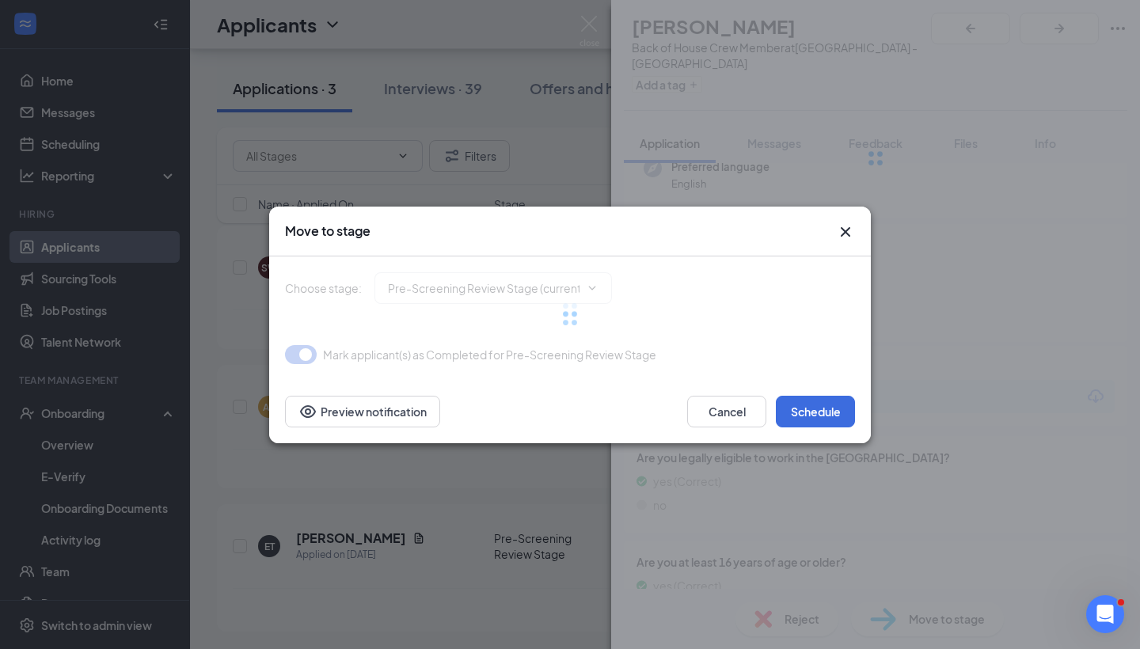
type input "Onsite Interview (next stage)"
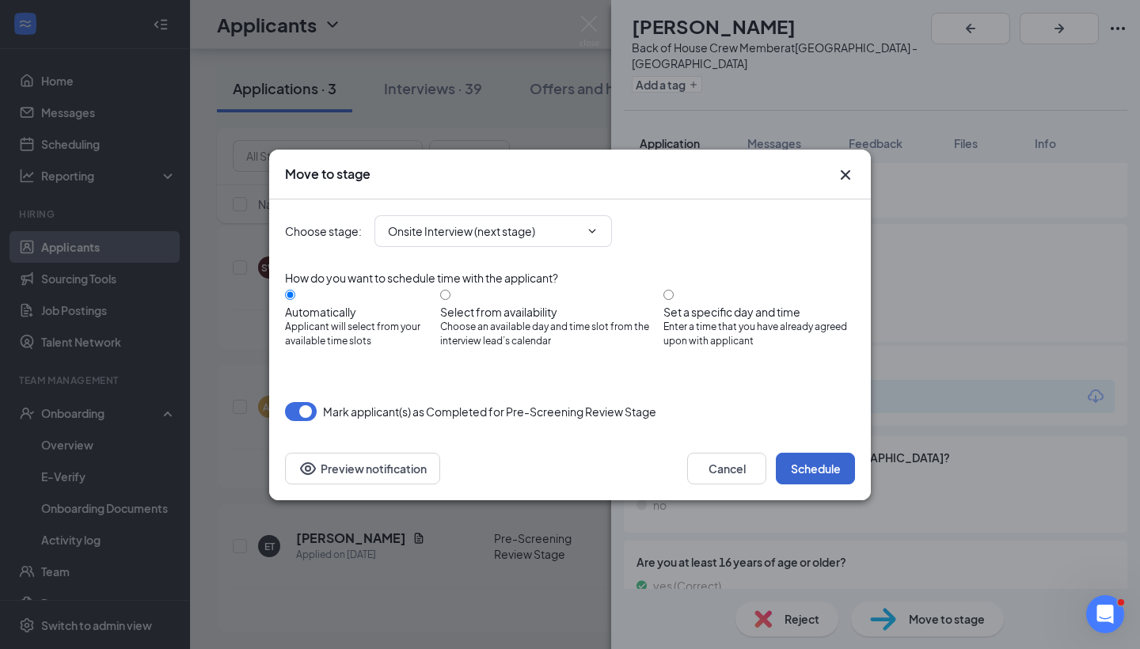
click at [802, 459] on button "Schedule" at bounding box center [815, 469] width 79 height 32
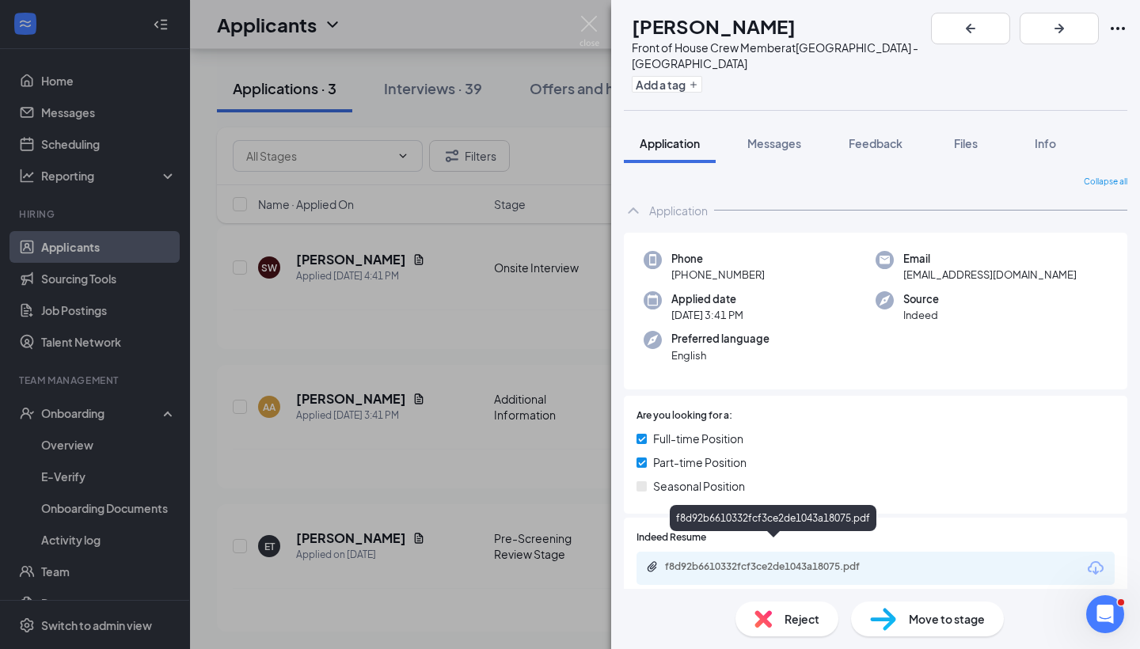
click at [845, 561] on div "f8d92b6610332fcf3ce2de1043a18075.pdf" at bounding box center [776, 567] width 222 height 13
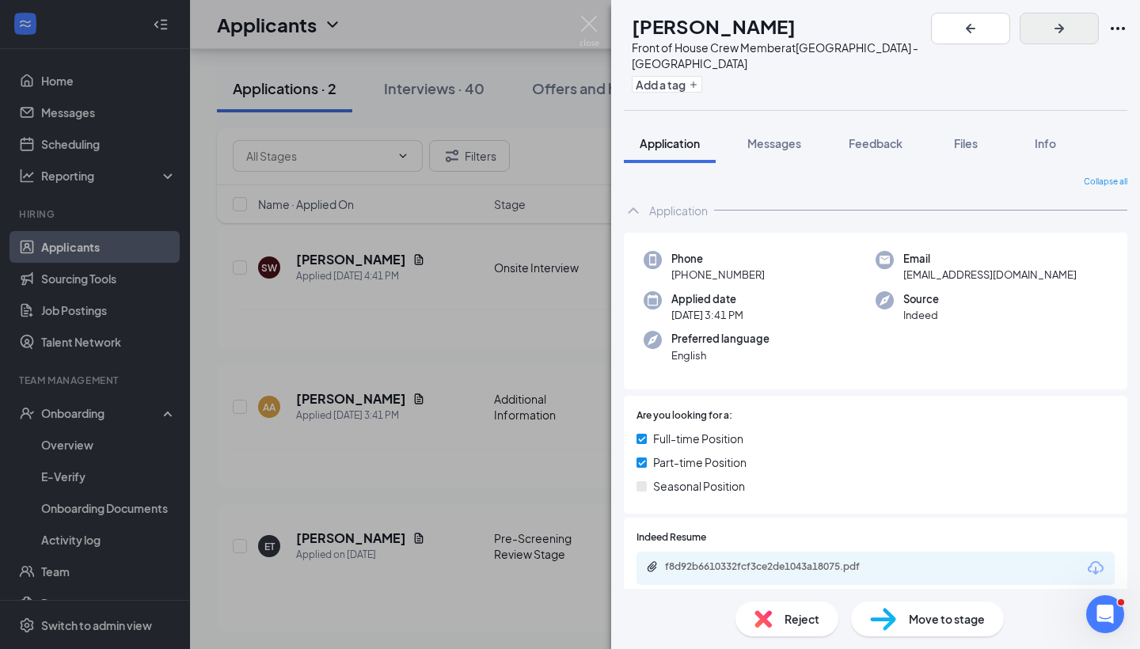
click at [1064, 31] on icon "ArrowRight" at bounding box center [1060, 29] width 10 height 10
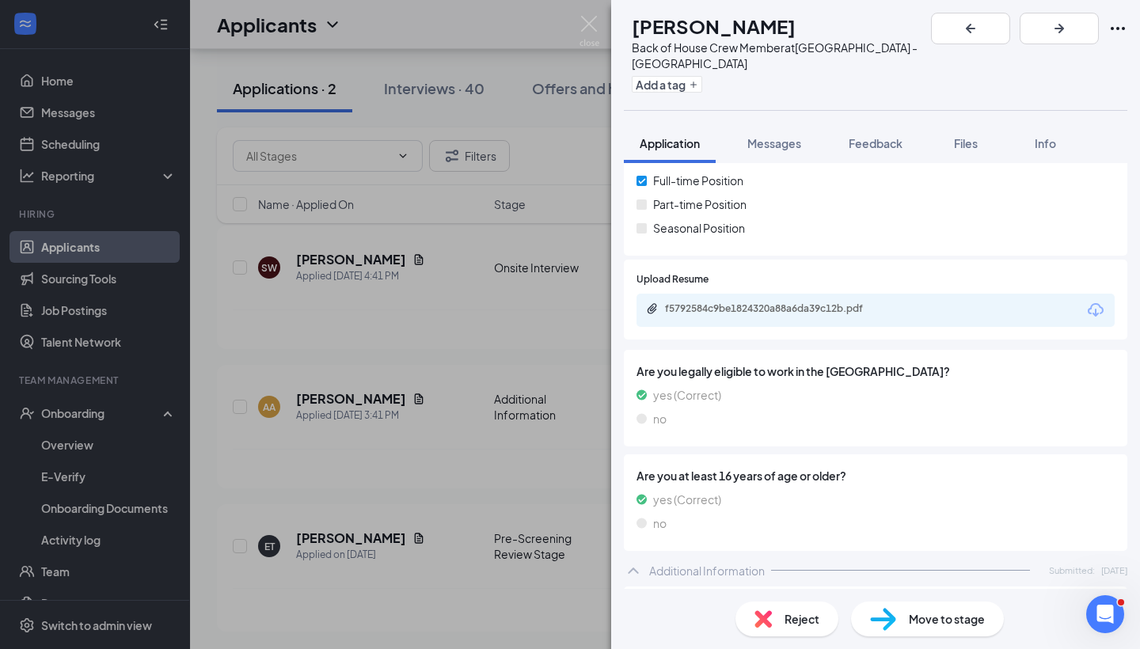
scroll to position [226, 0]
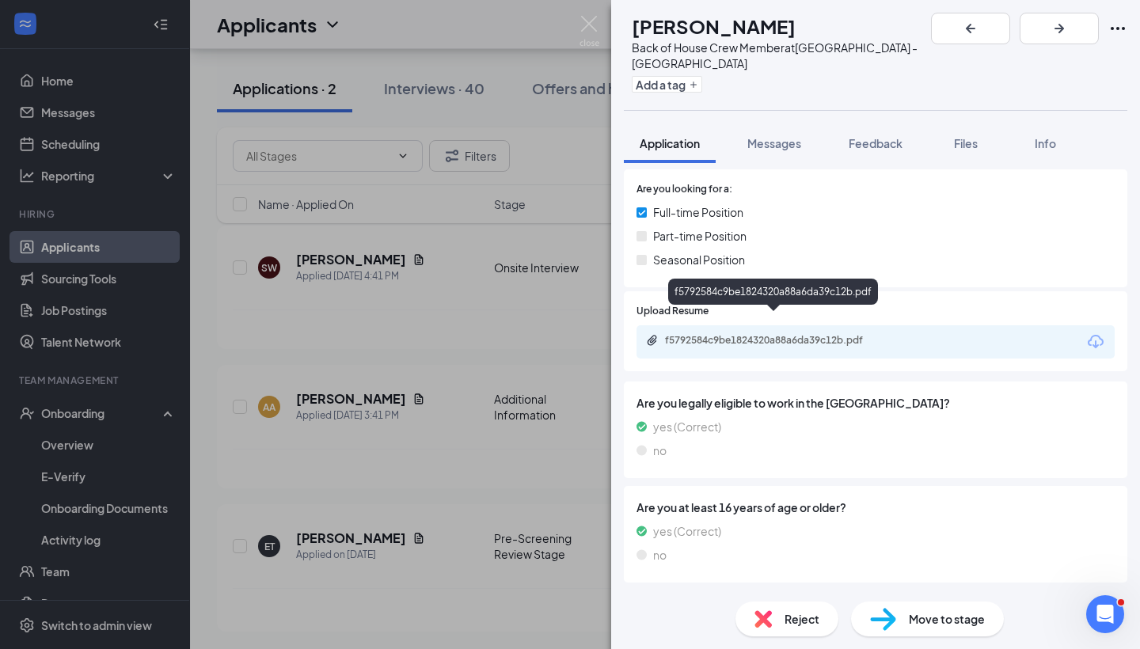
click at [811, 334] on div "f5792584c9be1824320a88a6da39c12b.pdf" at bounding box center [776, 340] width 222 height 13
click at [956, 618] on span "Move to stage" at bounding box center [947, 618] width 76 height 17
type input "Onsite Interview (next stage)"
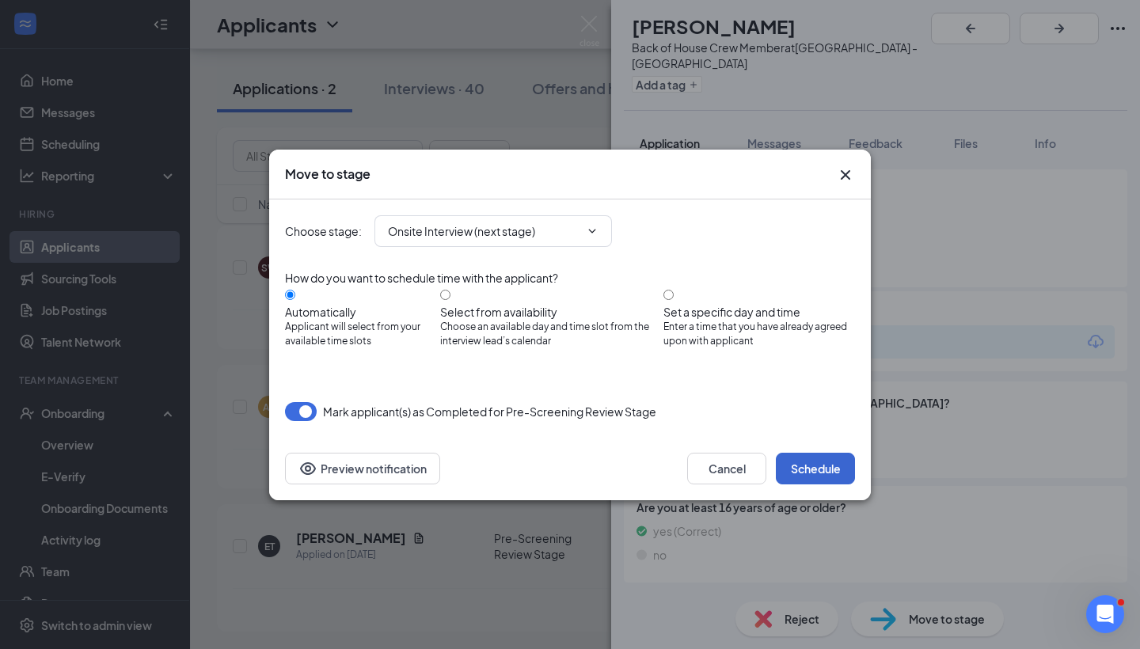
click at [818, 469] on button "Schedule" at bounding box center [815, 469] width 79 height 32
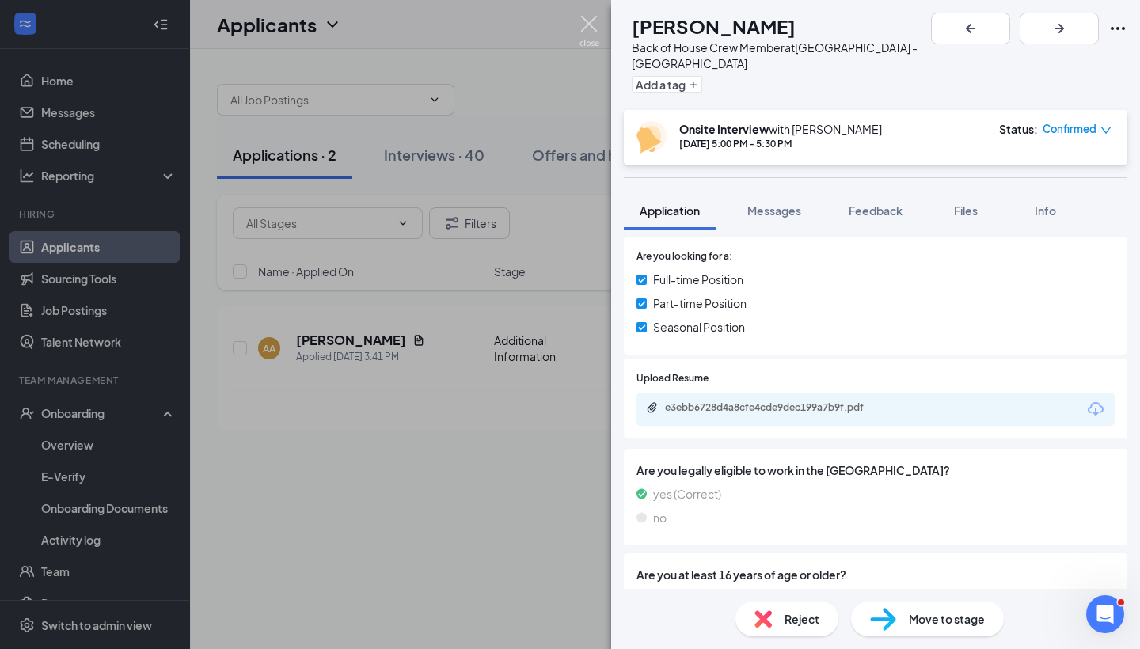
click at [584, 29] on img at bounding box center [590, 31] width 20 height 31
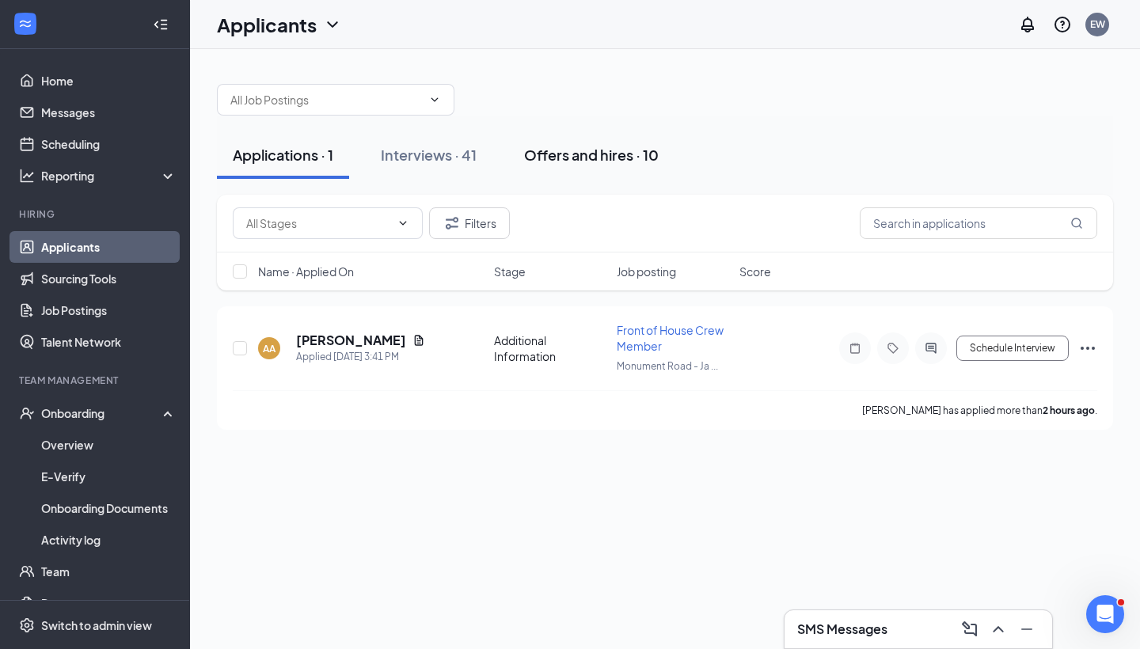
click at [636, 150] on div "Offers and hires · 10" at bounding box center [591, 155] width 135 height 20
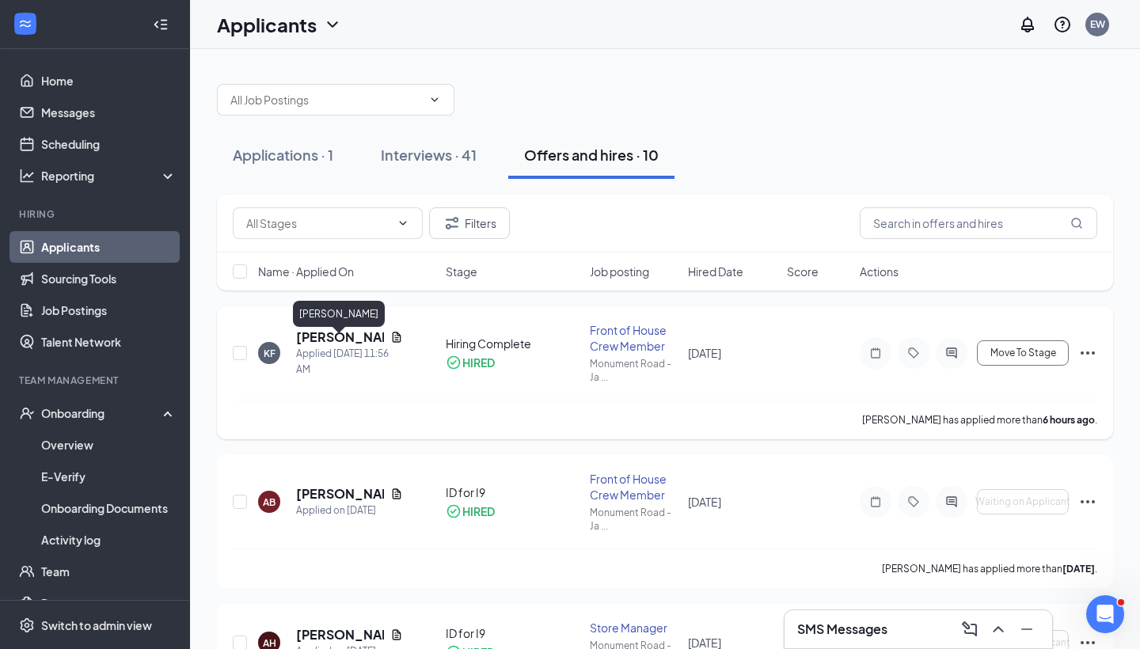
click at [333, 345] on h5 "[PERSON_NAME]" at bounding box center [340, 337] width 88 height 17
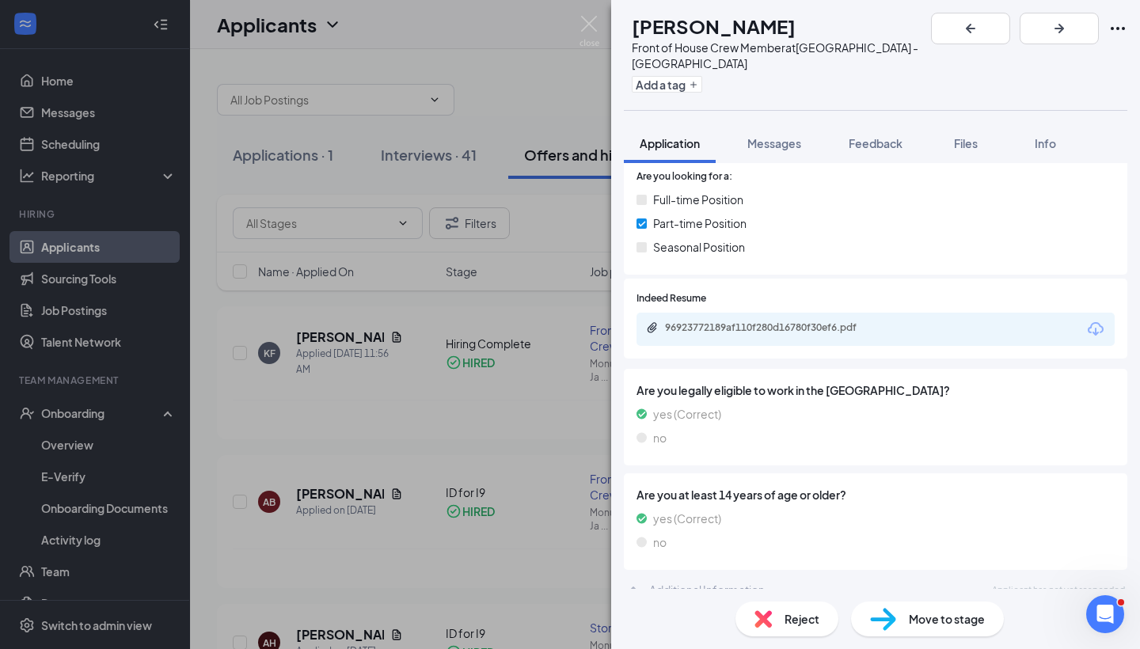
scroll to position [236, 0]
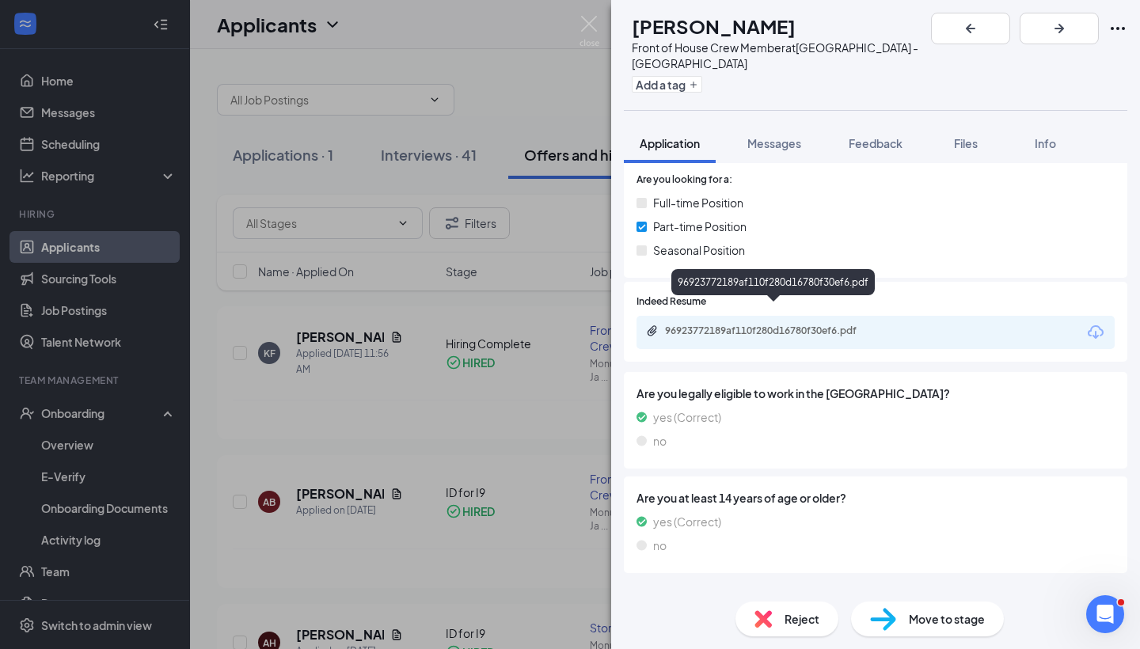
click at [780, 325] on div "96923772189af110f280d16780f30ef6.pdf" at bounding box center [776, 331] width 222 height 13
click at [594, 24] on img at bounding box center [590, 31] width 20 height 31
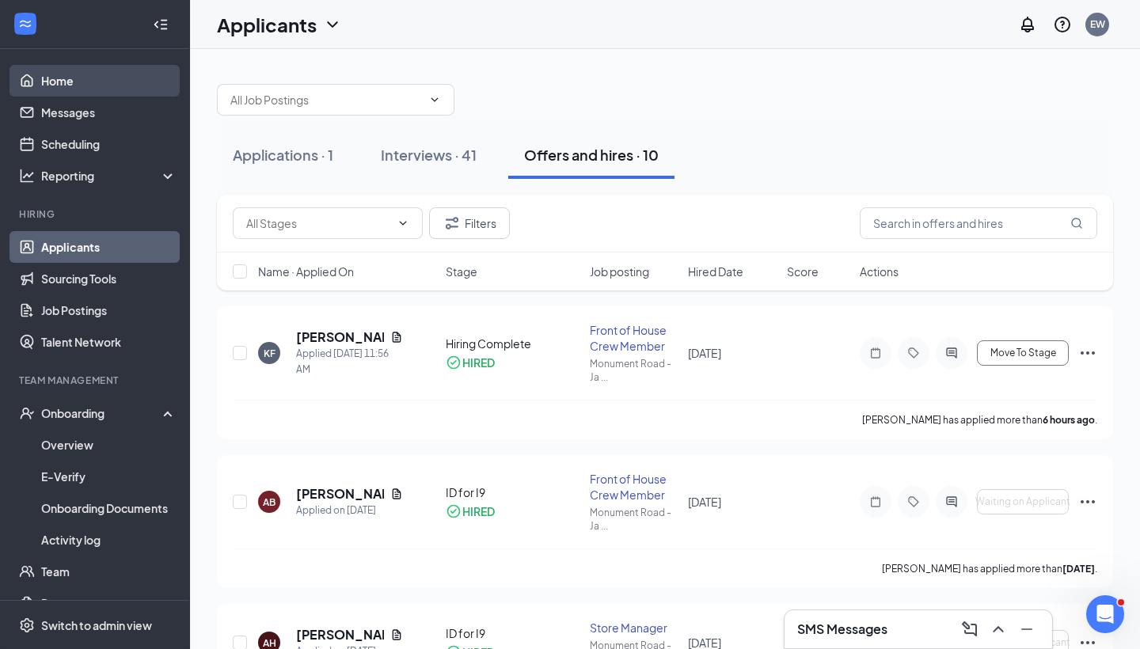
click at [77, 88] on link "Home" at bounding box center [108, 81] width 135 height 32
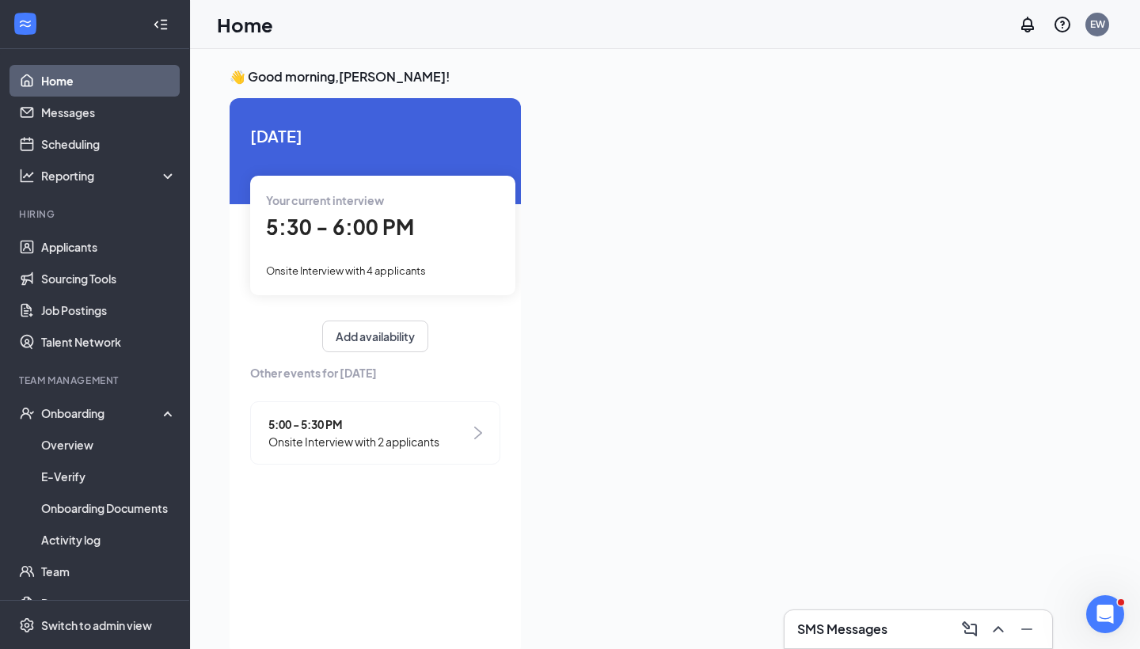
click at [337, 228] on span "5:30 - 6:00 PM" at bounding box center [340, 227] width 148 height 26
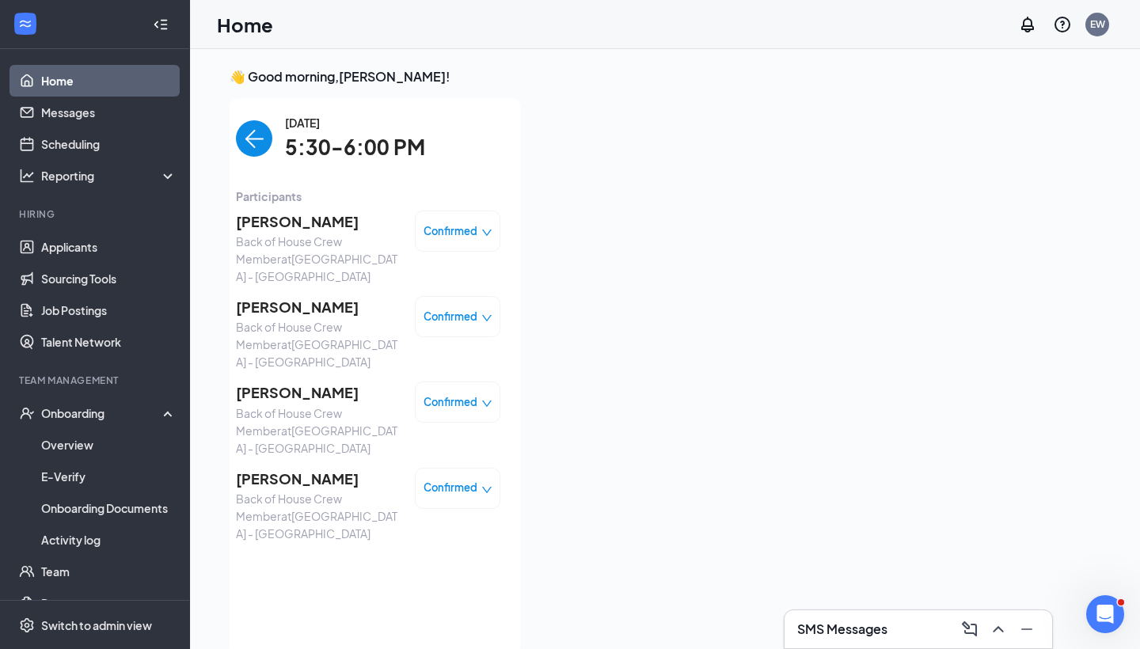
scroll to position [6, 0]
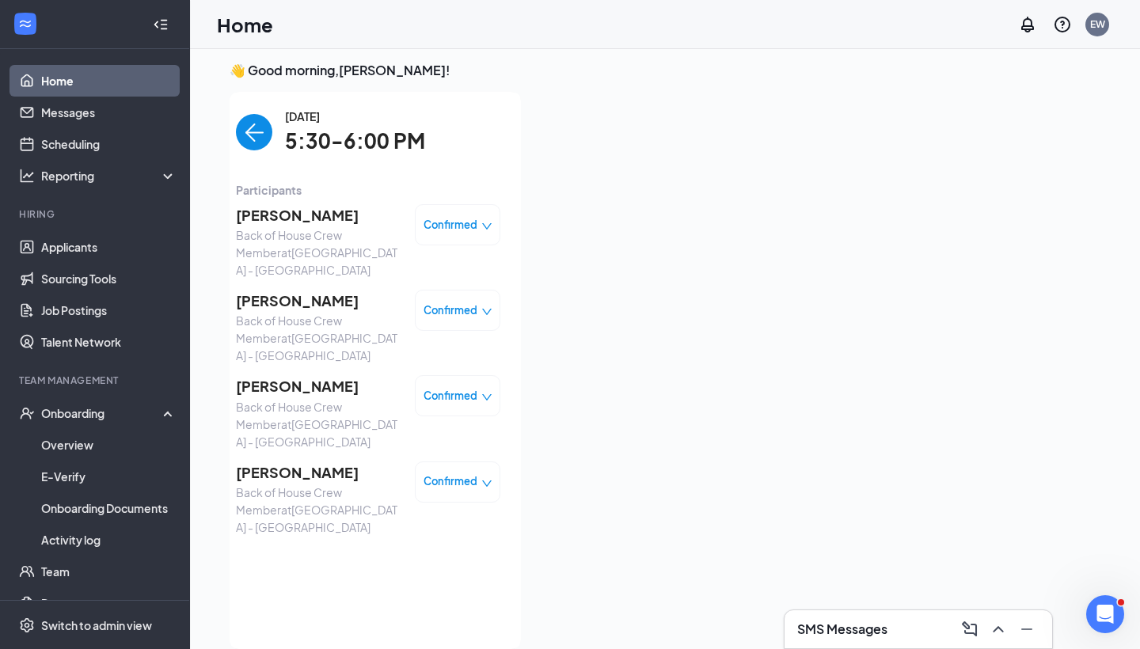
click at [276, 375] on span "[PERSON_NAME]" at bounding box center [319, 386] width 166 height 22
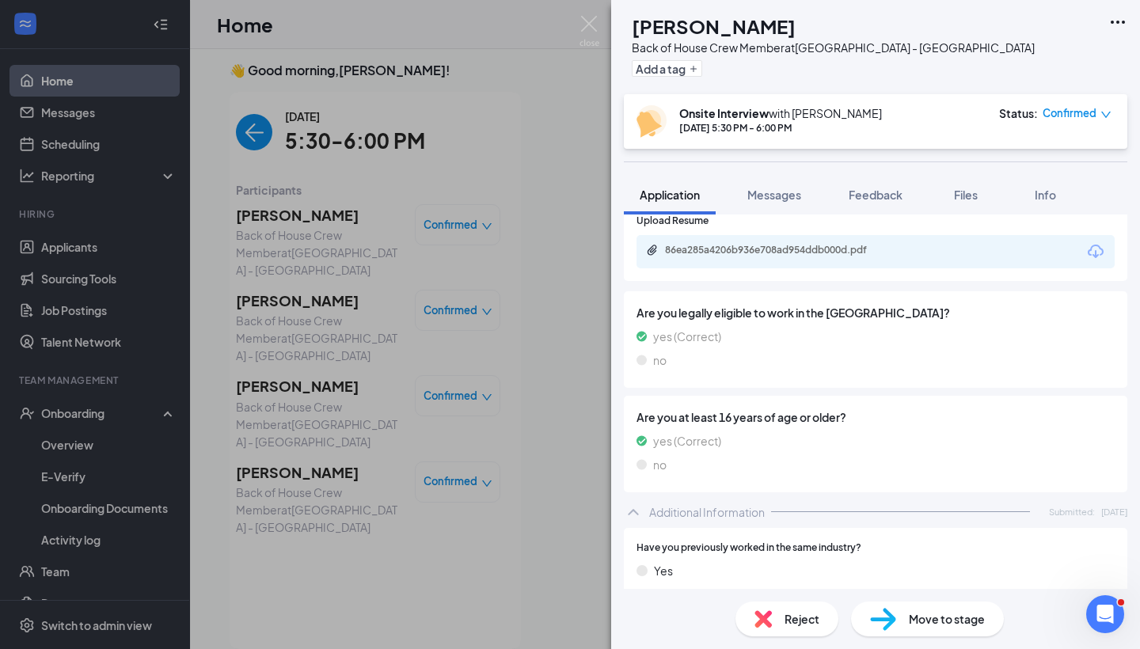
scroll to position [340, 0]
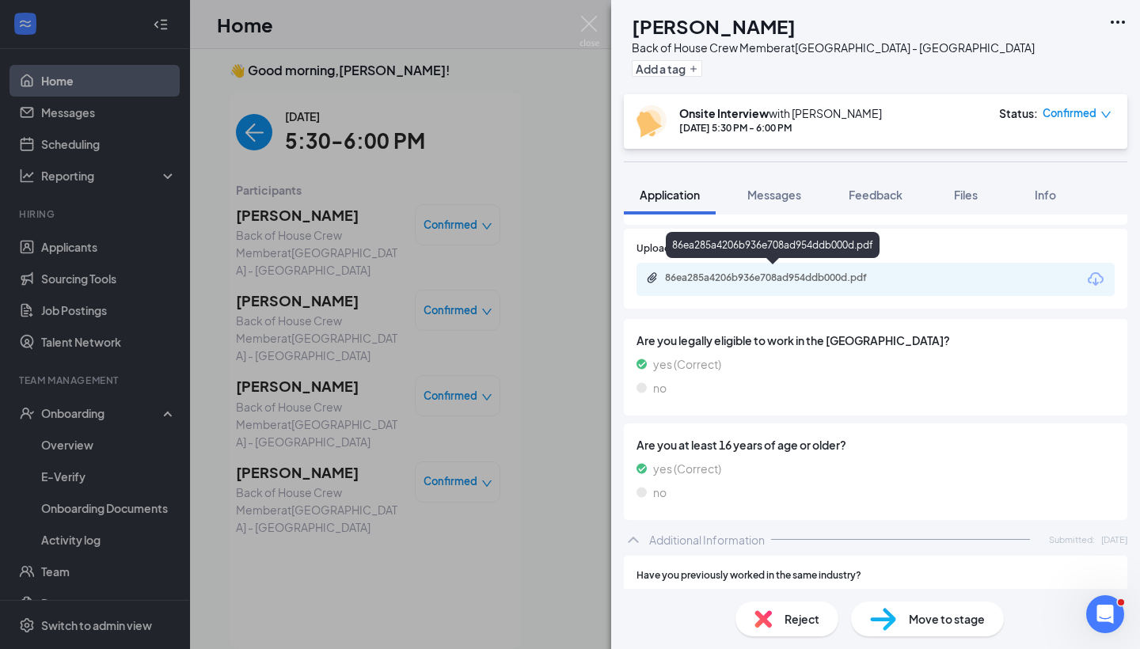
click at [766, 273] on div "86ea285a4206b936e708ad954ddb000d.pdf" at bounding box center [776, 278] width 222 height 13
click at [581, 21] on img at bounding box center [590, 31] width 20 height 31
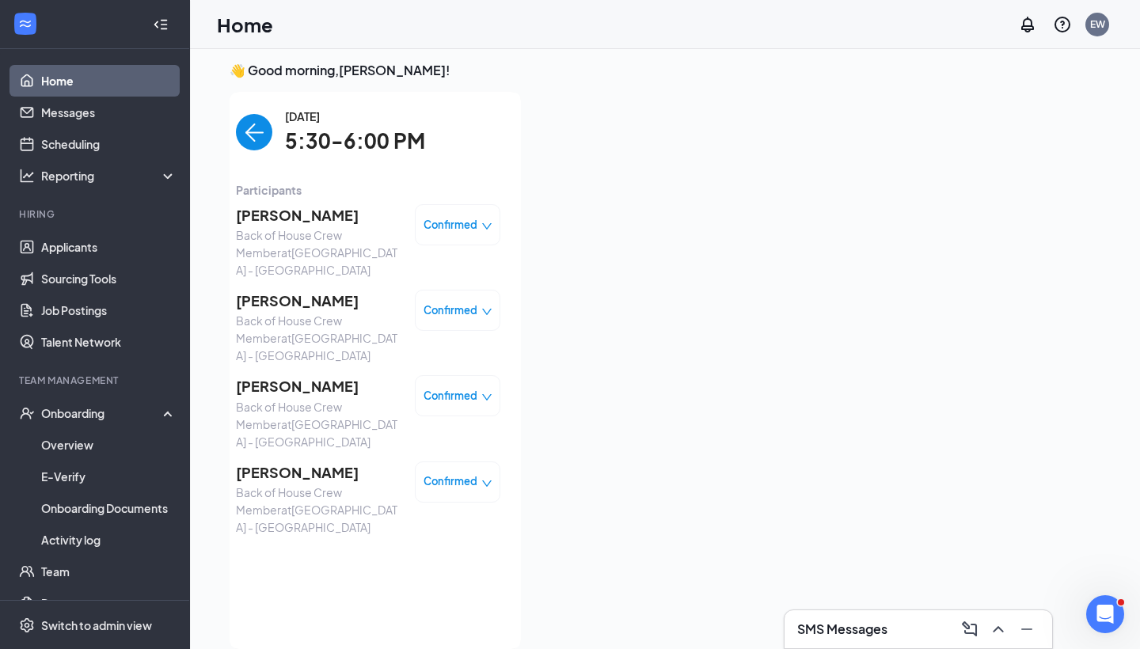
click at [314, 290] on span "[PERSON_NAME]" at bounding box center [319, 301] width 166 height 22
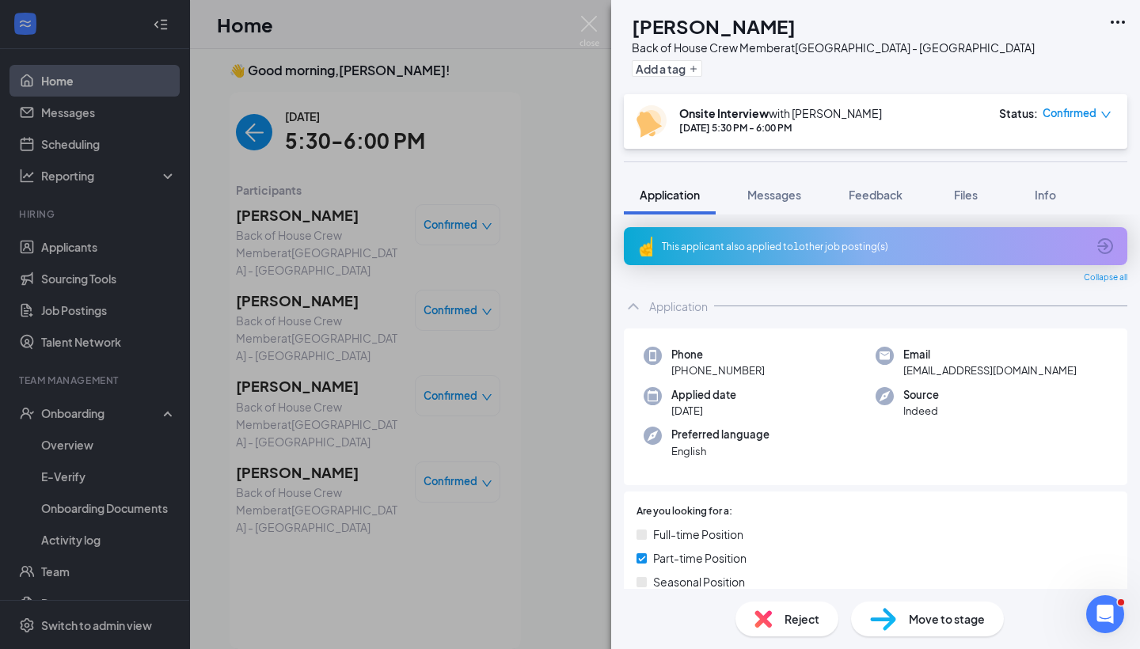
click at [729, 253] on div "This applicant also applied to 1 other job posting(s)" at bounding box center [874, 246] width 424 height 13
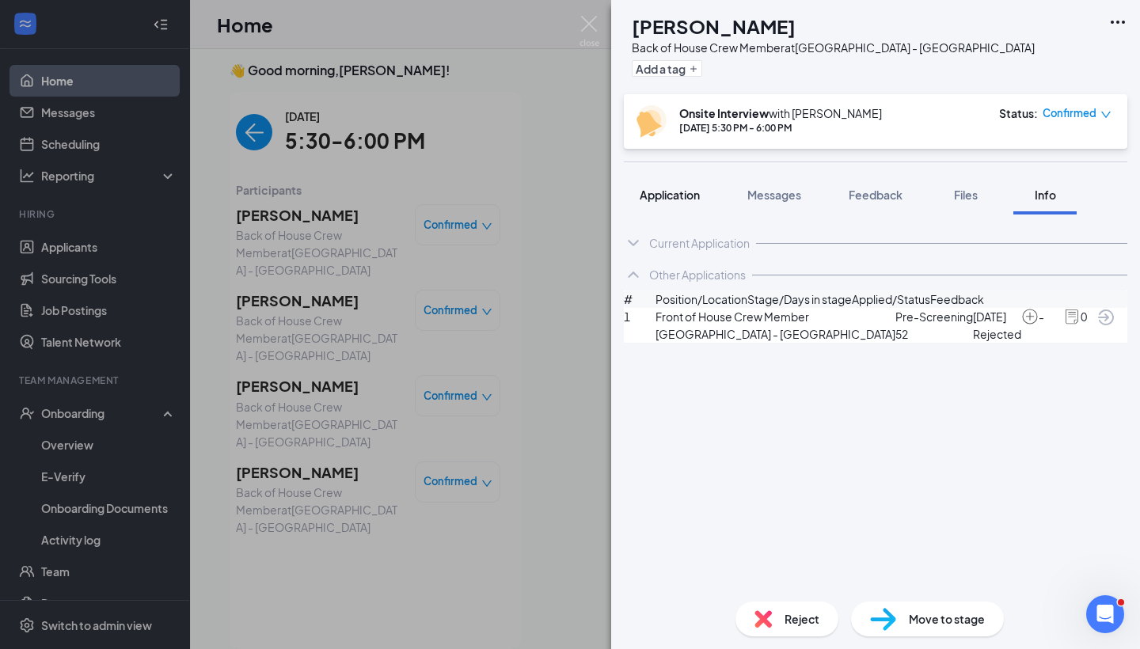
click at [678, 207] on button "Application" at bounding box center [670, 195] width 92 height 40
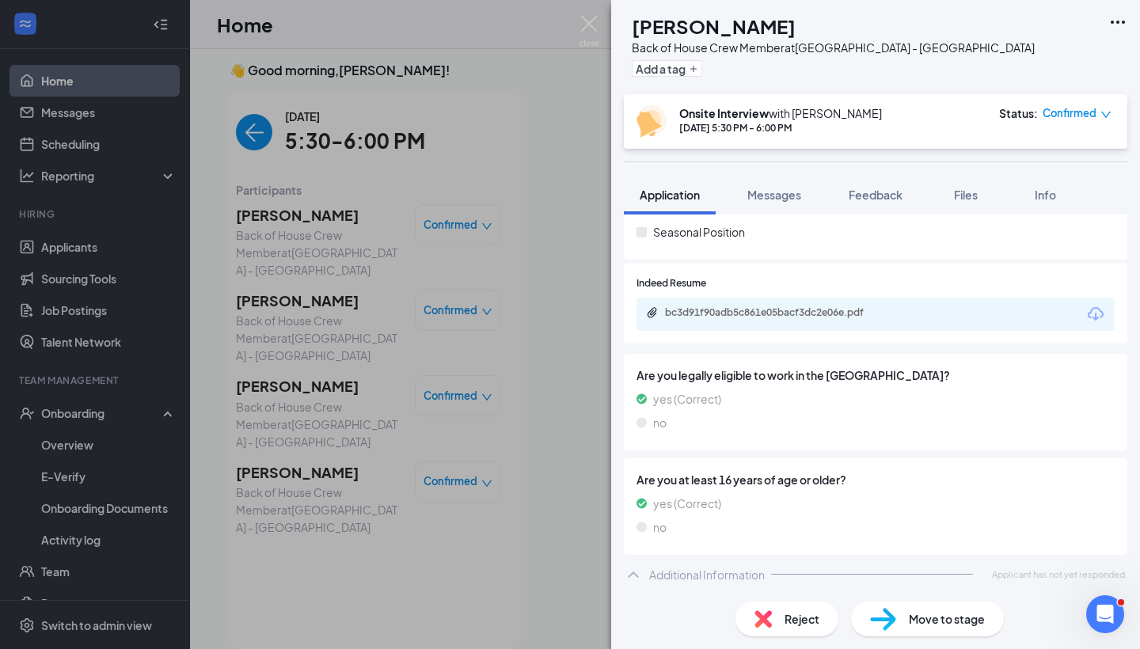
scroll to position [348, 0]
click at [835, 321] on div "bc3d91f90adb5c861e05bacf3dc2e06e.pdf" at bounding box center [876, 316] width 478 height 33
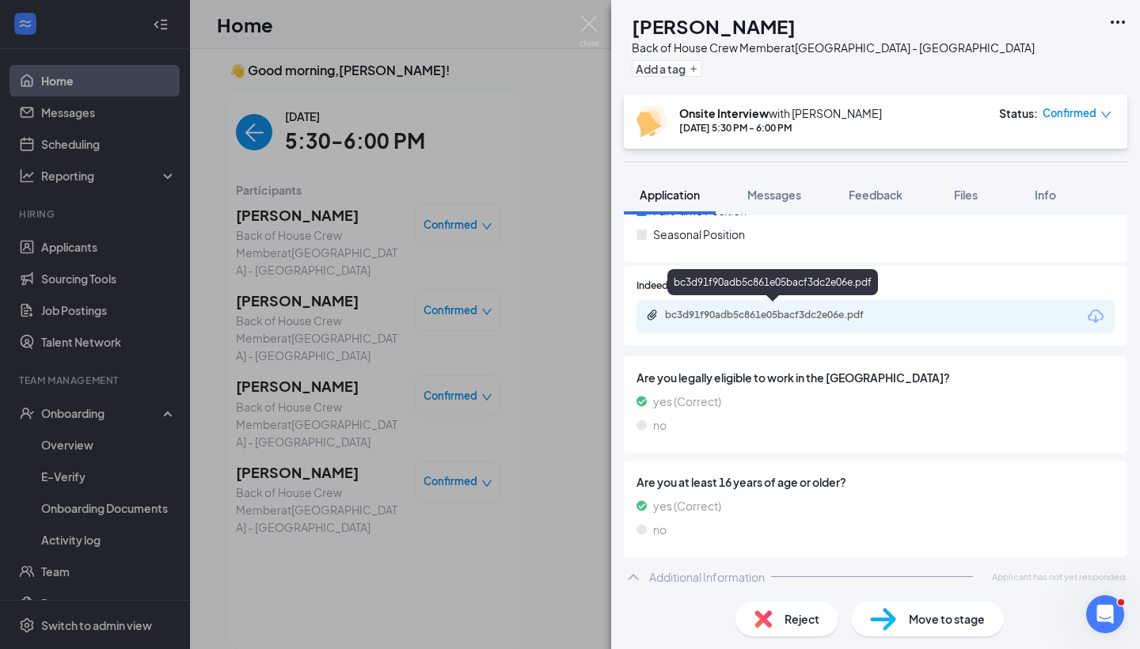
click at [840, 314] on div "bc3d91f90adb5c861e05bacf3dc2e06e.pdf" at bounding box center [776, 315] width 222 height 13
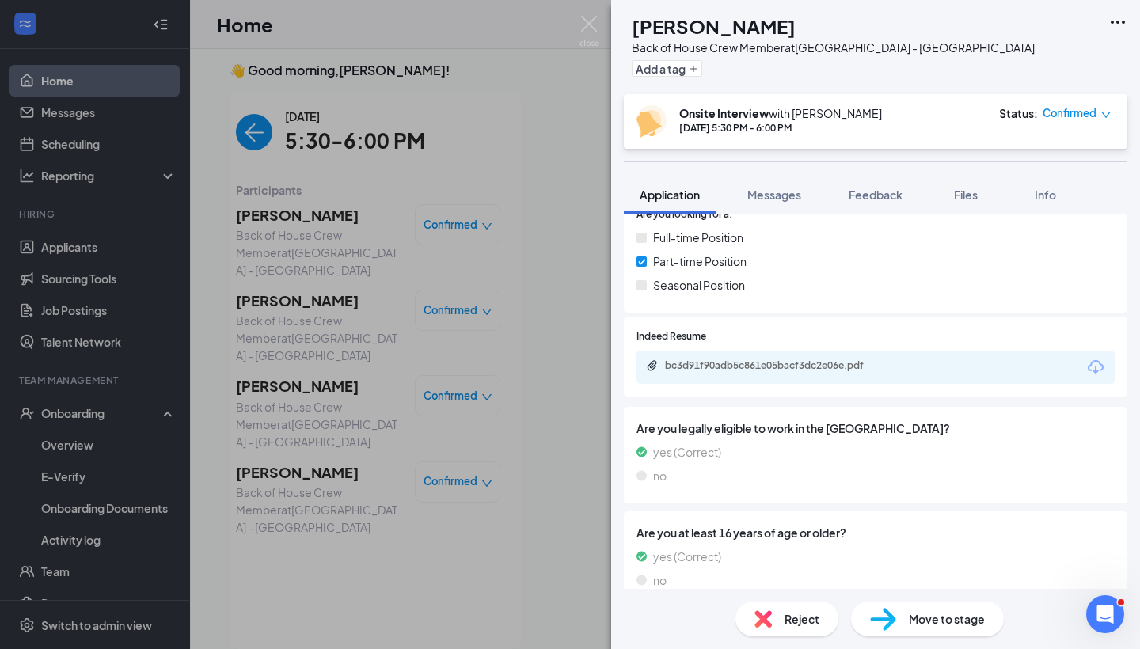
scroll to position [289, 0]
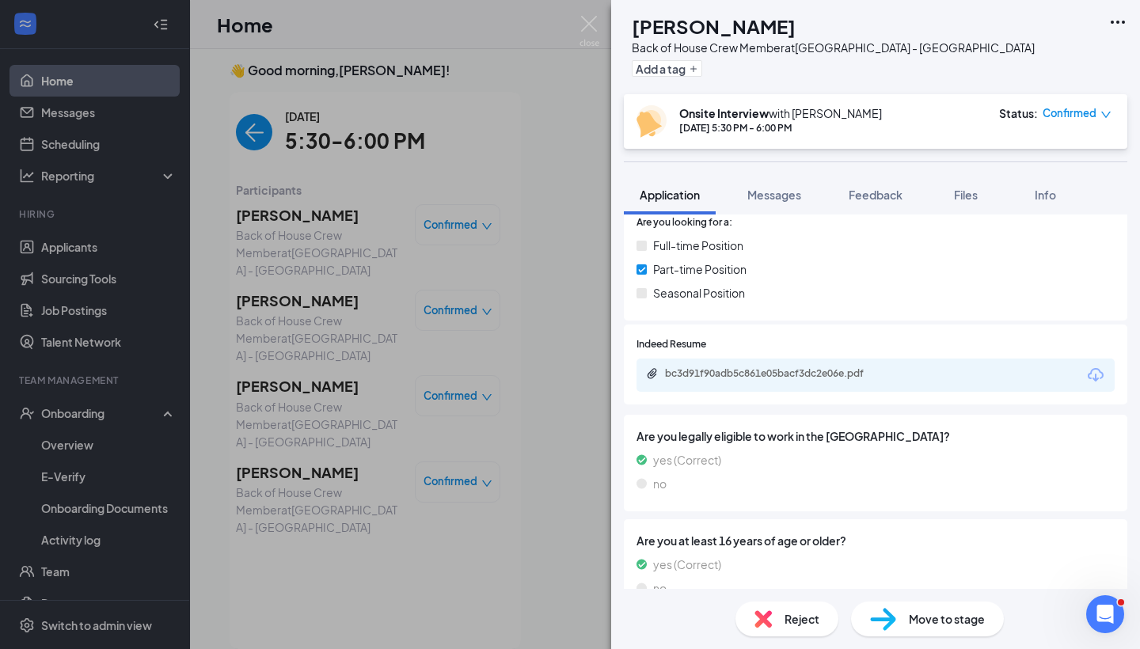
click at [295, 406] on div "BM [PERSON_NAME] Back of House Crew Member at [GEOGRAPHIC_DATA] - [GEOGRAPHIC_D…" at bounding box center [570, 324] width 1140 height 649
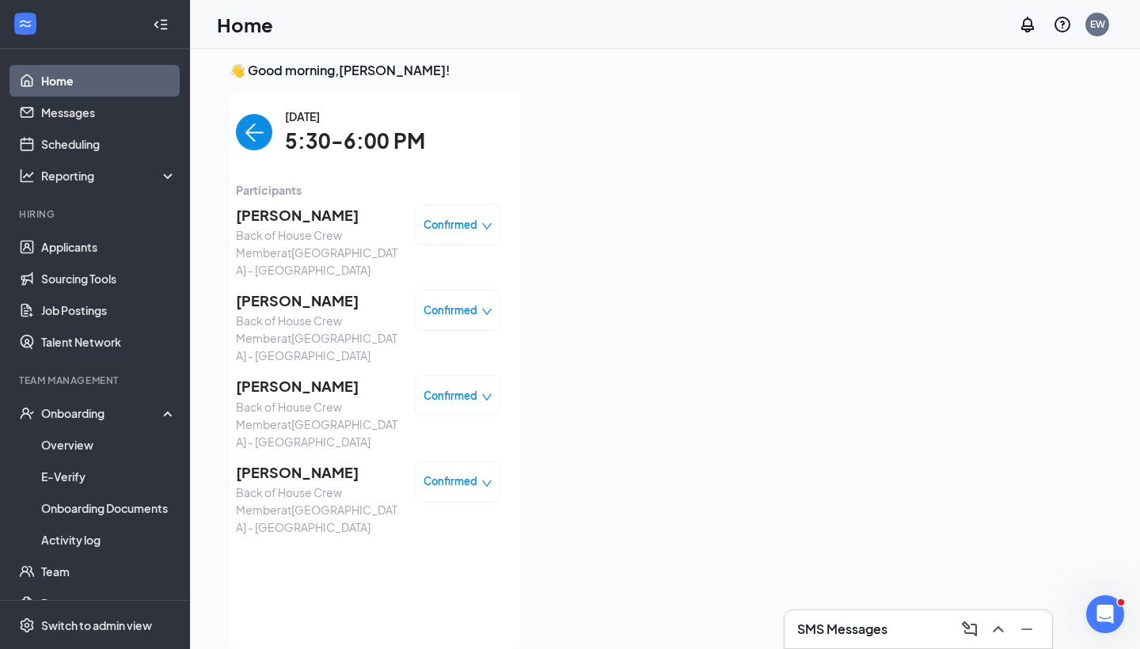
click at [295, 462] on span "[PERSON_NAME]" at bounding box center [319, 473] width 166 height 22
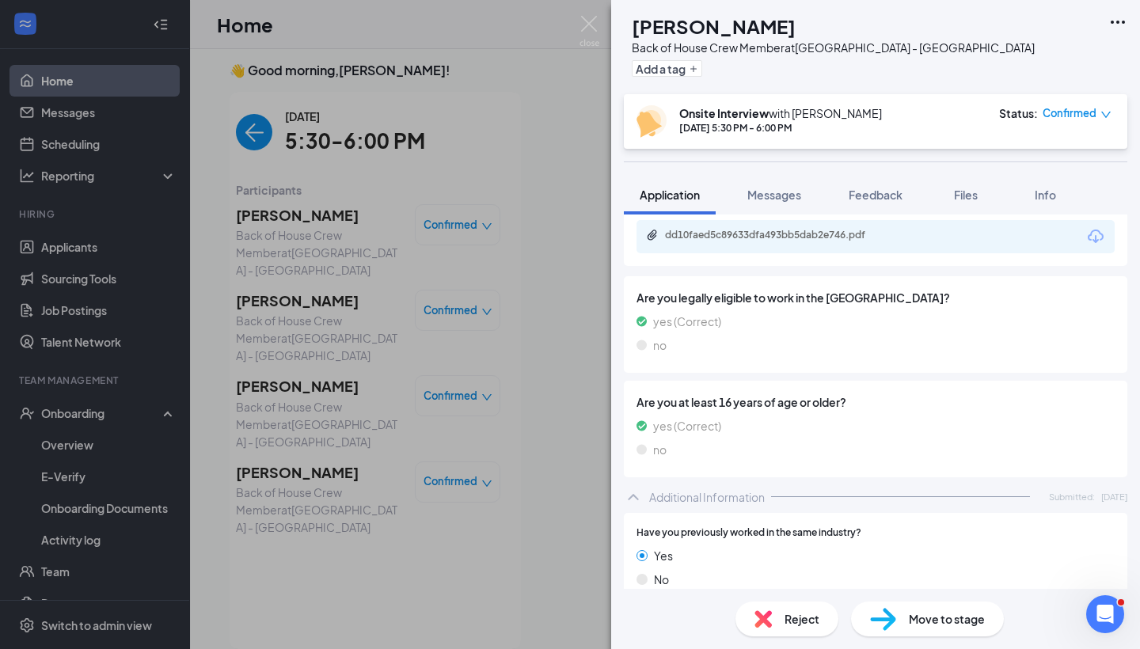
scroll to position [384, 0]
click at [865, 228] on div "dd10faed5c89633dfa493bb5dab2e746.pdf" at bounding box center [776, 234] width 222 height 13
click at [591, 23] on img at bounding box center [590, 31] width 20 height 31
